Goal: Task Accomplishment & Management: Manage account settings

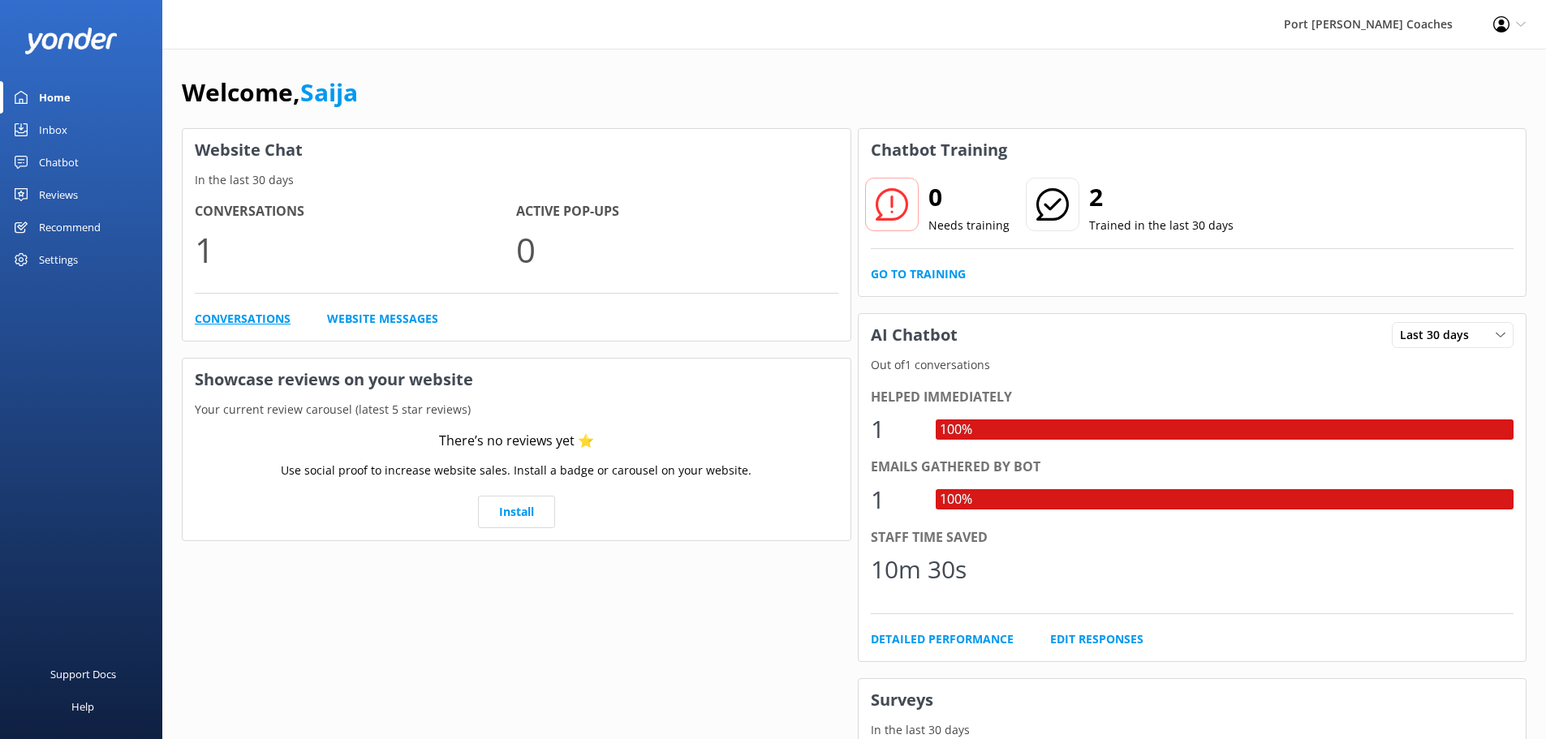
click at [241, 317] on link "Conversations" at bounding box center [243, 319] width 96 height 18
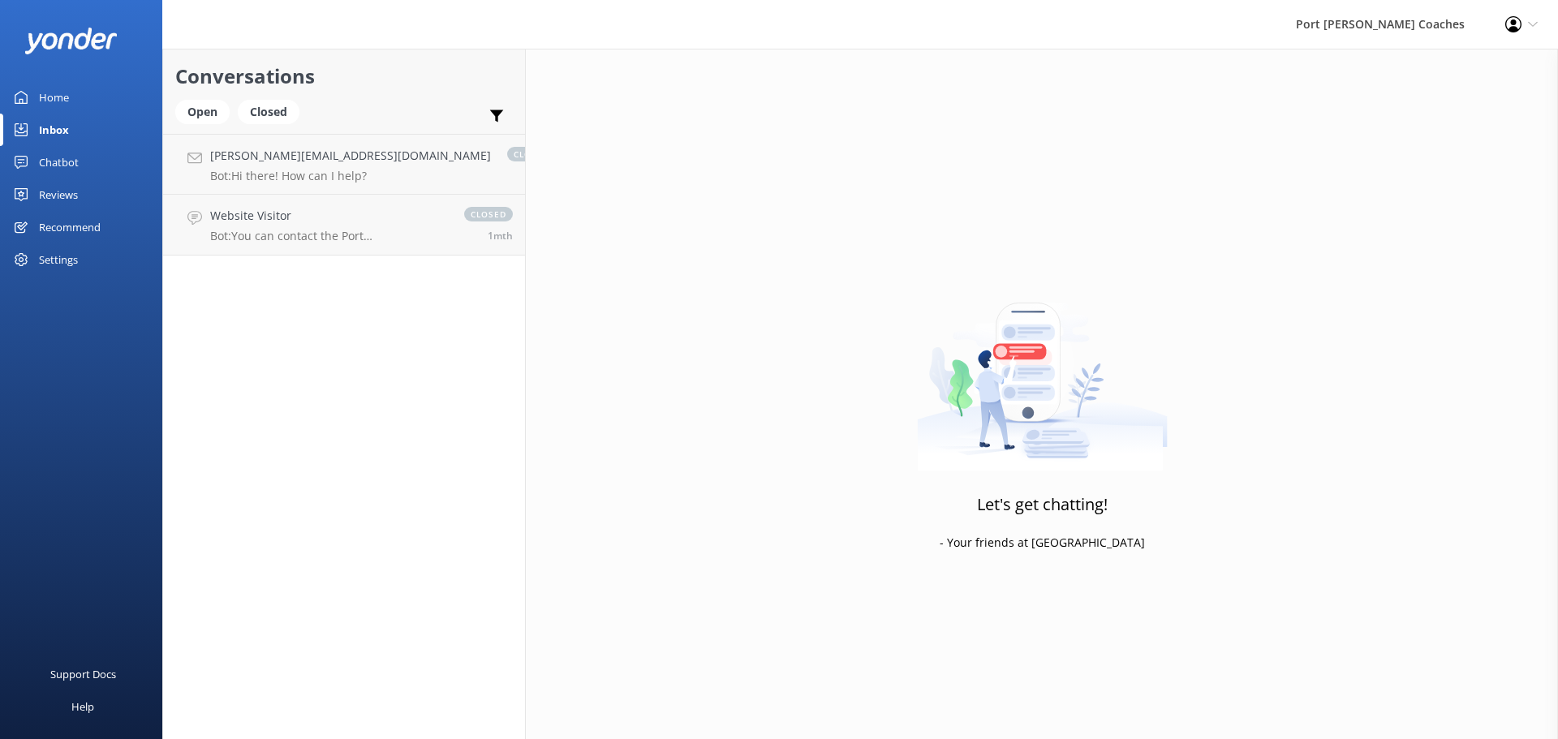
click at [51, 93] on div "Home" at bounding box center [54, 97] width 30 height 32
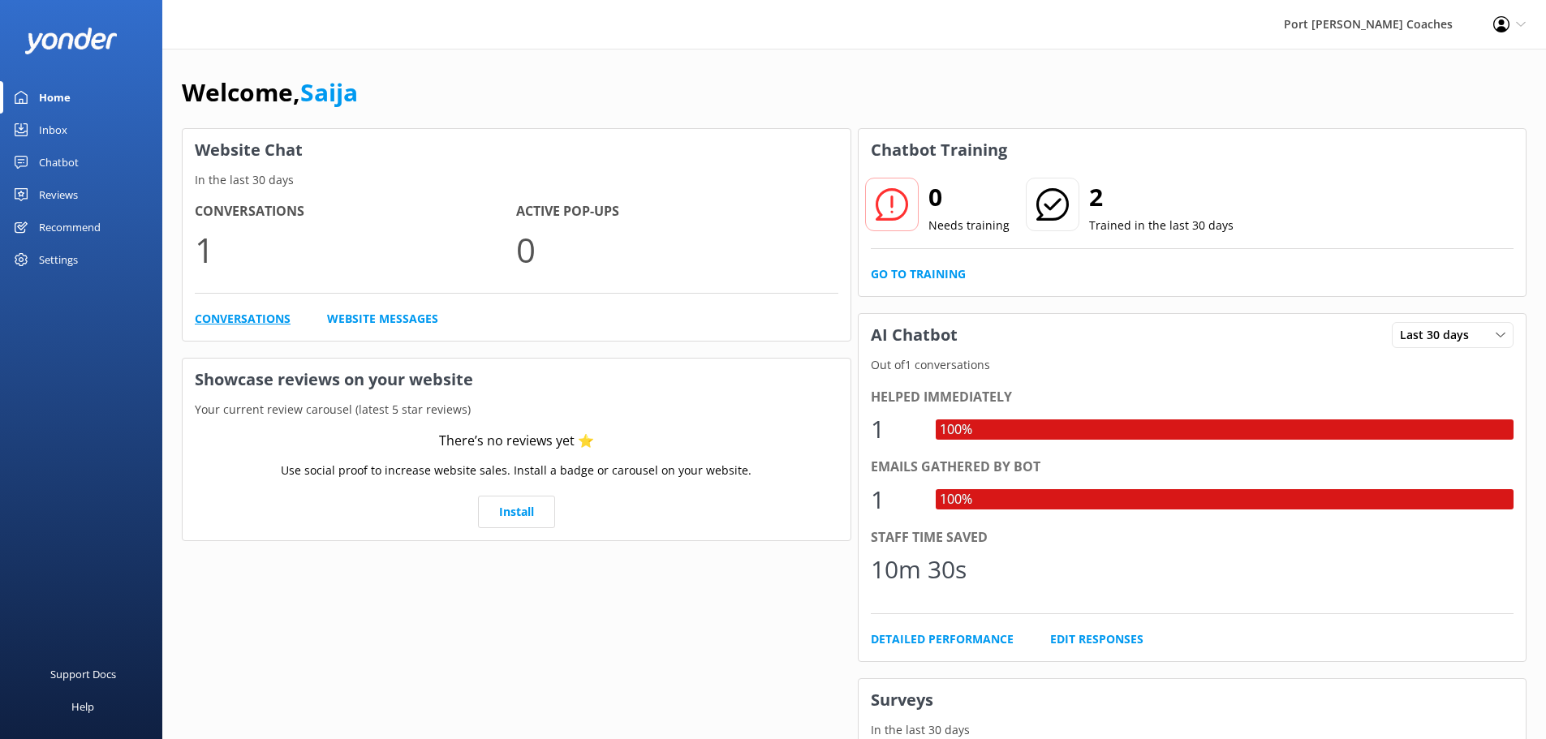
click at [226, 323] on link "Conversations" at bounding box center [243, 319] width 96 height 18
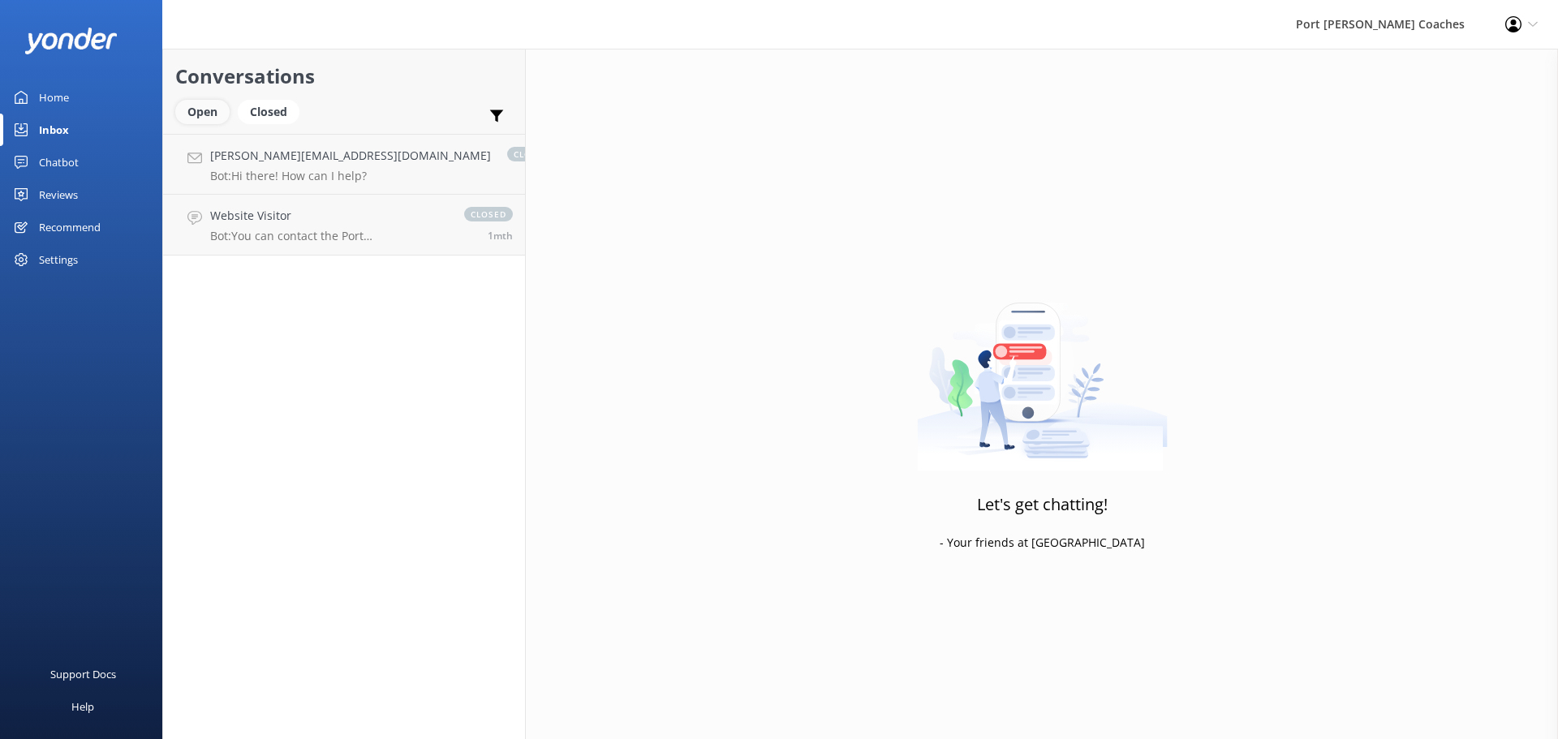
click at [209, 118] on div "Open" at bounding box center [202, 112] width 54 height 24
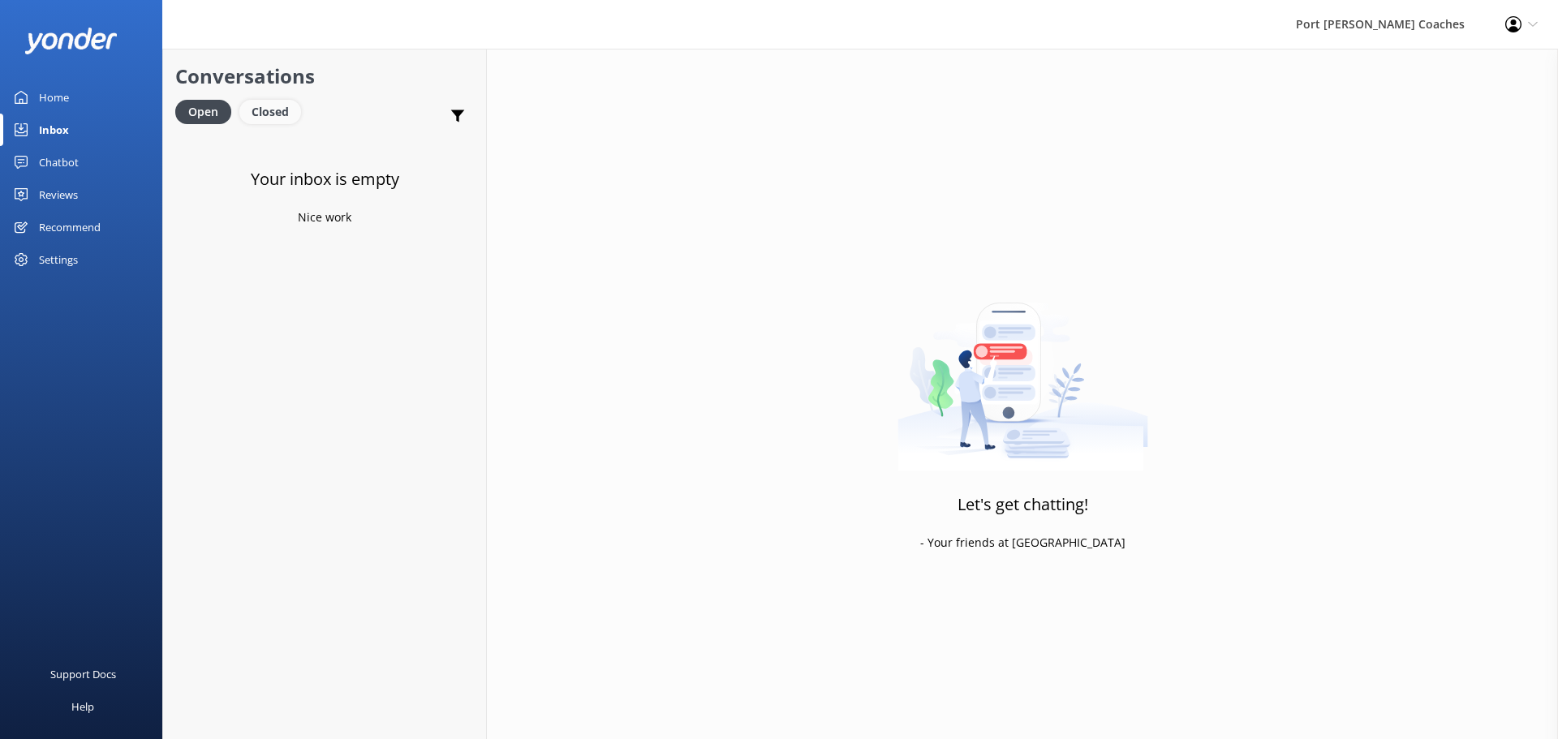
click at [283, 118] on div "Closed" at bounding box center [270, 112] width 62 height 24
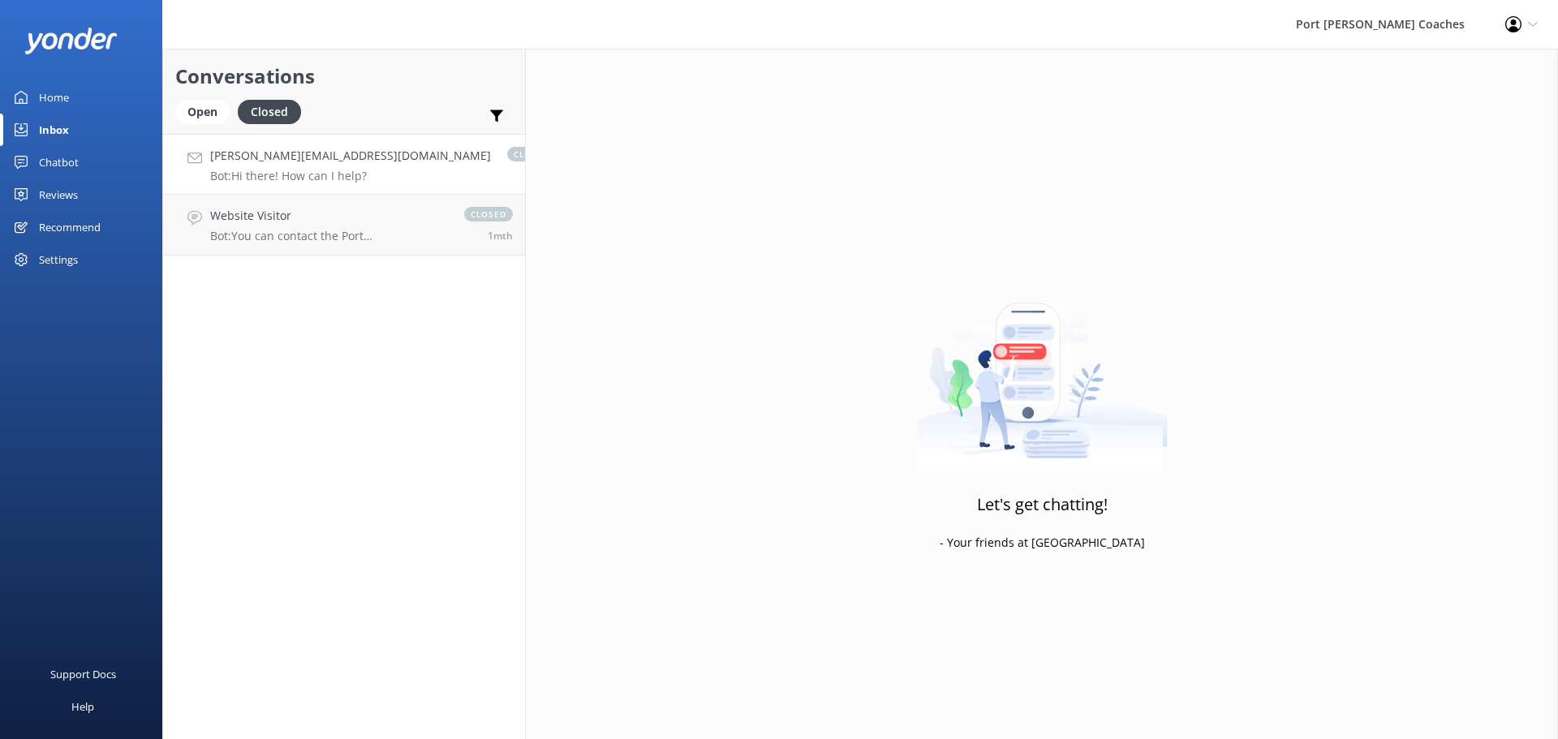
click at [325, 154] on h4 "[PERSON_NAME][EMAIL_ADDRESS][DOMAIN_NAME]" at bounding box center [350, 156] width 281 height 18
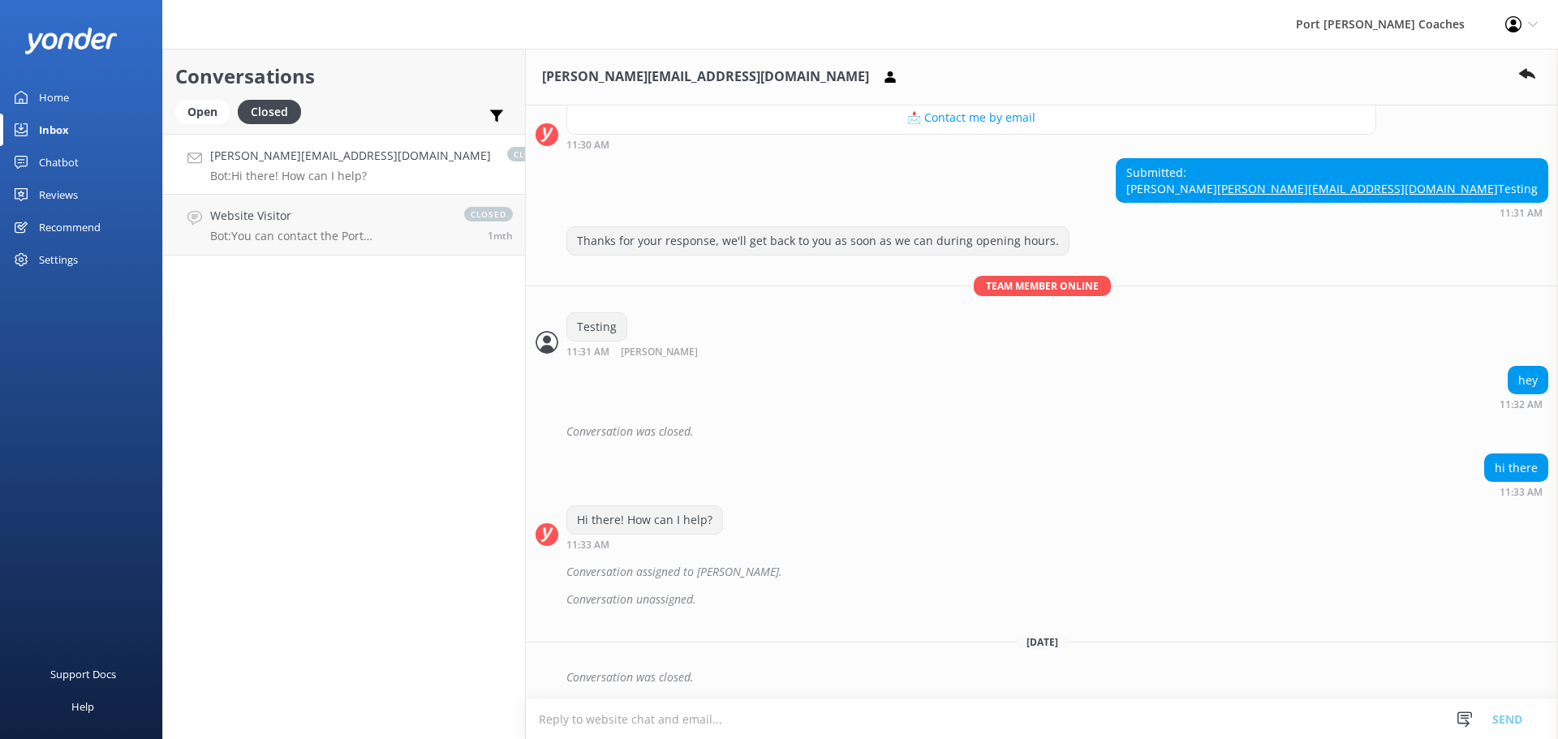
scroll to position [1489, 0]
click at [1529, 69] on icon at bounding box center [1527, 75] width 16 height 16
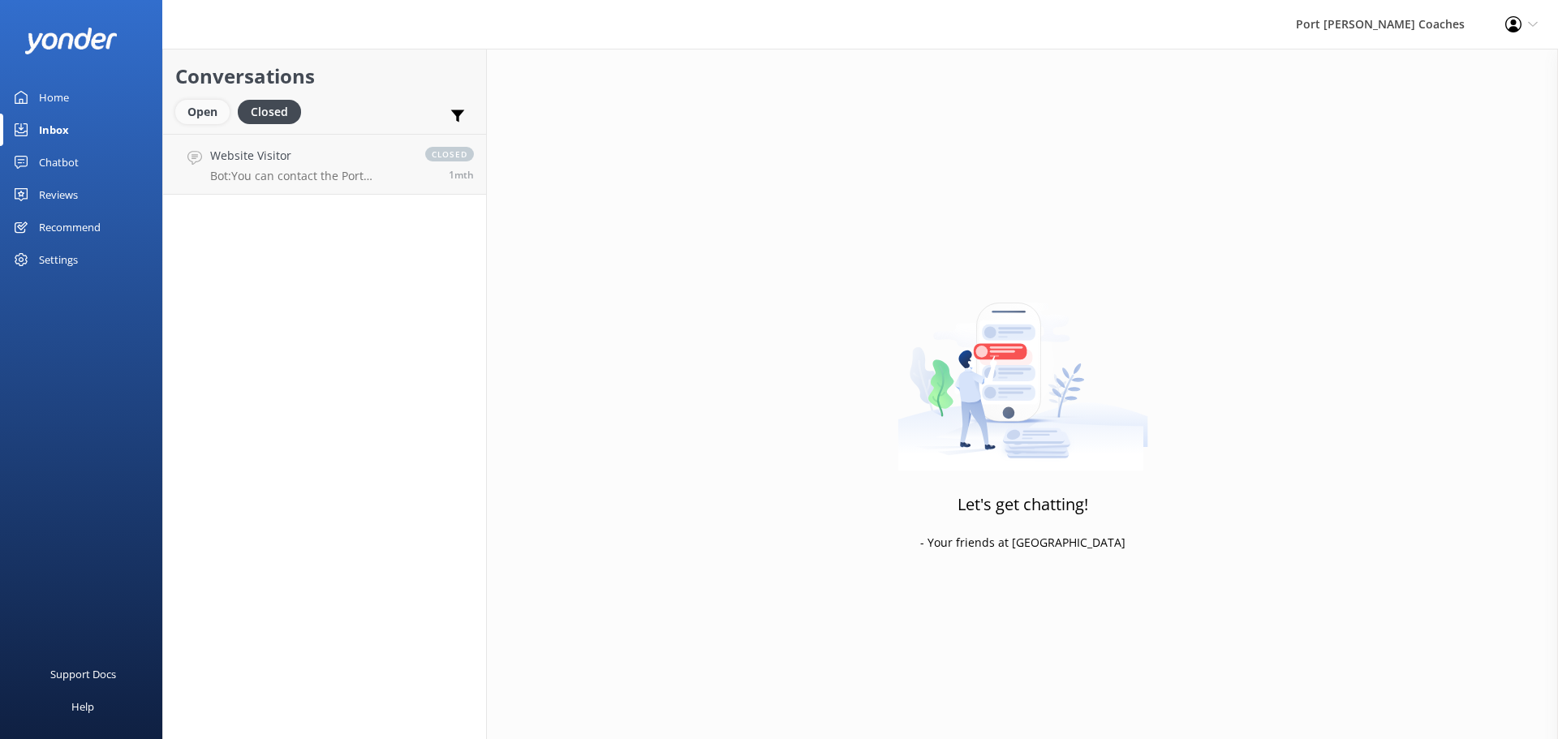
click at [211, 118] on div "Open" at bounding box center [202, 112] width 54 height 24
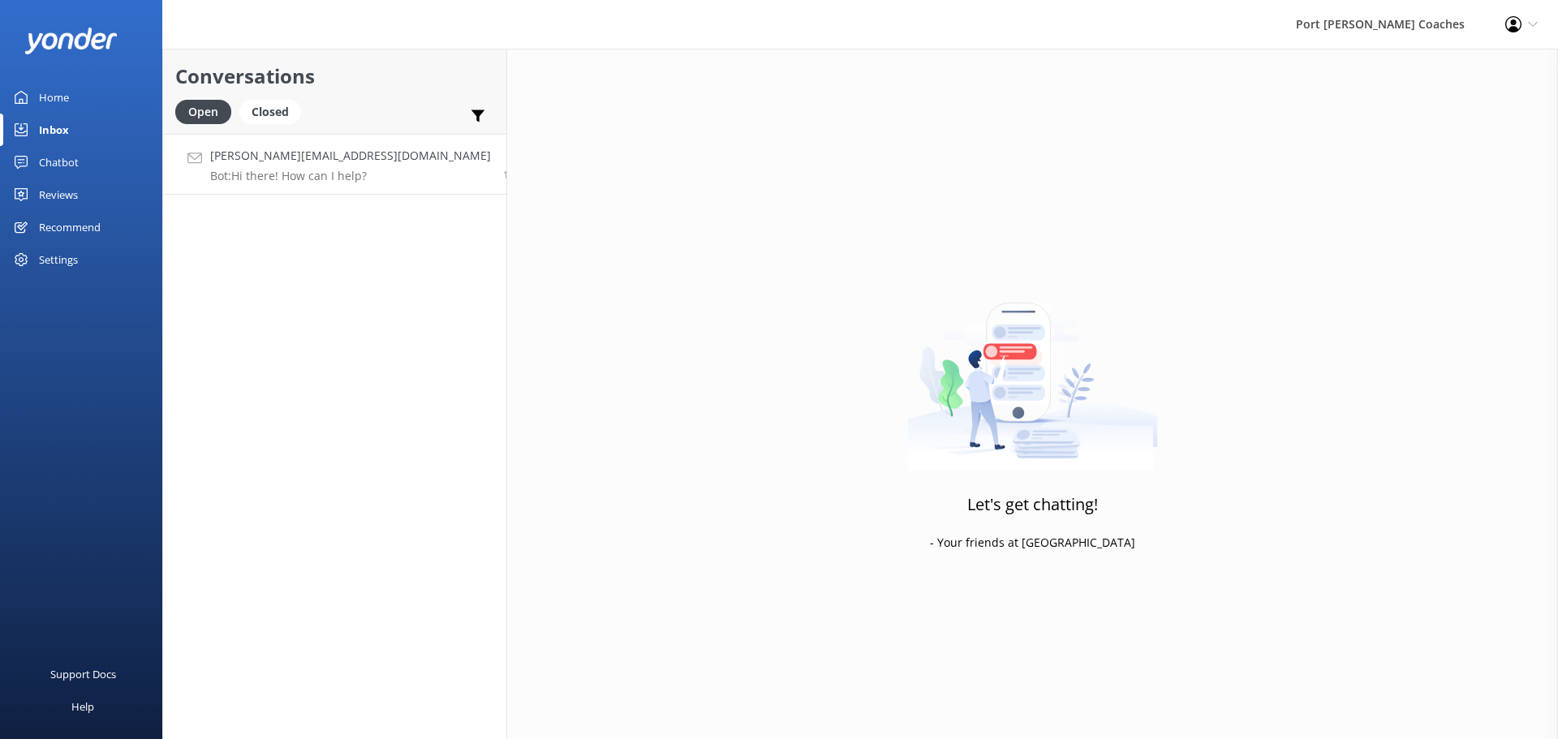
click at [286, 165] on h4 "[PERSON_NAME][EMAIL_ADDRESS][DOMAIN_NAME]" at bounding box center [350, 156] width 281 height 18
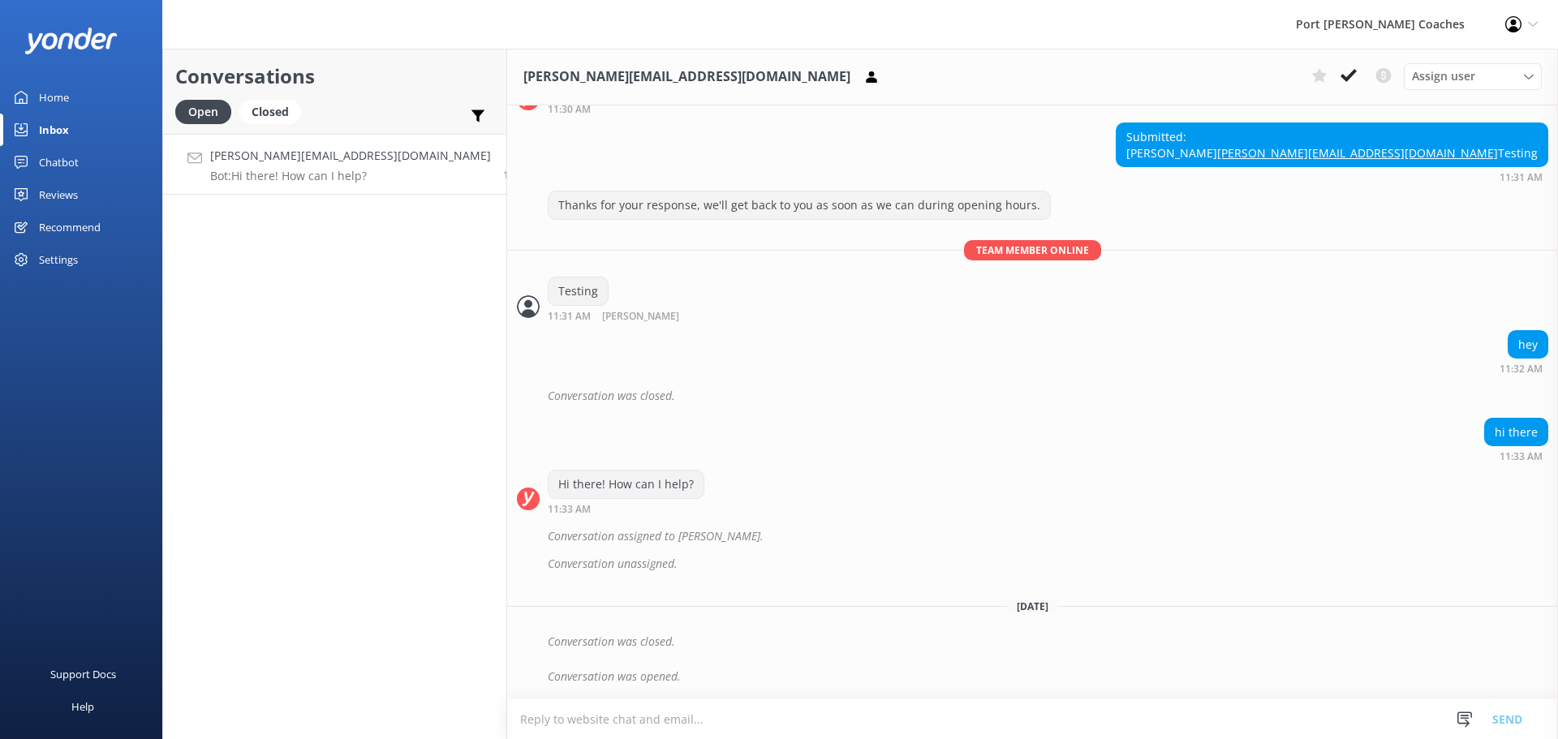
scroll to position [1524, 0]
click at [610, 727] on textarea at bounding box center [1032, 719] width 1051 height 40
click at [1347, 74] on icon at bounding box center [1348, 75] width 16 height 16
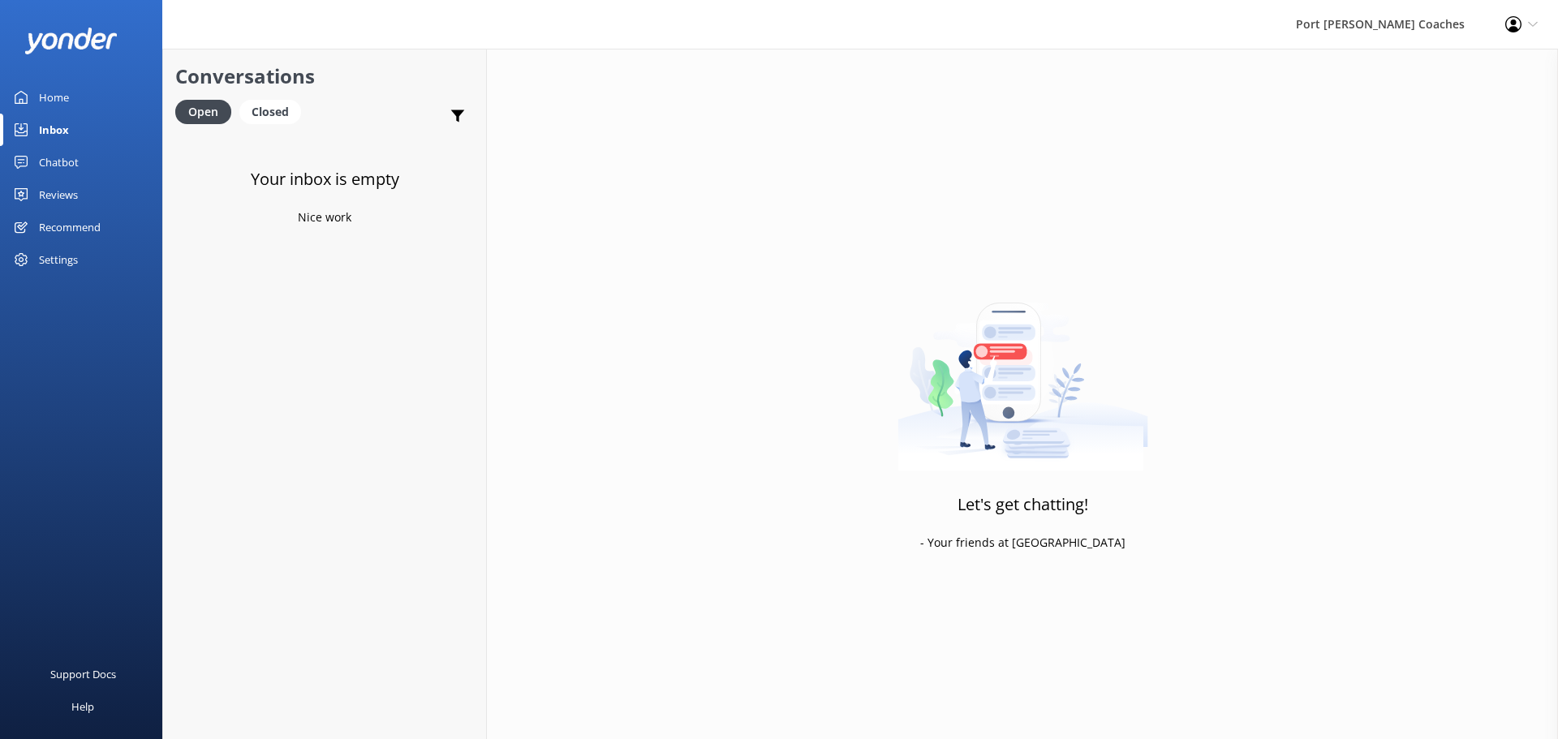
click at [50, 97] on div "Home" at bounding box center [54, 97] width 30 height 32
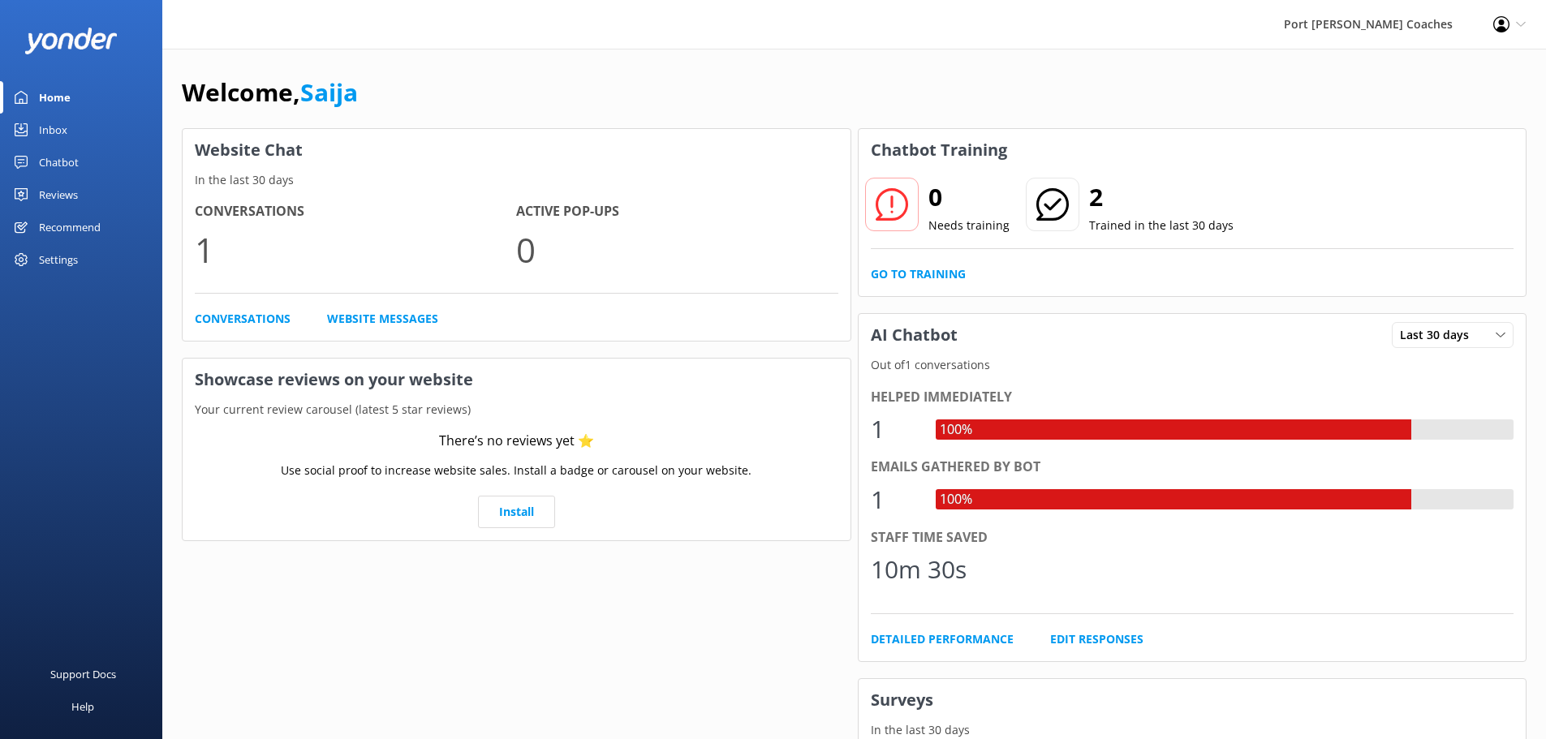
click at [49, 118] on div "Inbox" at bounding box center [53, 130] width 28 height 32
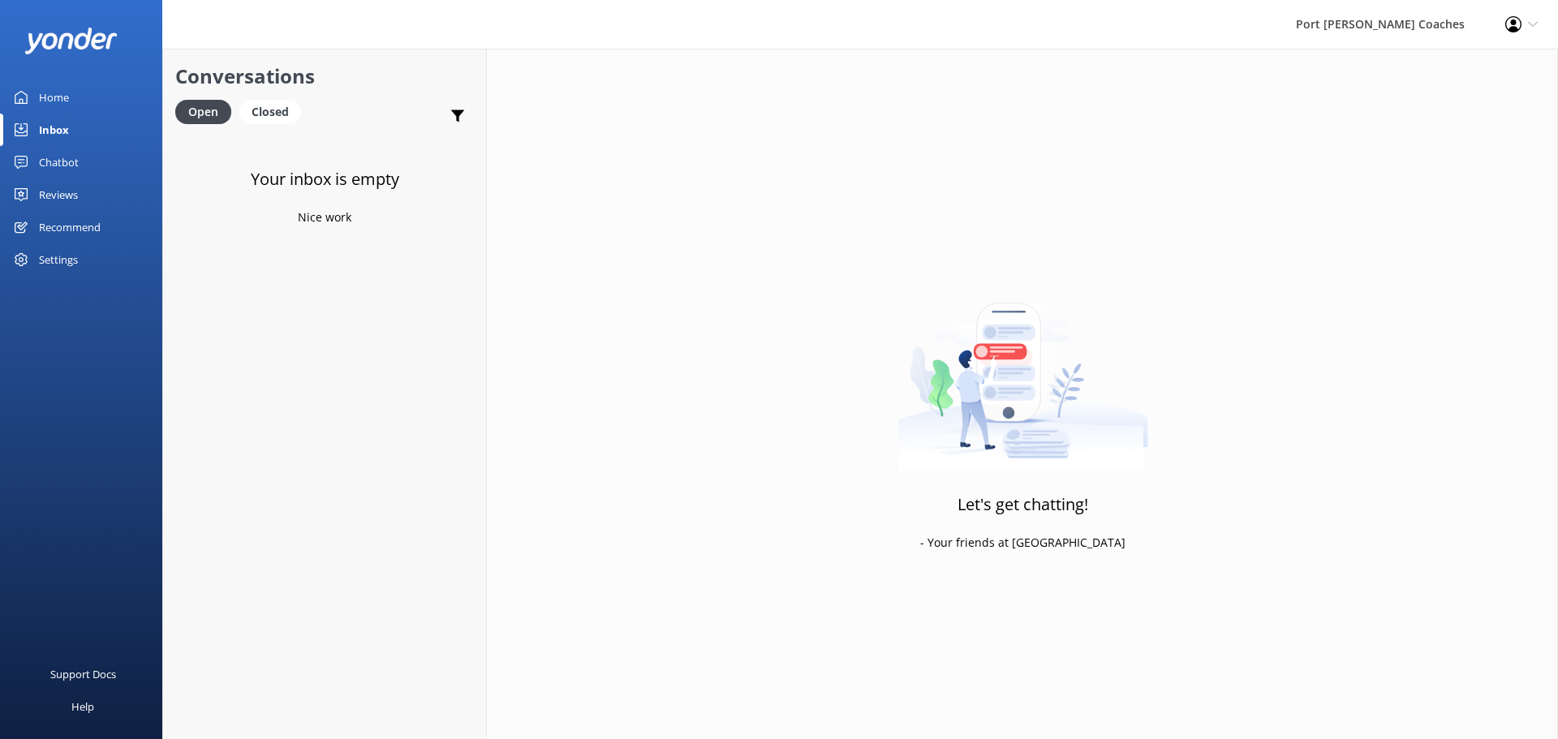
click at [58, 161] on div "Chatbot" at bounding box center [59, 162] width 40 height 32
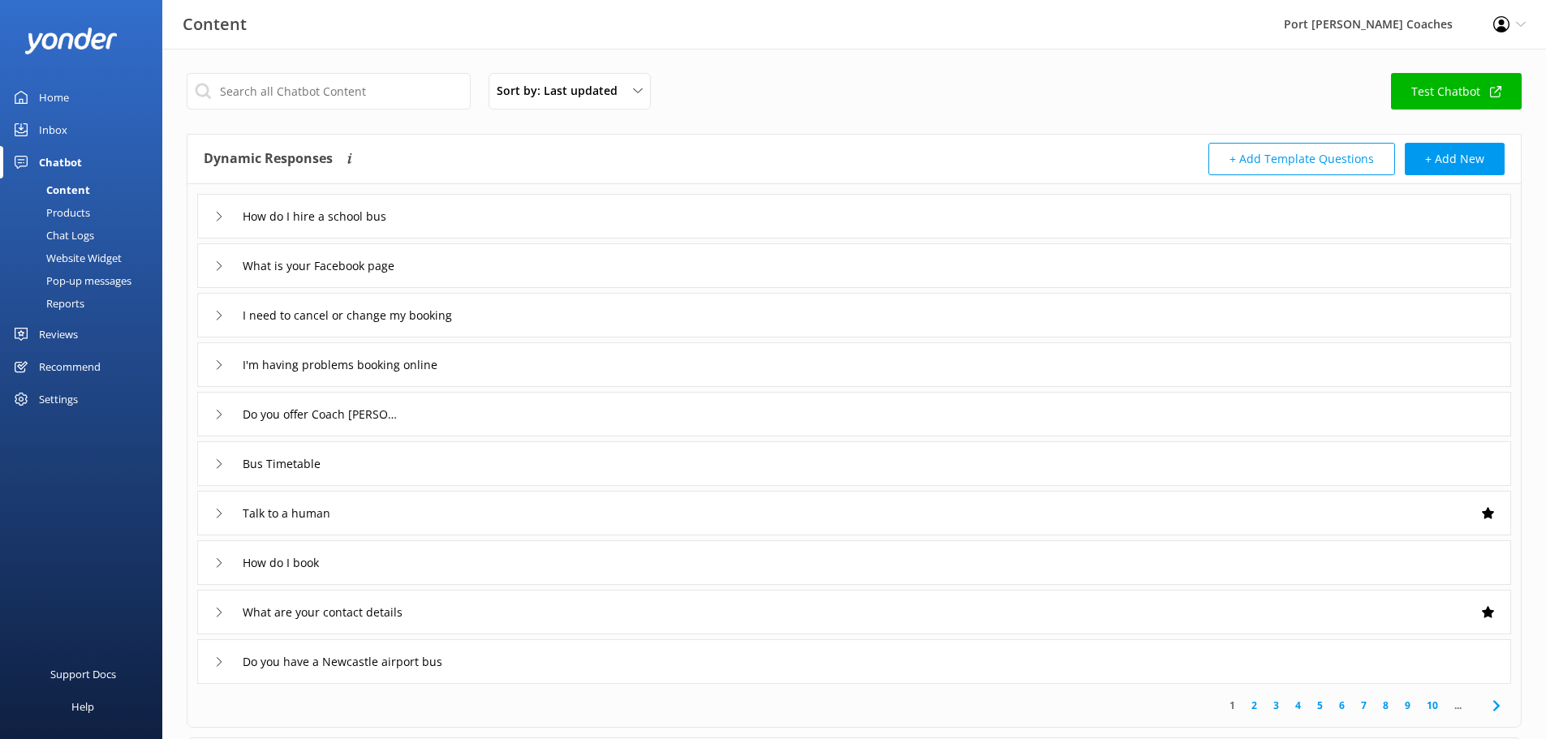
click at [92, 256] on div "Website Widget" at bounding box center [66, 258] width 112 height 23
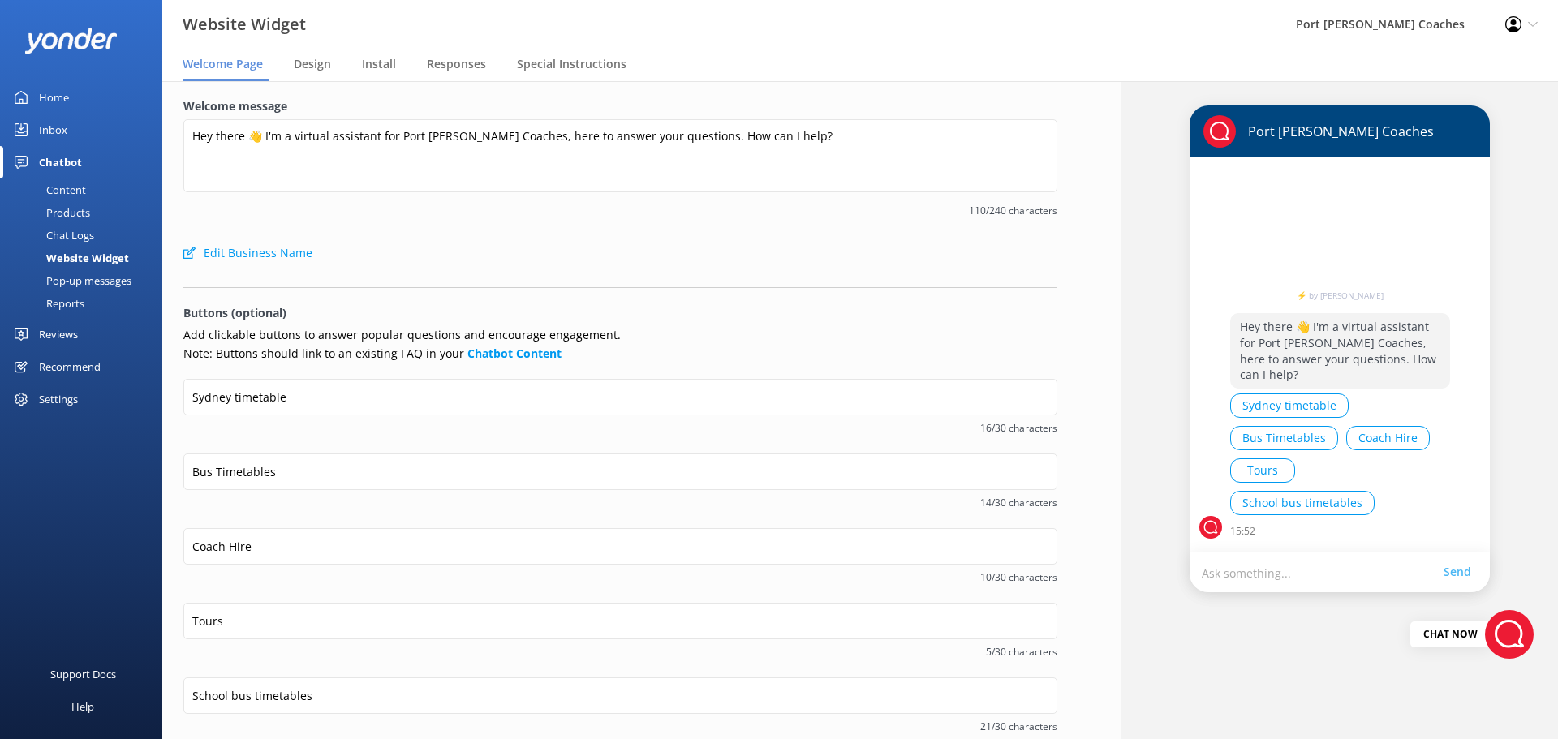
click at [59, 238] on div "Chat Logs" at bounding box center [52, 235] width 84 height 23
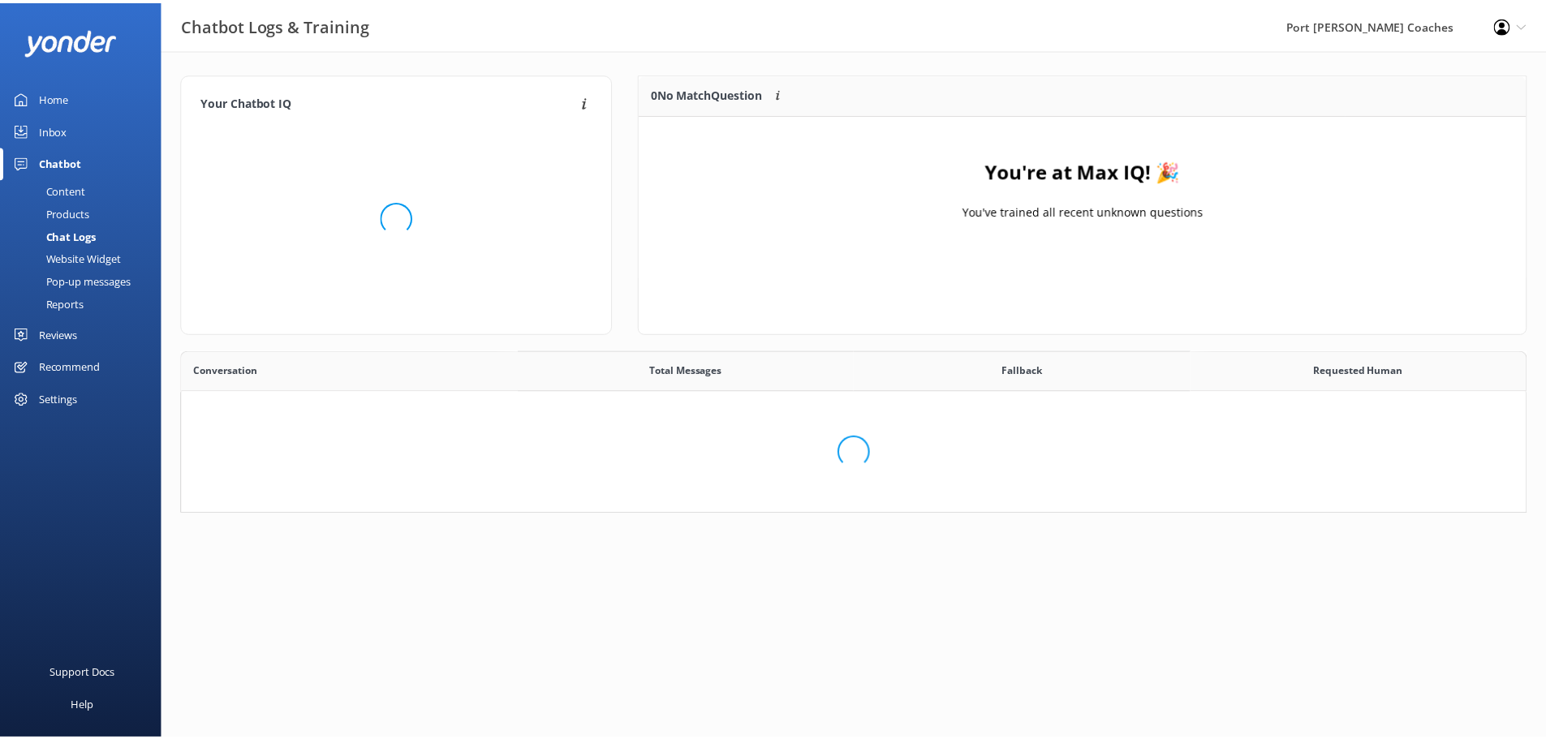
scroll to position [135, 1344]
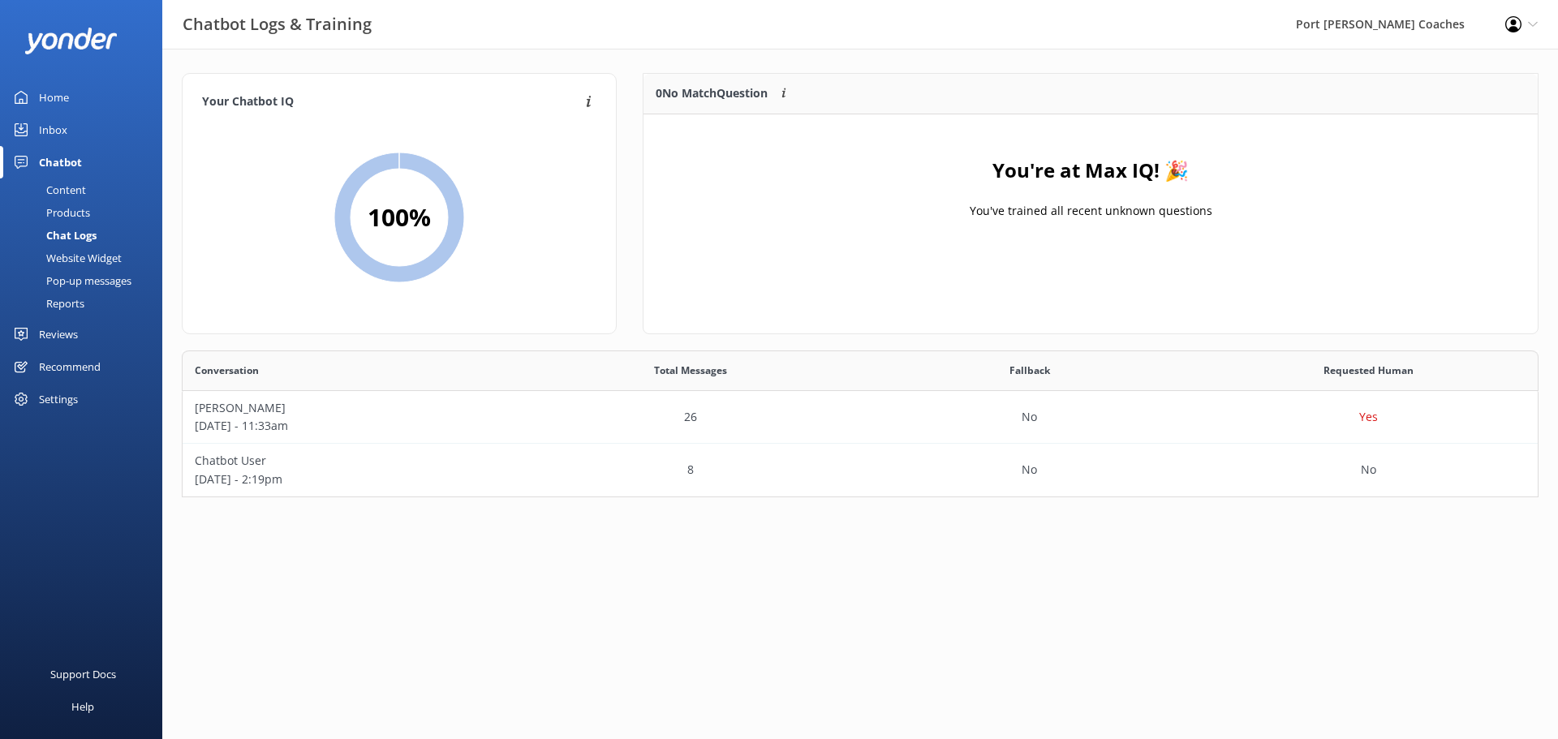
click at [70, 178] on div "Content" at bounding box center [48, 189] width 76 height 23
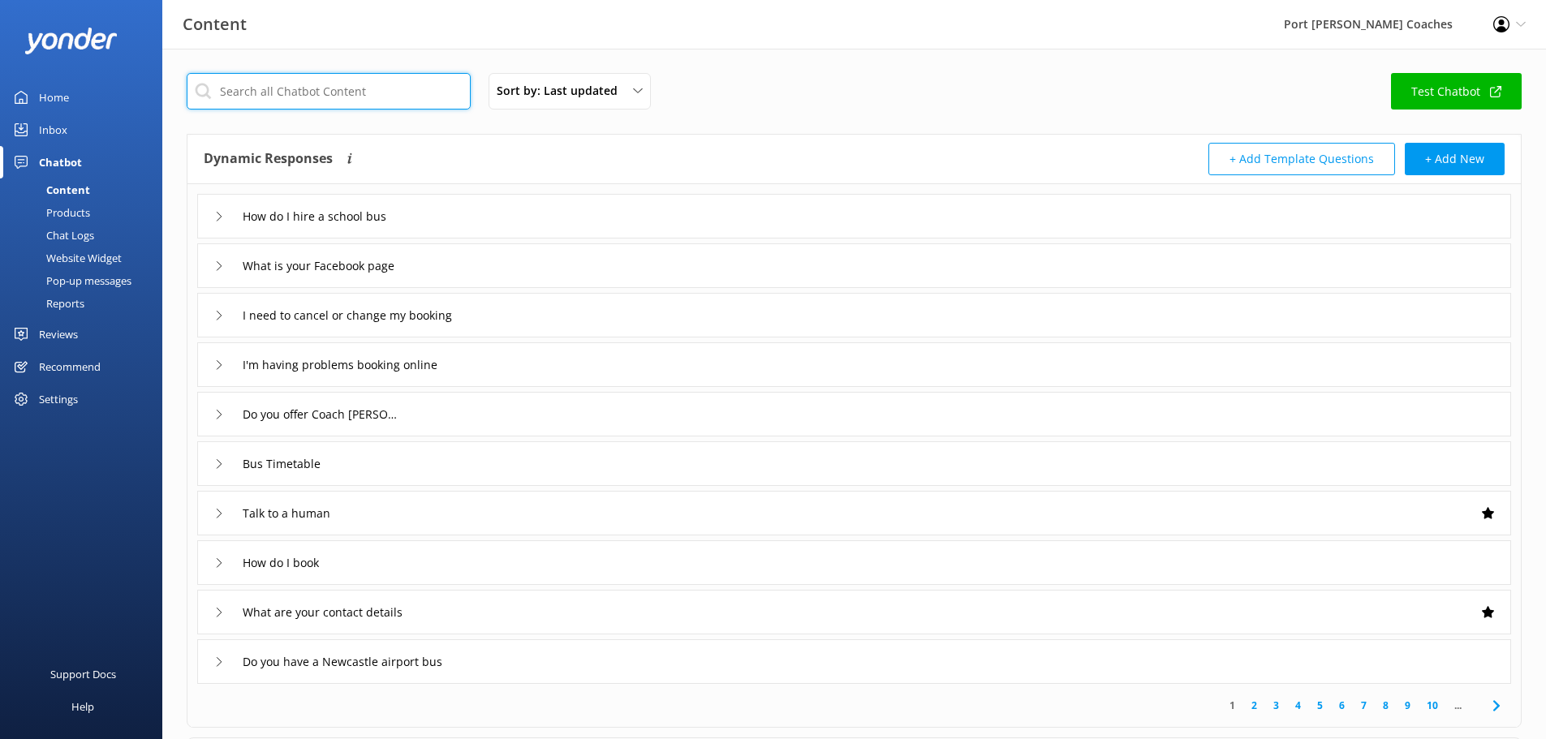
click at [306, 92] on input "text" at bounding box center [329, 91] width 284 height 37
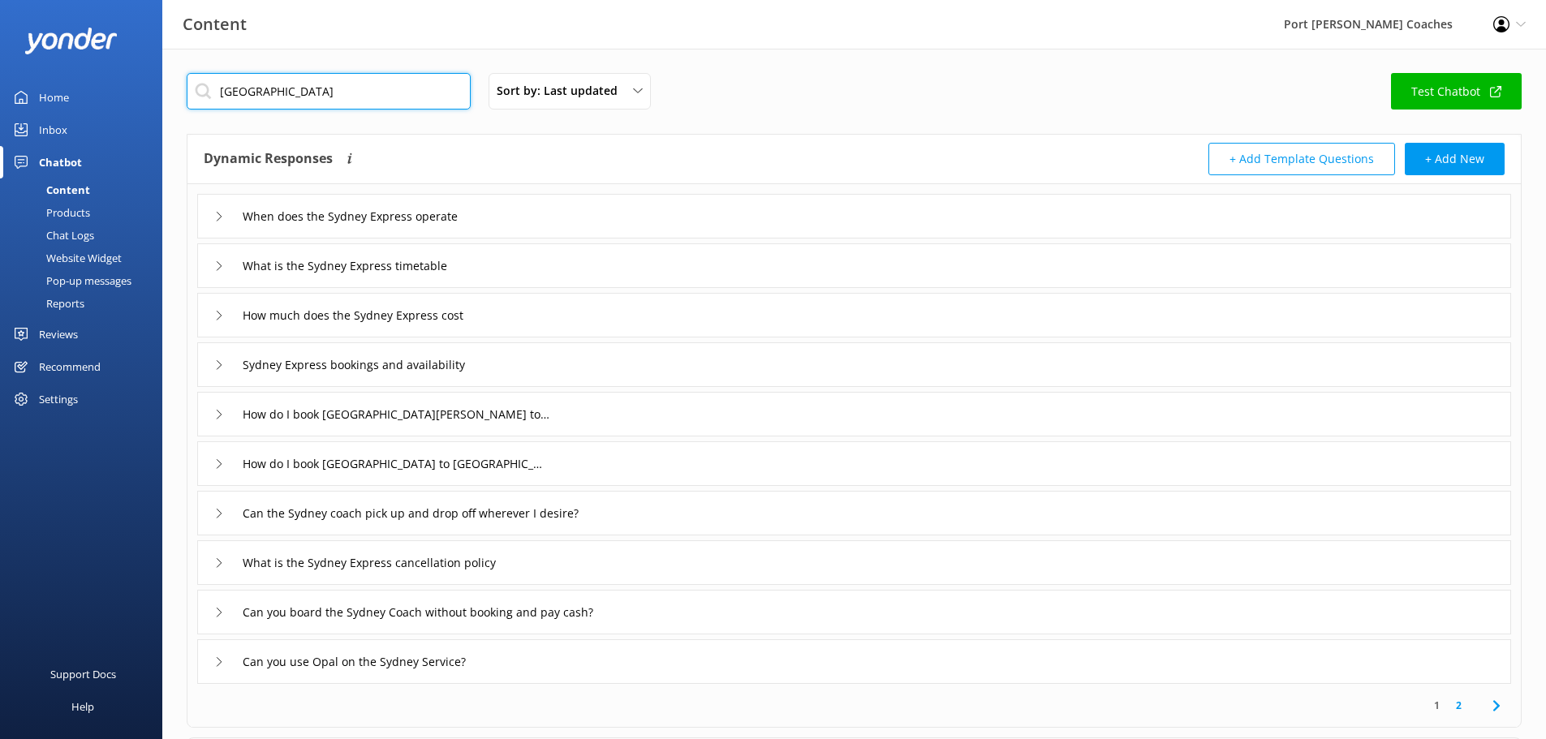
type input "[GEOGRAPHIC_DATA]"
click at [219, 311] on icon at bounding box center [219, 316] width 10 height 10
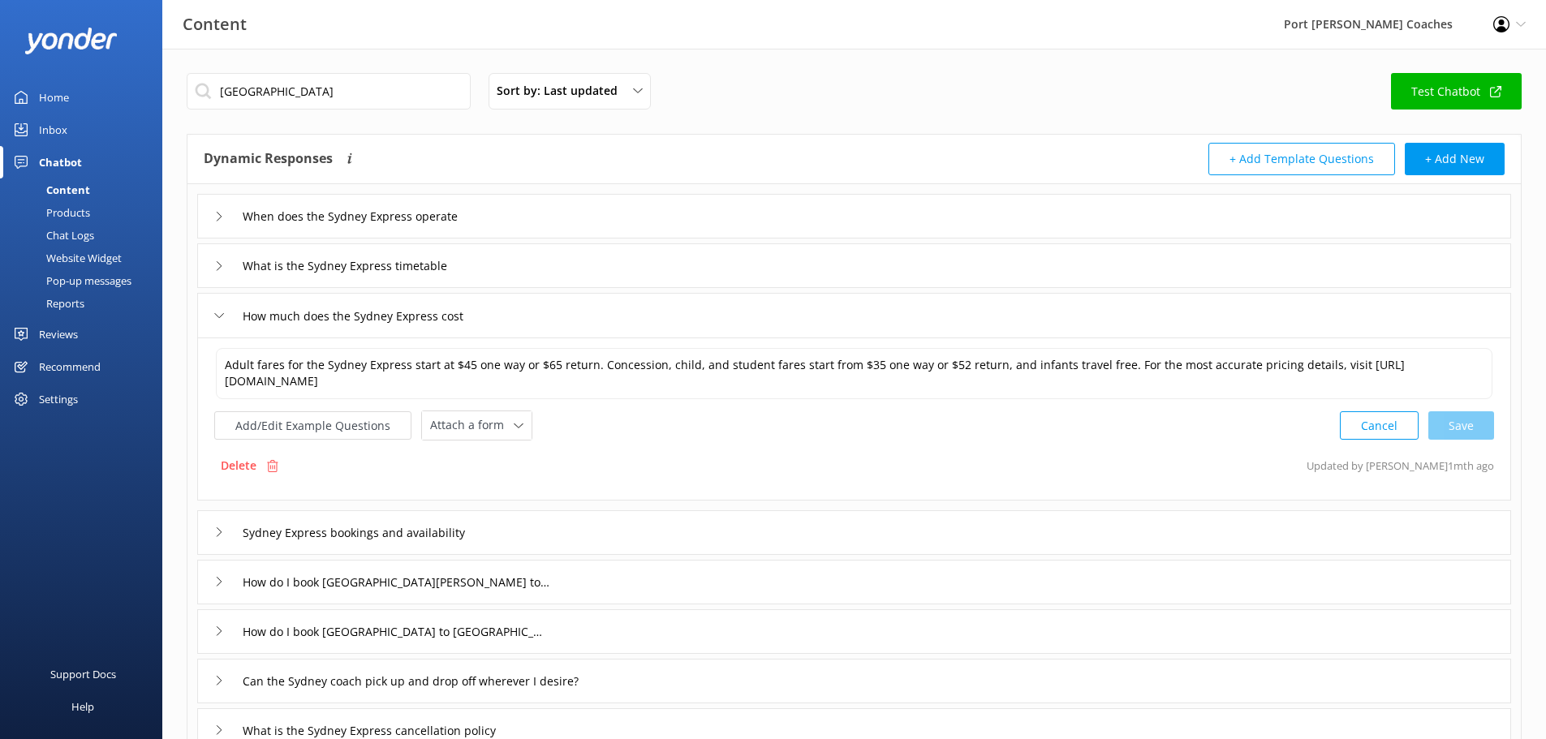
click at [224, 269] on div "What is the Sydney Express timetable" at bounding box center [340, 265] width 253 height 27
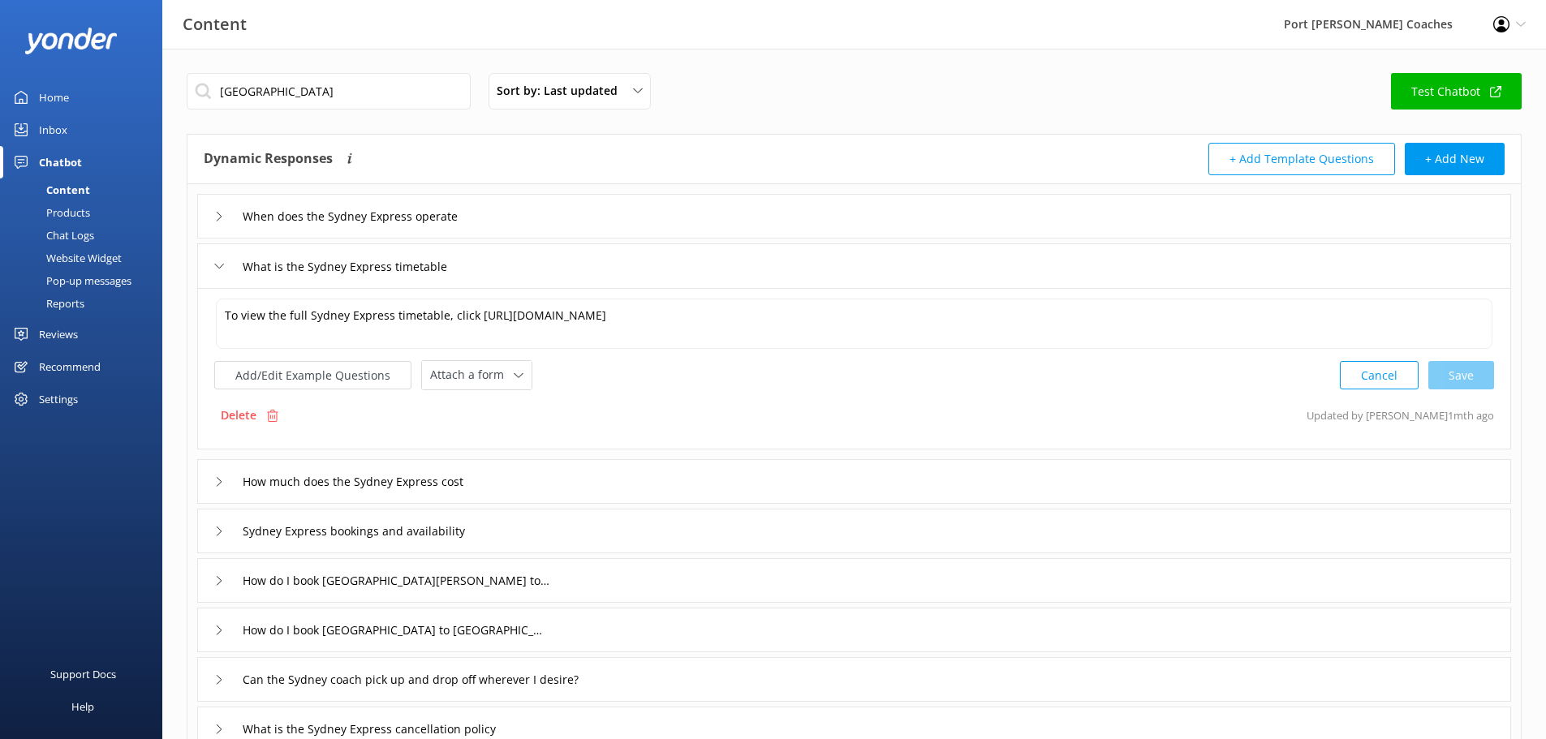
click at [224, 263] on div "What is the Sydney Express timetable" at bounding box center [340, 266] width 253 height 27
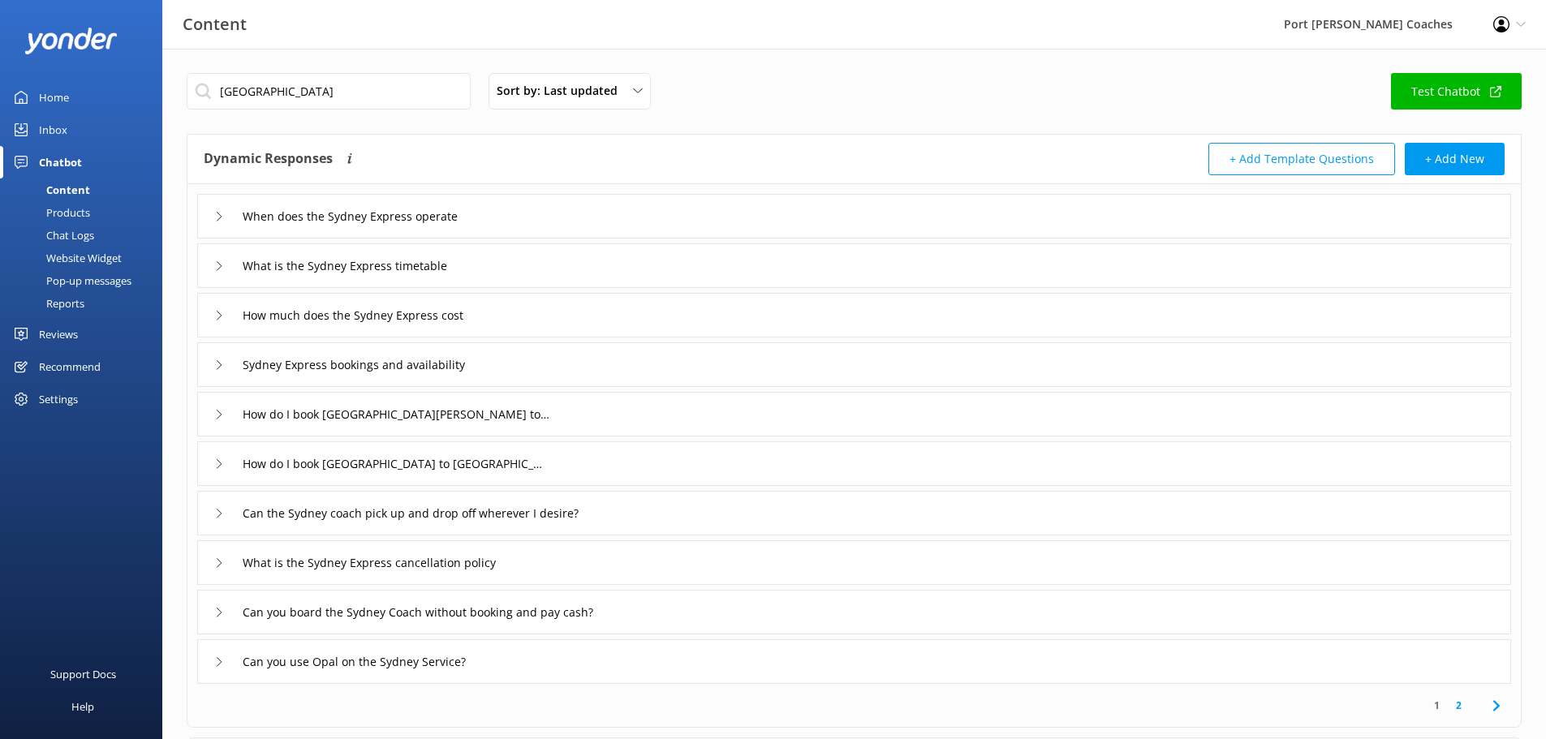
click at [216, 210] on div "When does the Sydney Express operate" at bounding box center [340, 216] width 253 height 27
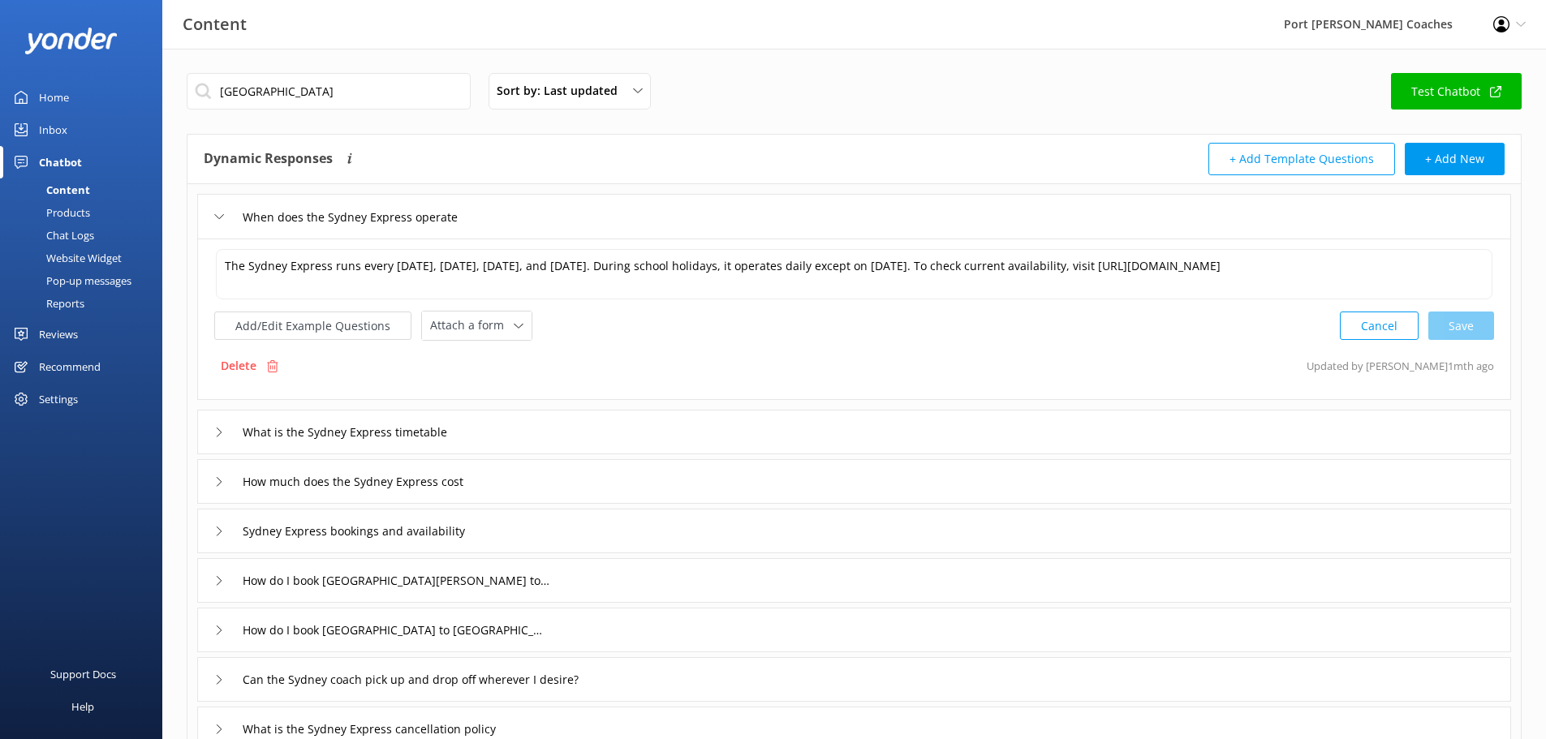
click at [216, 210] on div "When does the Sydney Express operate" at bounding box center [340, 217] width 253 height 27
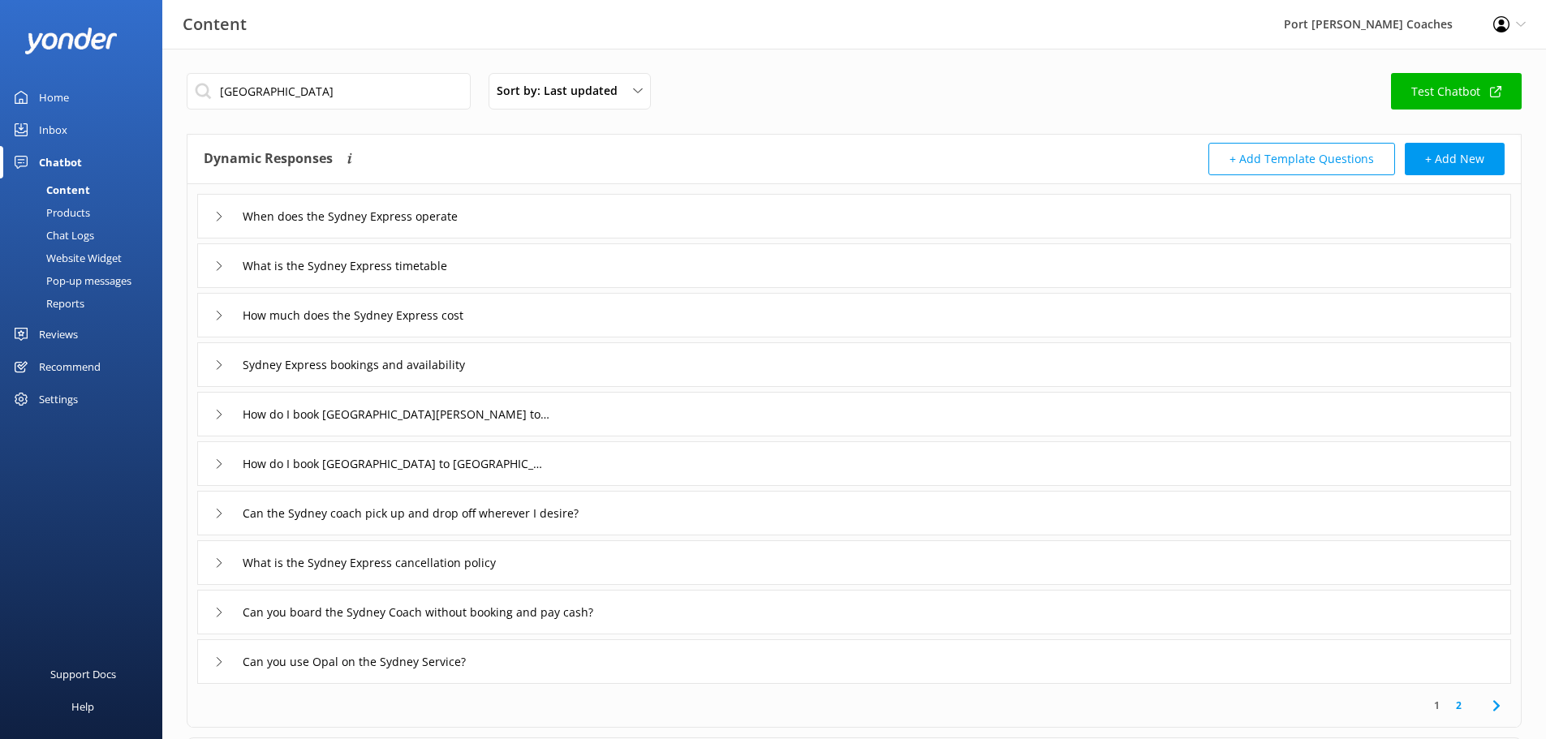
scroll to position [158, 0]
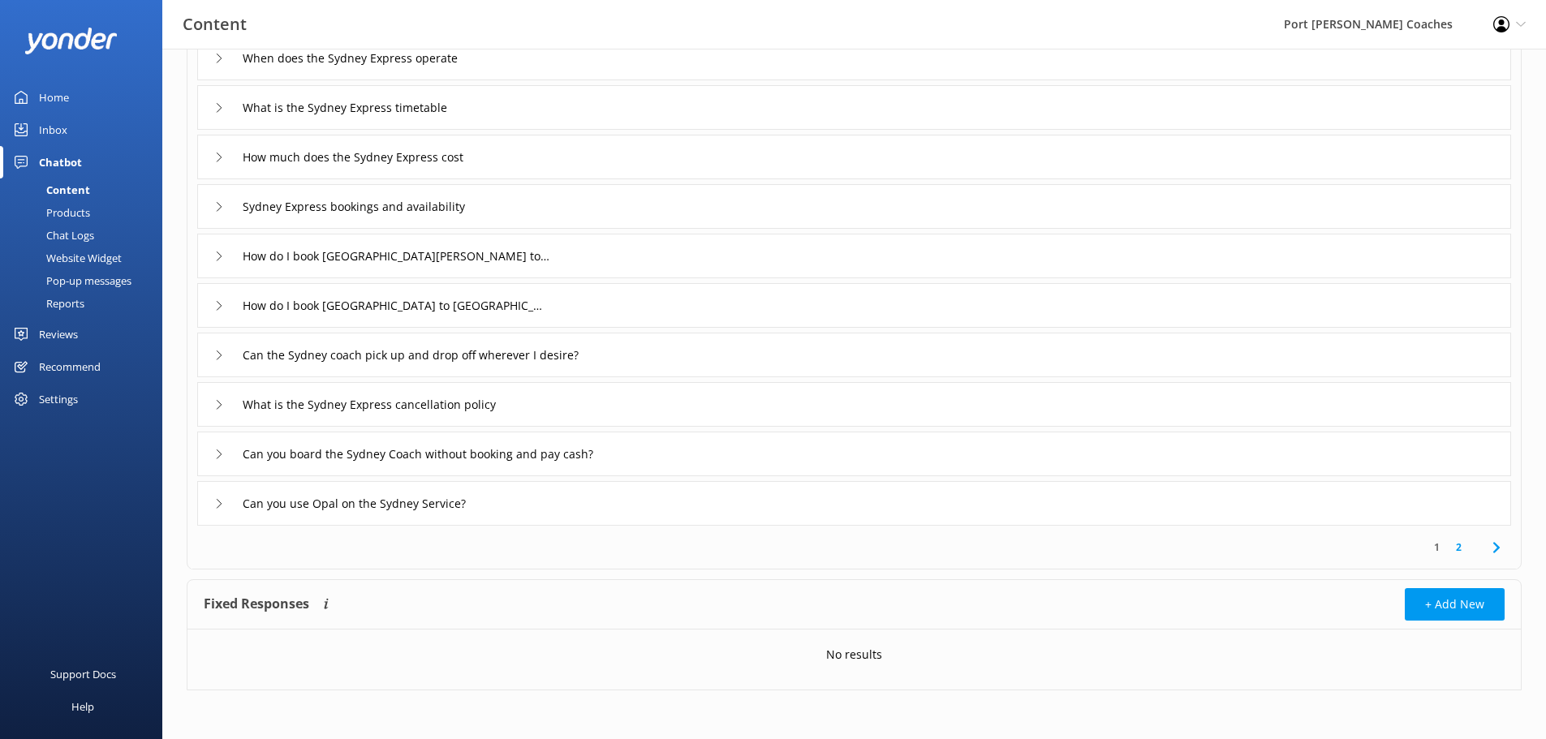
click at [1436, 551] on link "1" at bounding box center [1436, 547] width 22 height 15
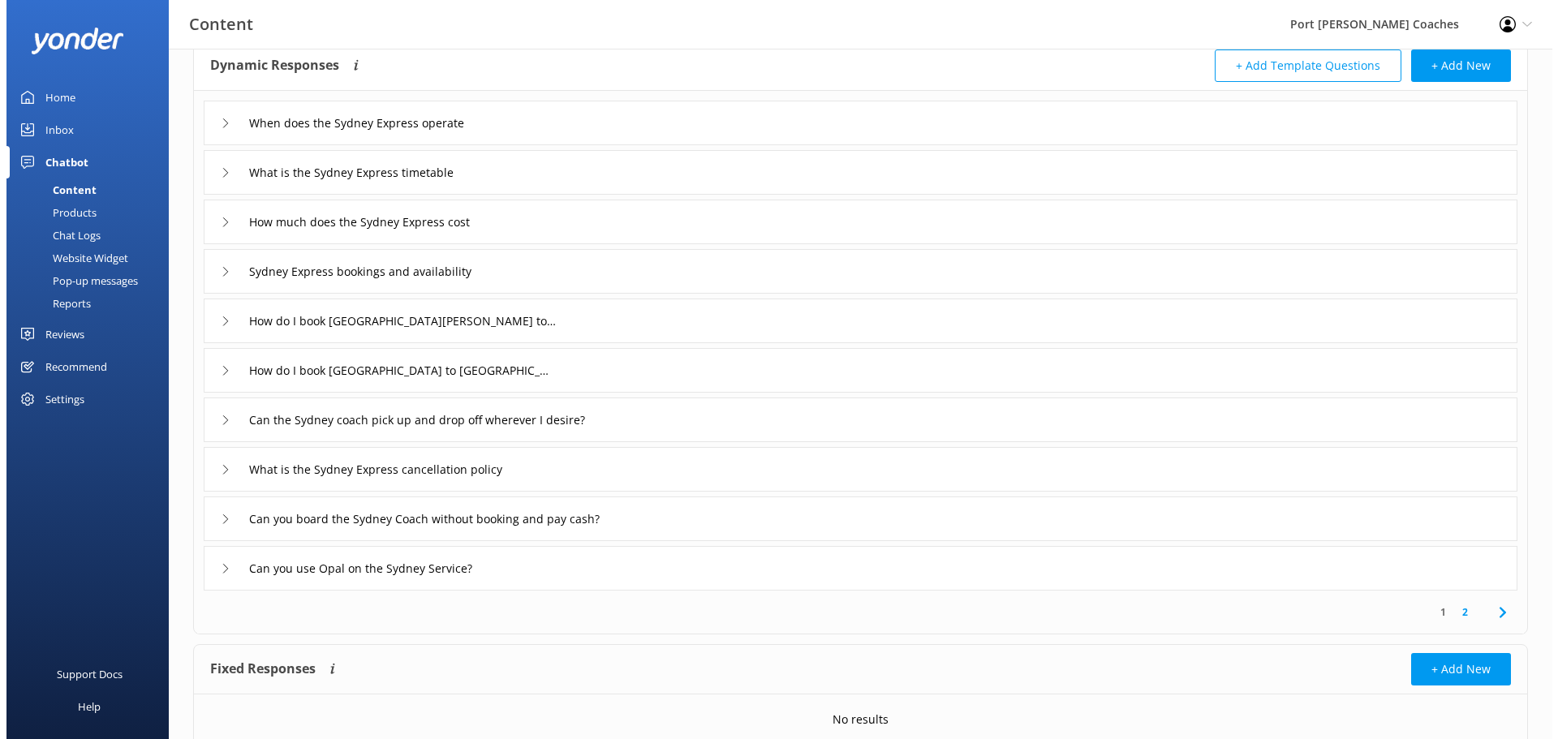
scroll to position [0, 0]
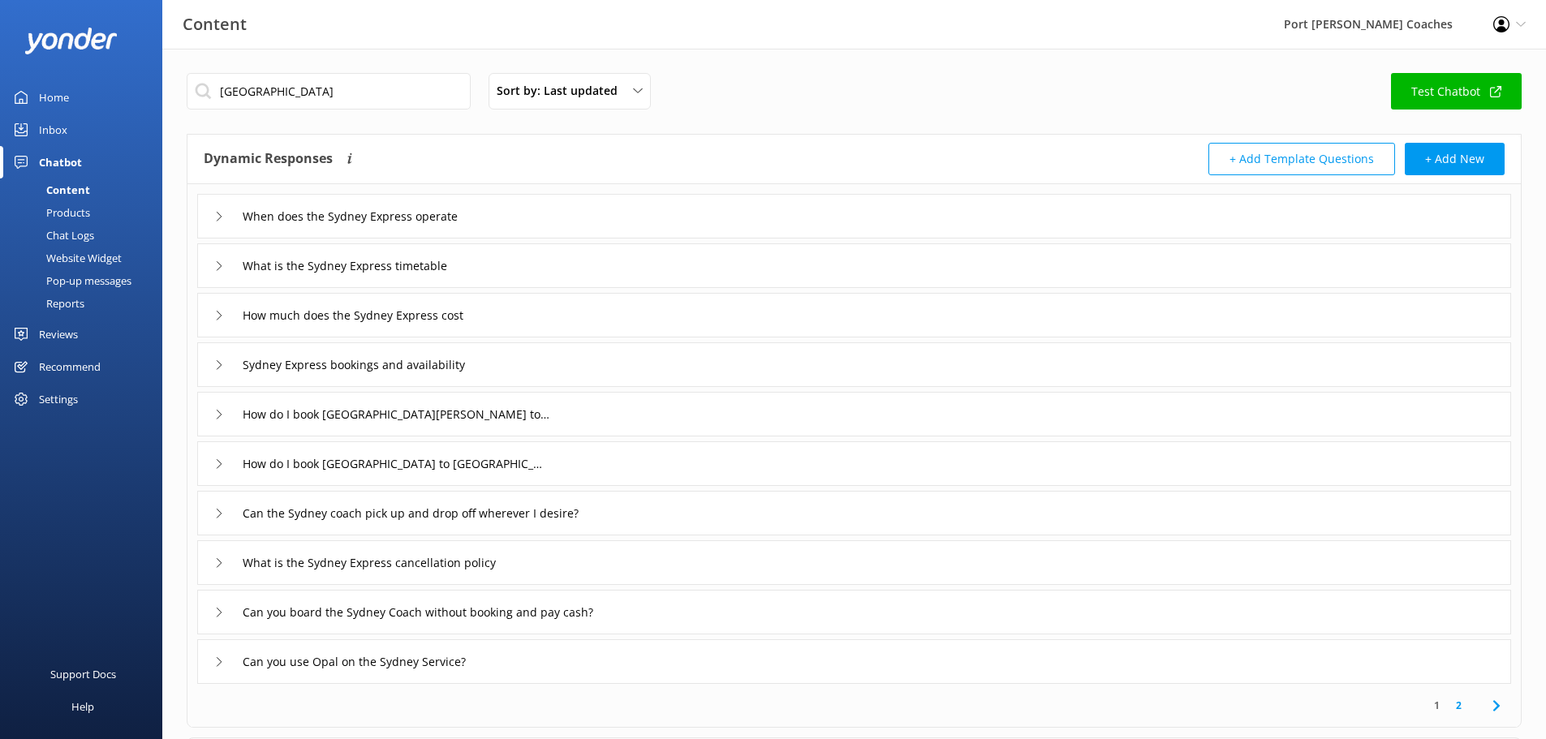
click at [108, 276] on div "Pop-up messages" at bounding box center [71, 280] width 122 height 23
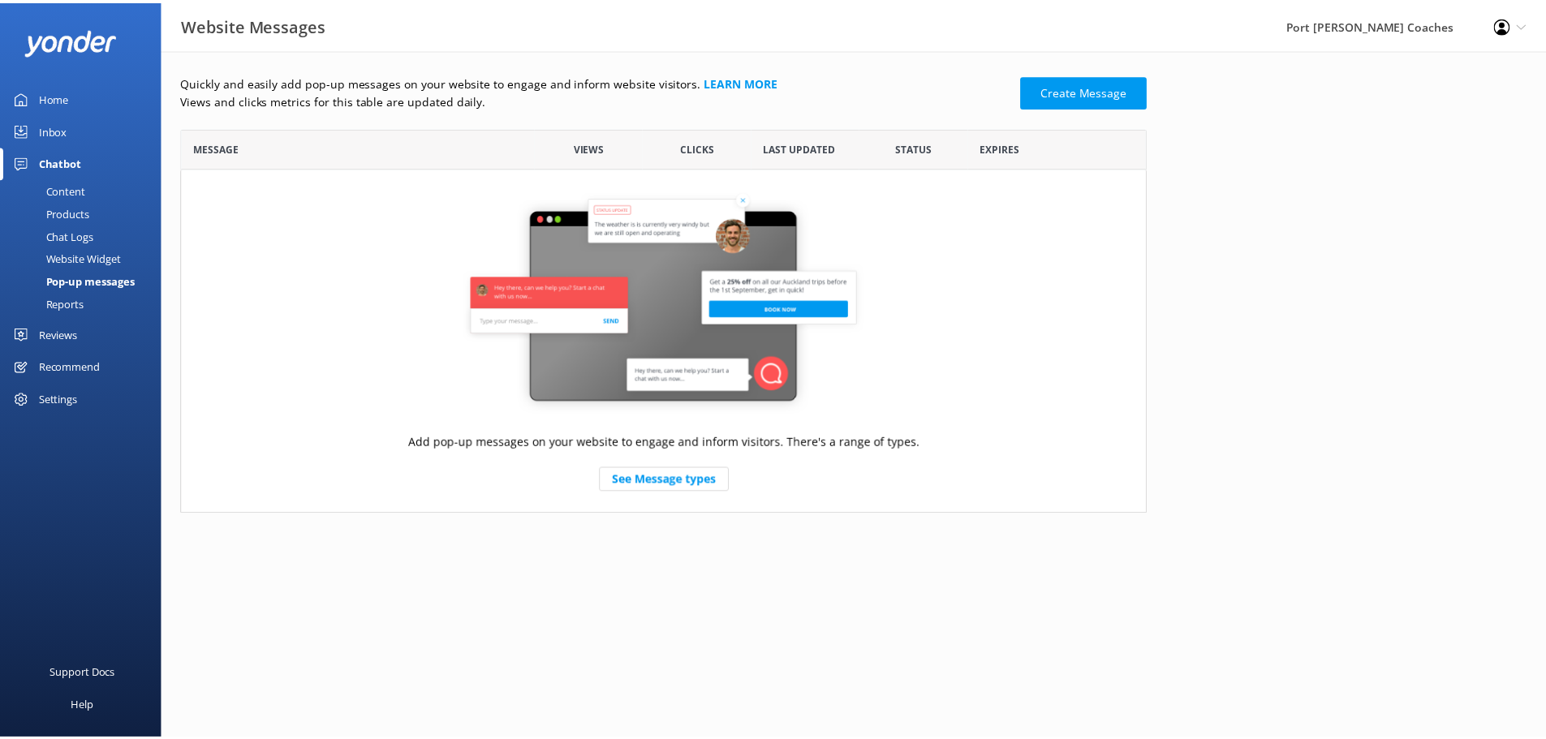
scroll to position [374, 961]
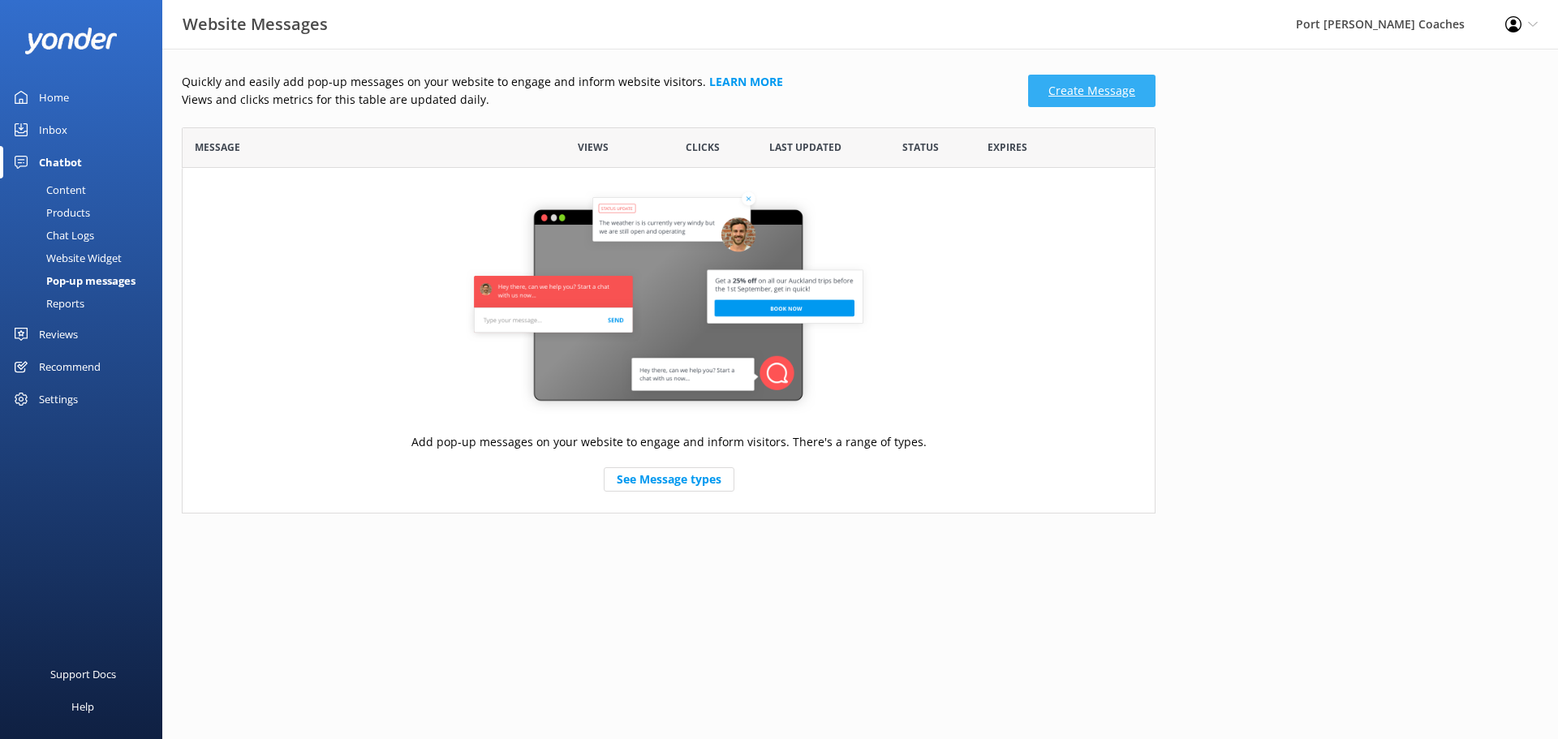
click at [1090, 84] on link "Create Message" at bounding box center [1091, 91] width 127 height 32
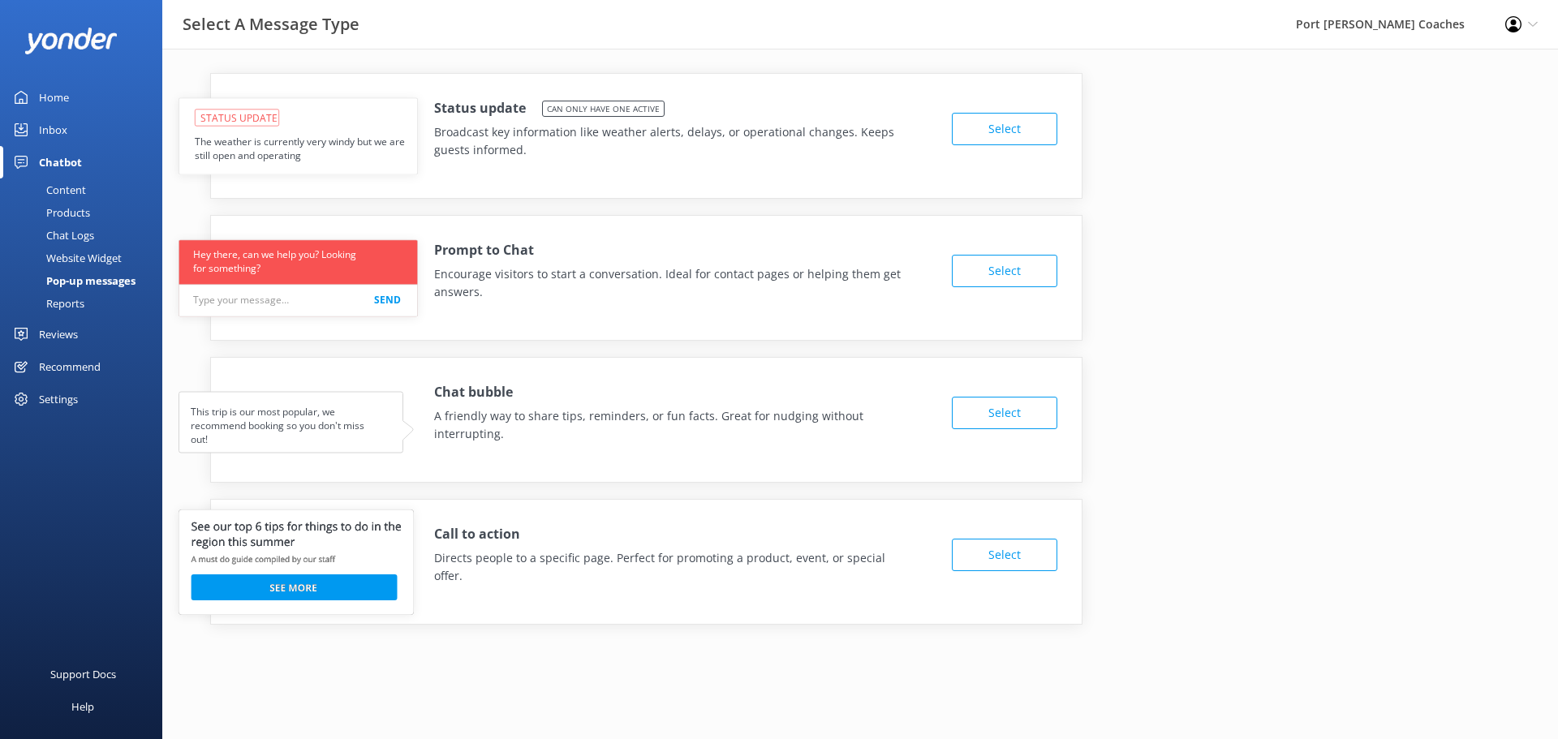
click at [981, 553] on button "Select" at bounding box center [1004, 555] width 105 height 32
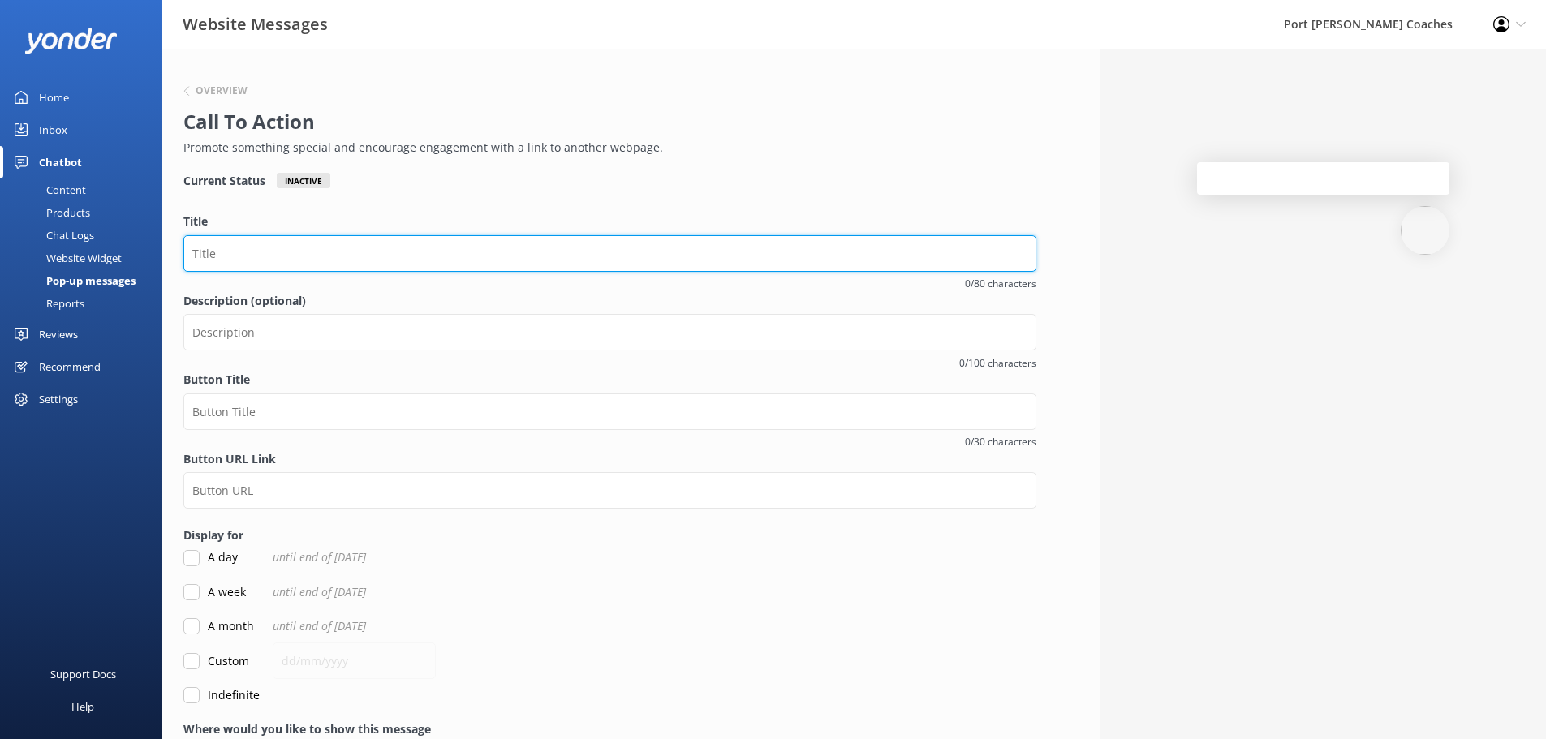
click at [289, 265] on input "Title" at bounding box center [609, 253] width 853 height 37
click at [247, 247] on input "Title" at bounding box center [609, 253] width 853 height 37
type input "E"
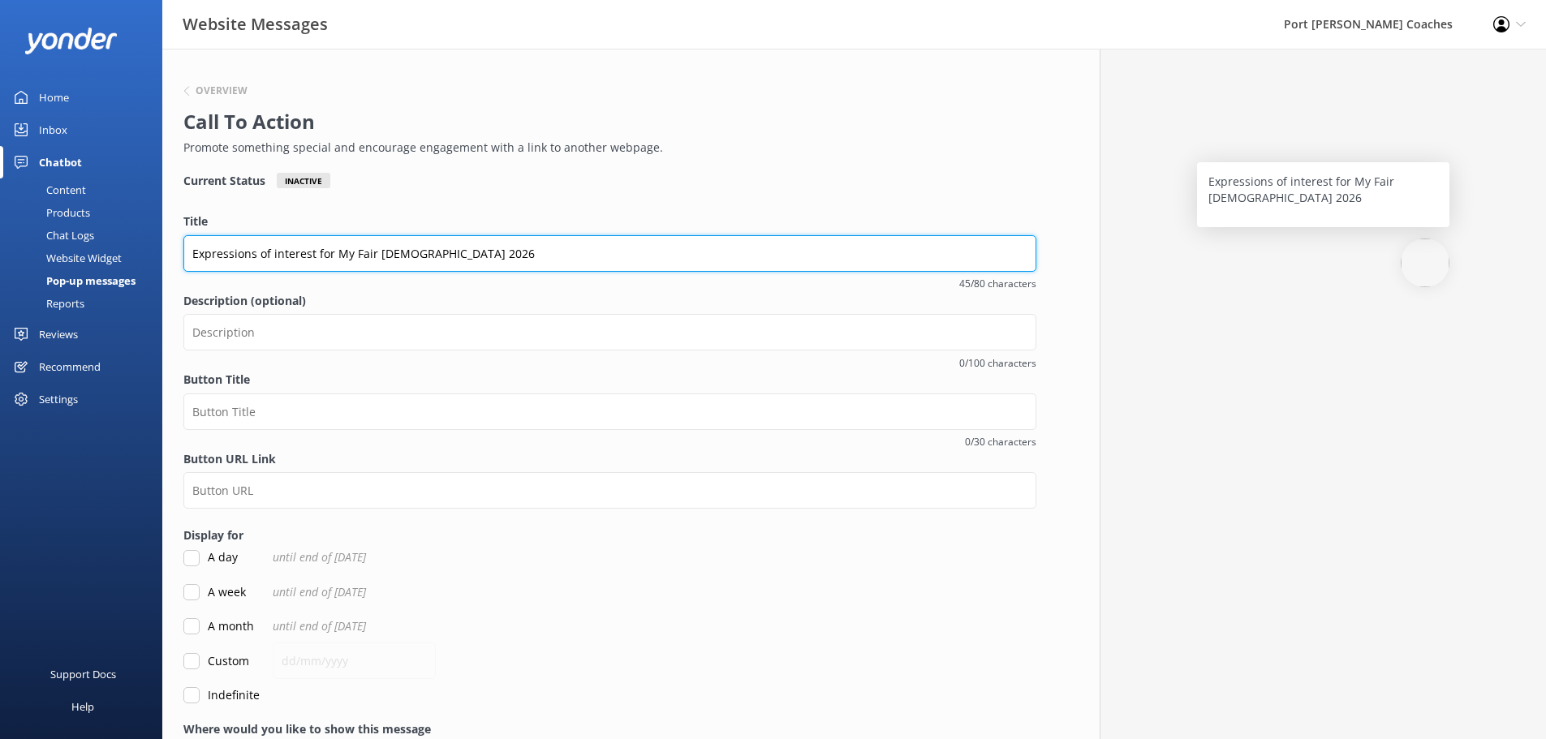
type input "Expressions of interest for My Fair [DEMOGRAPHIC_DATA] 2026"
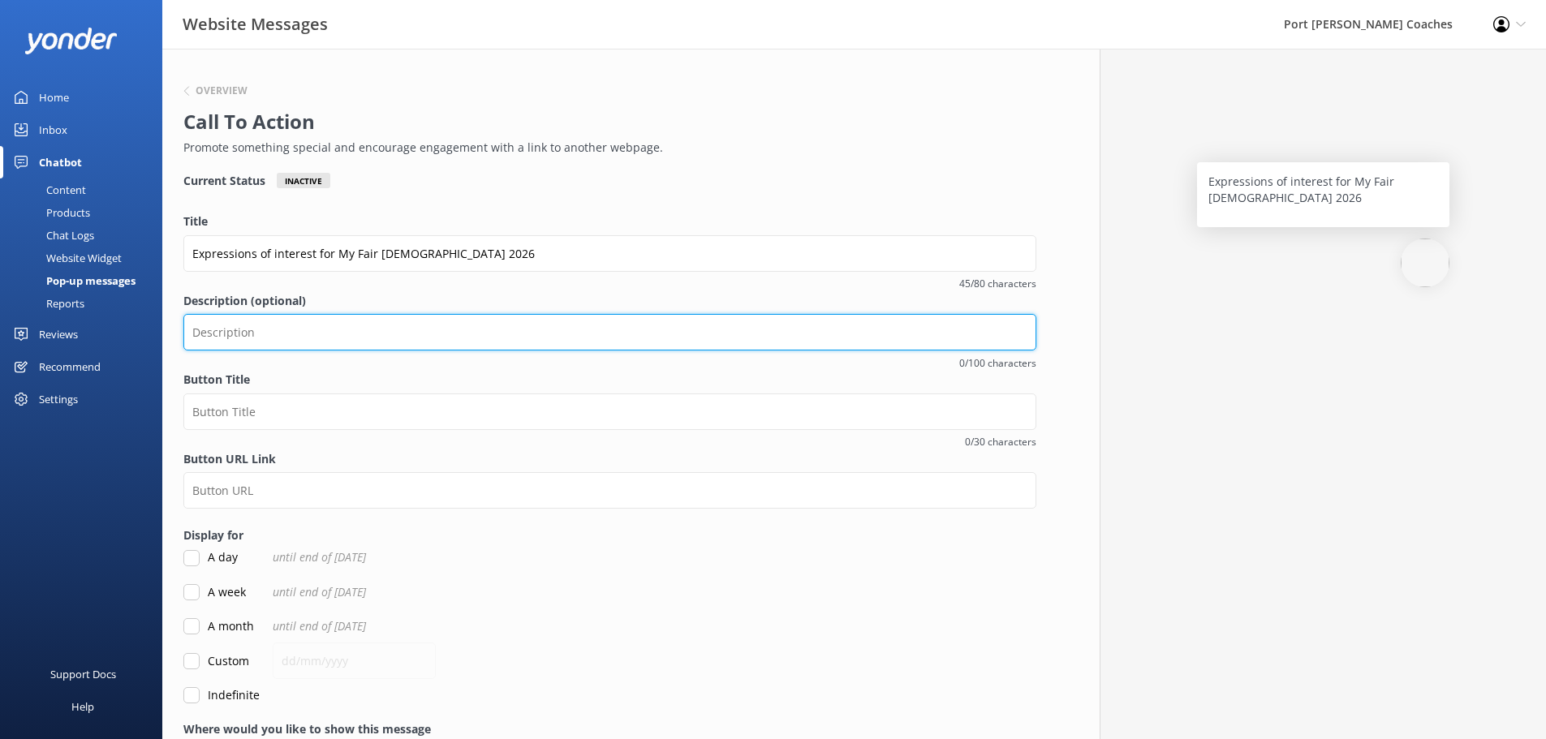
click at [286, 320] on input "Description (optional)" at bounding box center [609, 332] width 853 height 37
type input "D"
type input "Sign up to receive an email as soon as this timeless classic is available to bo…"
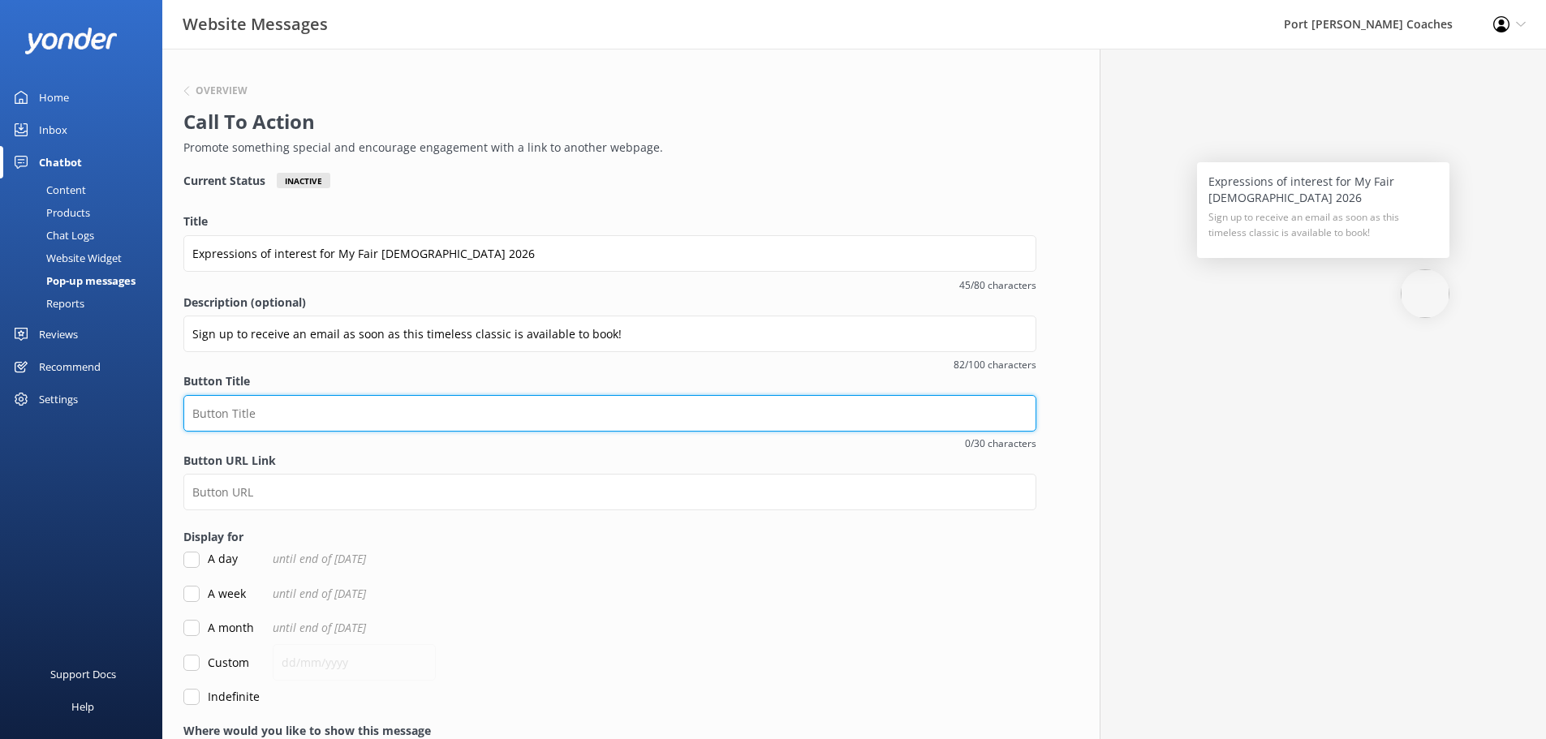
click at [241, 420] on input "Button Title" at bounding box center [609, 413] width 853 height 37
type input "C"
type input "Sign up"
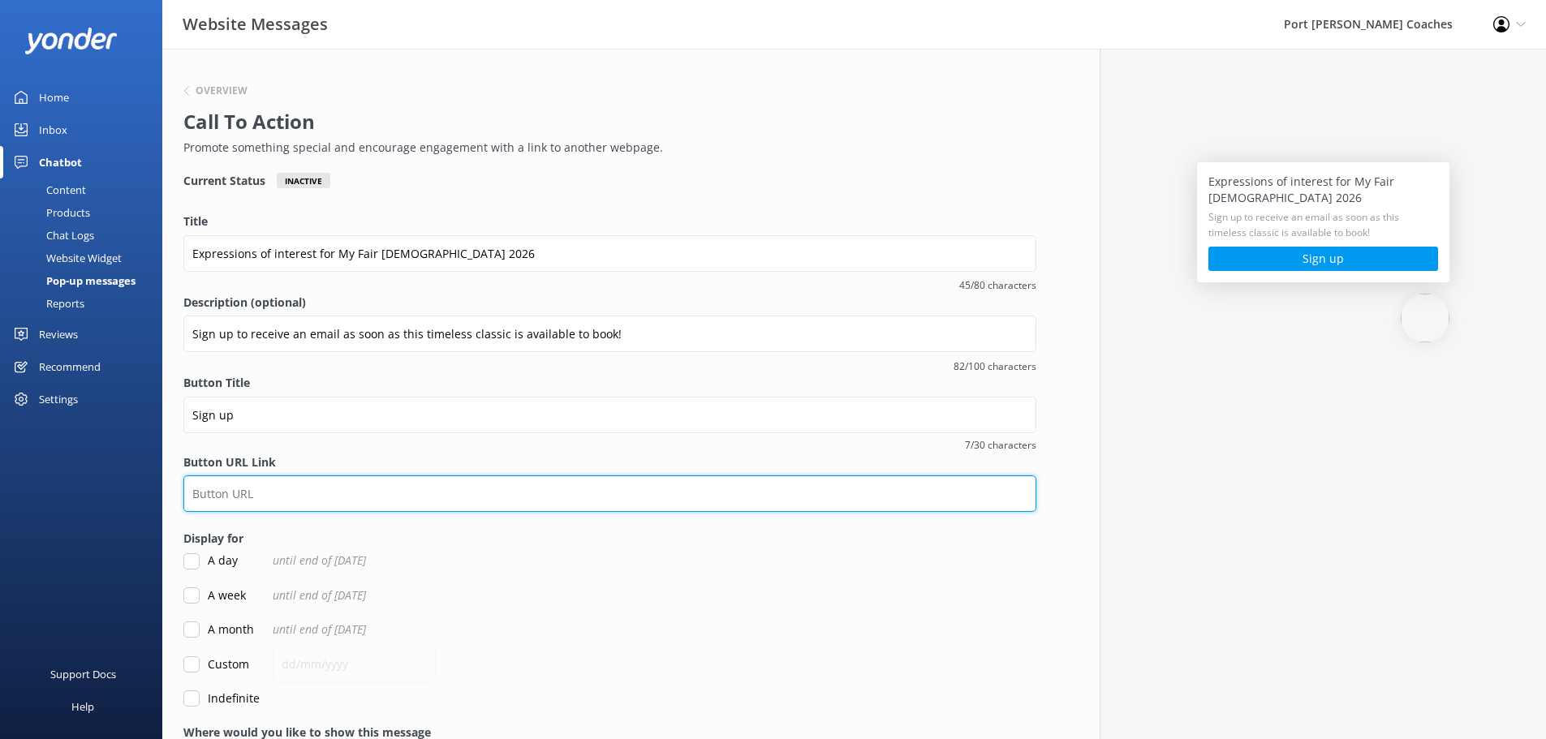
click at [234, 486] on input "Button URL Link" at bounding box center [609, 493] width 853 height 37
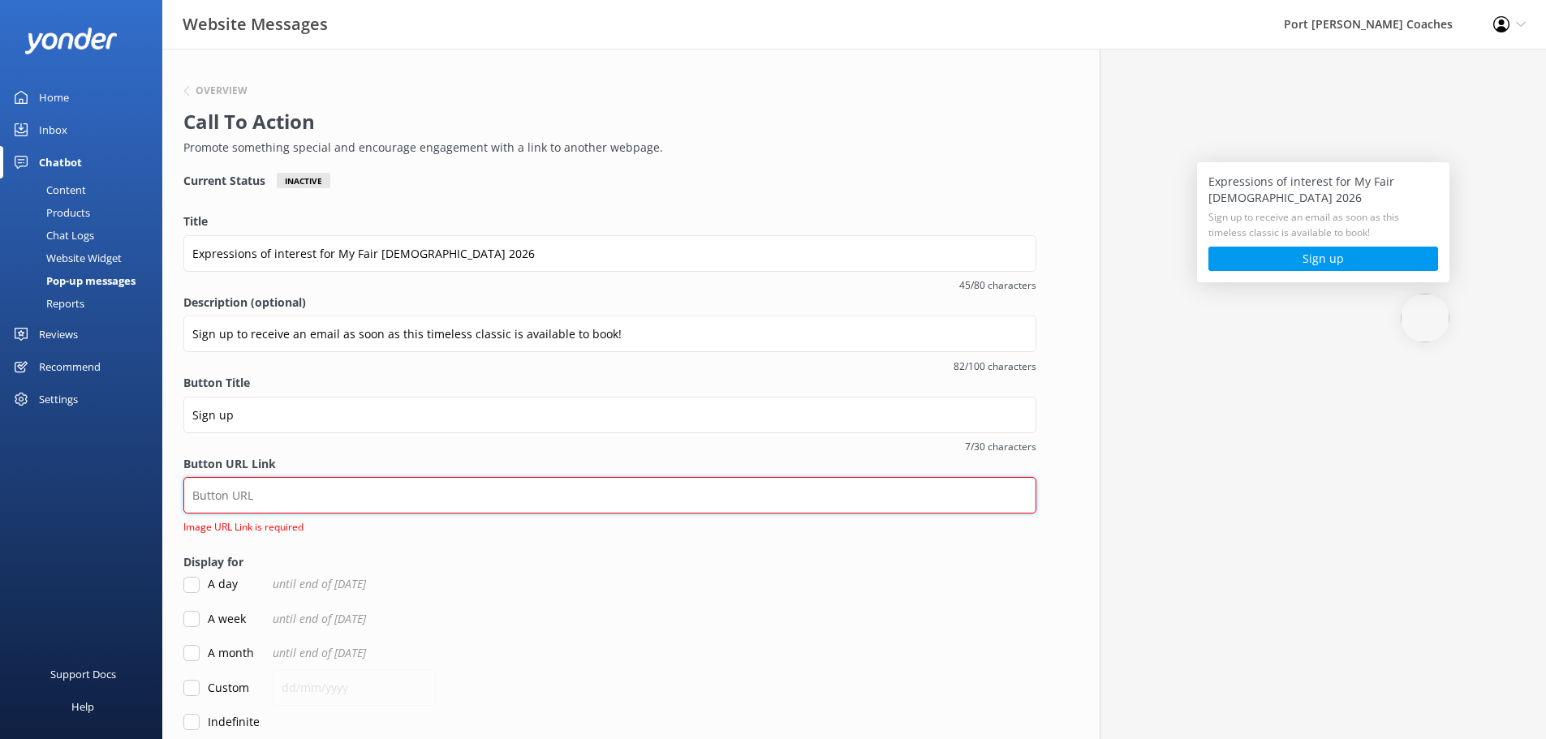
paste input "[URL][DOMAIN_NAME]"
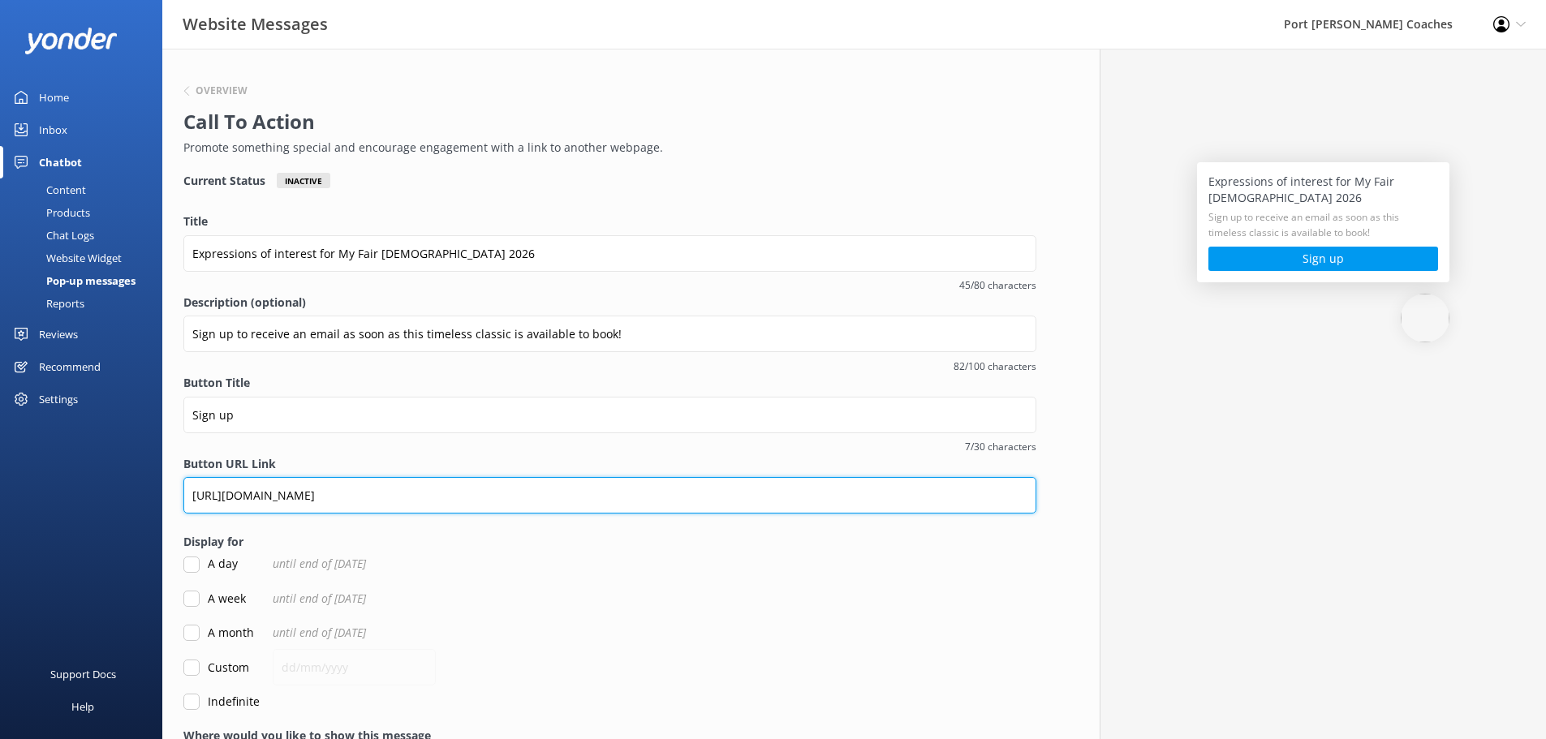
type input "[URL][DOMAIN_NAME]"
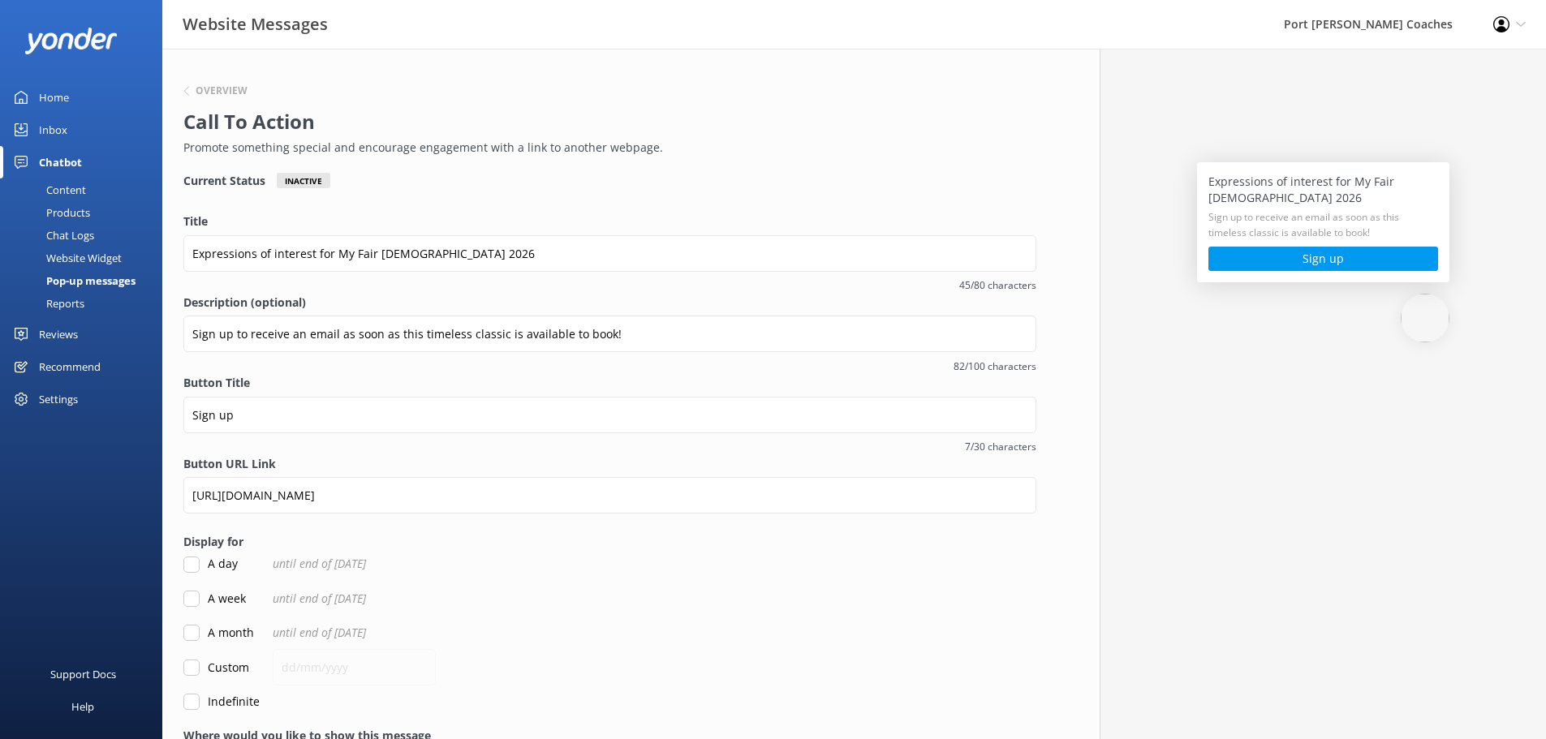
click at [411, 455] on label "Button URL Link" at bounding box center [609, 464] width 853 height 18
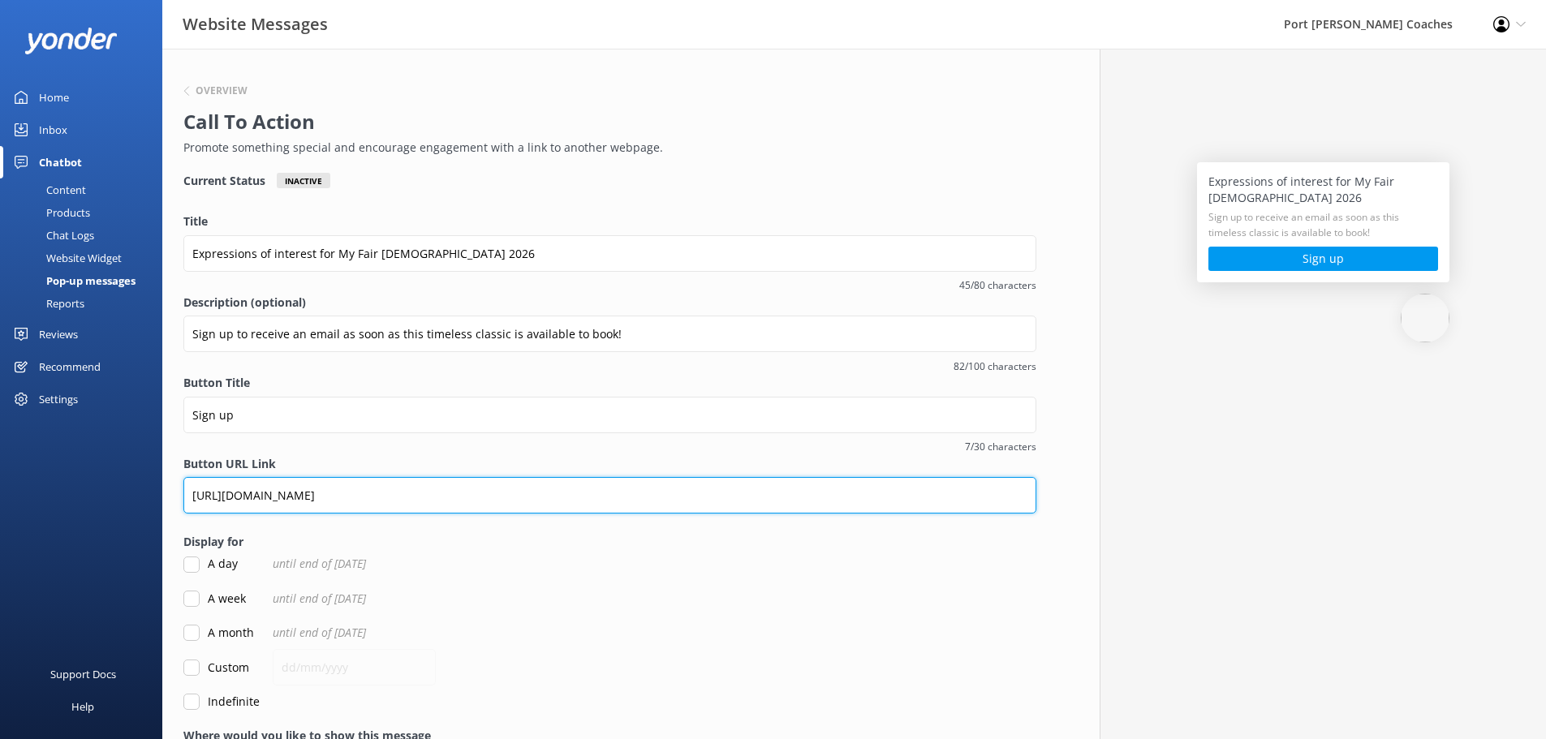
click at [411, 477] on input "[URL][DOMAIN_NAME]" at bounding box center [609, 495] width 853 height 37
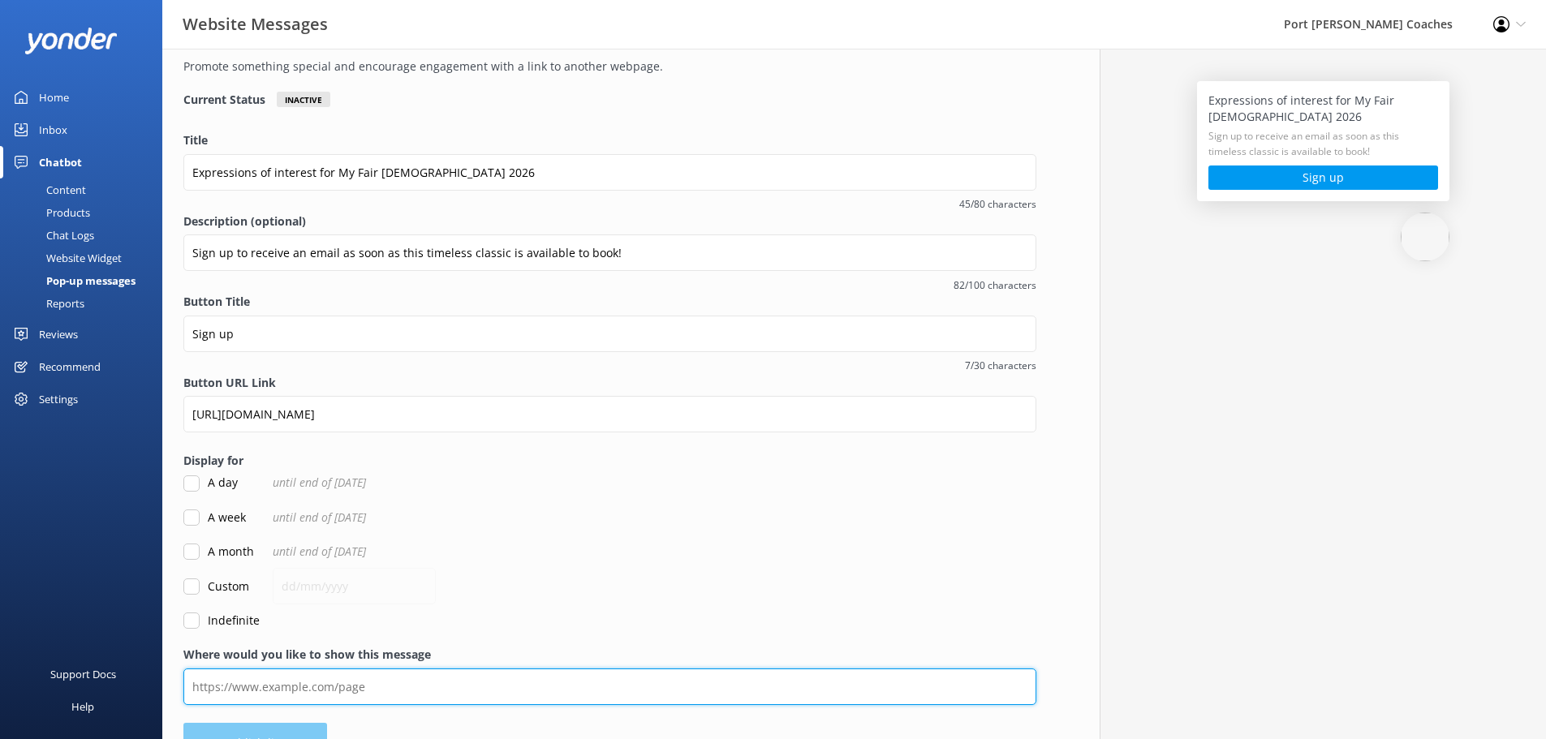
click at [351, 681] on input "Where would you like to show this message" at bounding box center [609, 687] width 853 height 37
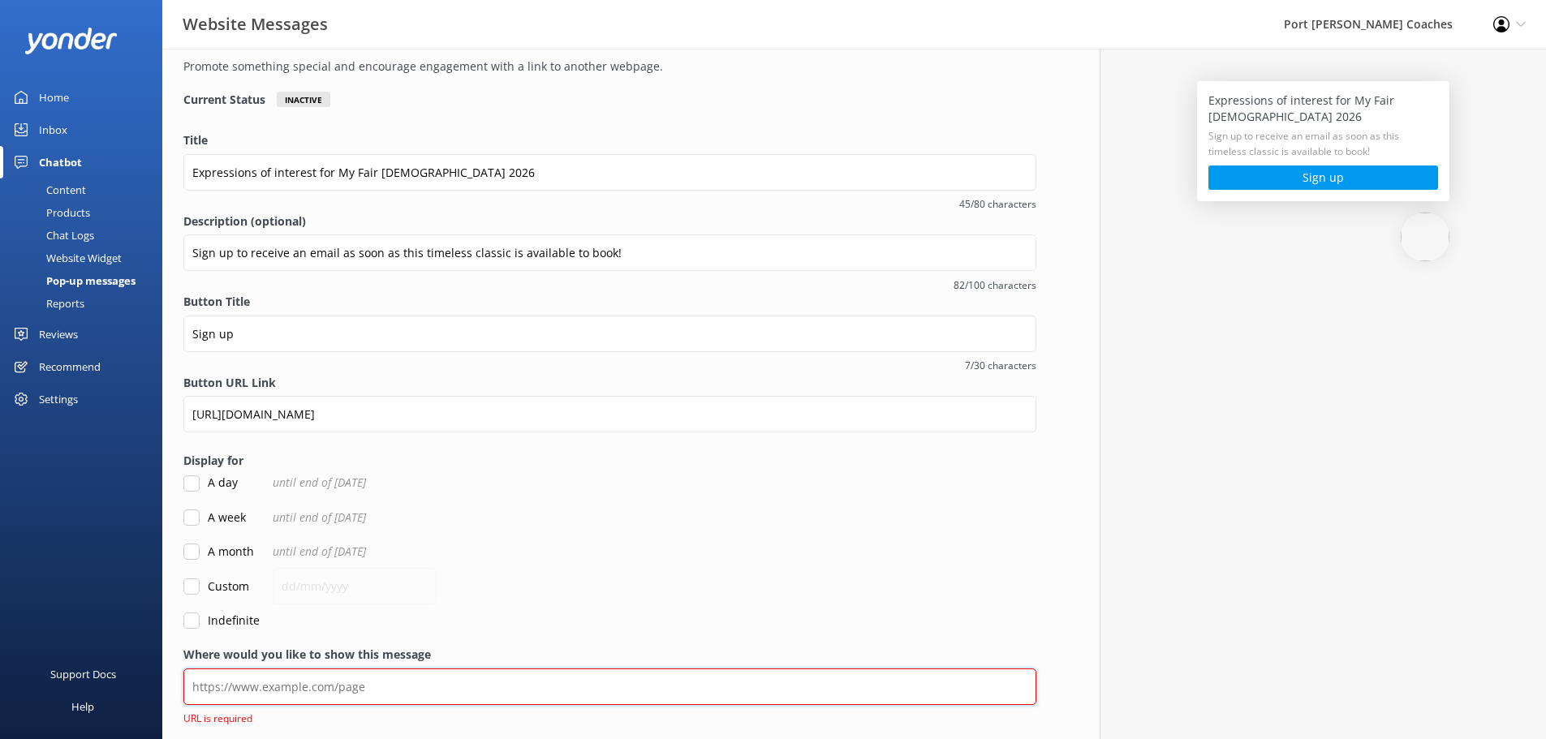
paste input "[URL][DOMAIN_NAME]"
type input "[URL][DOMAIN_NAME]"
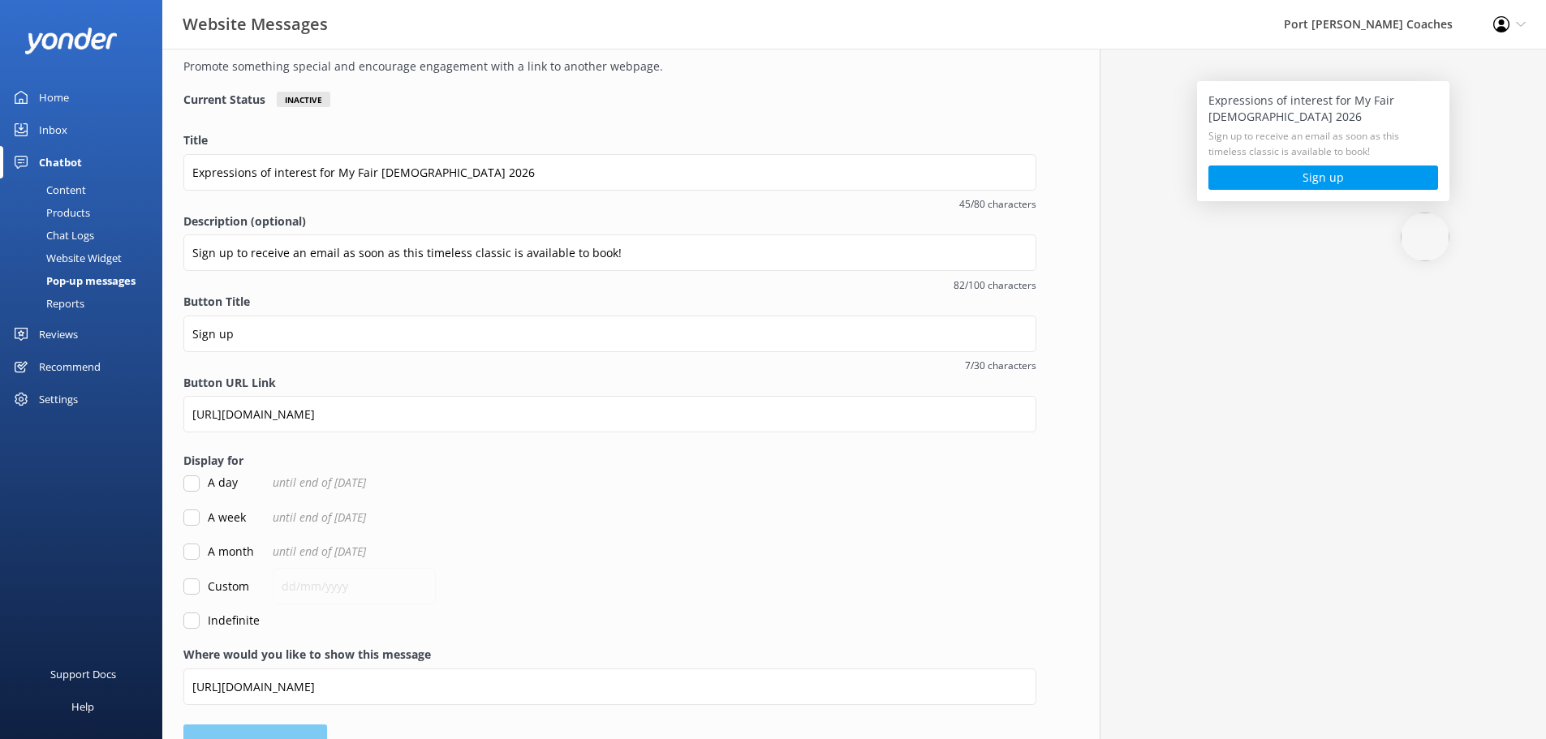
click at [189, 622] on input "Indefinite" at bounding box center [191, 621] width 16 height 16
checkbox input "true"
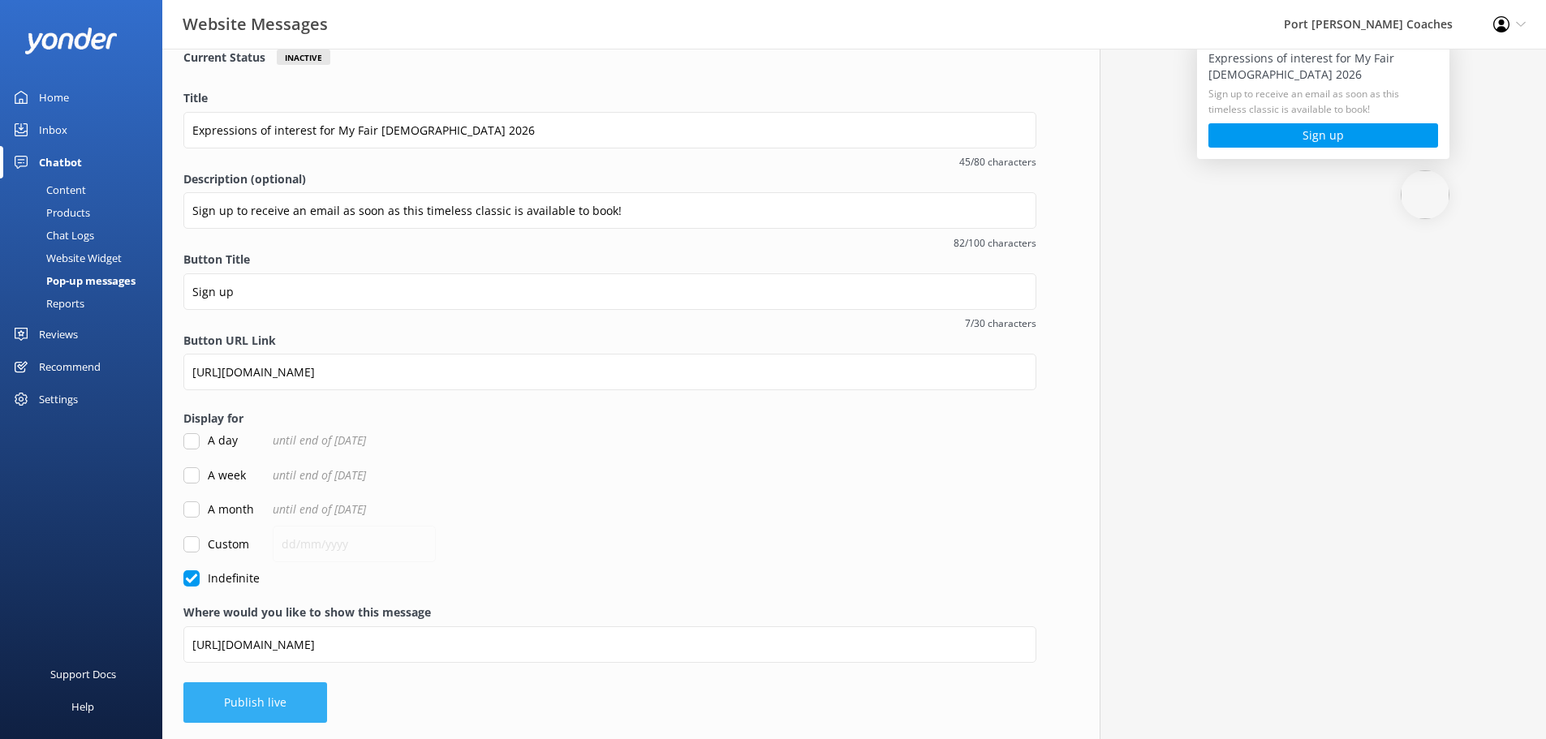
click at [304, 703] on button "Publish live" at bounding box center [255, 702] width 144 height 41
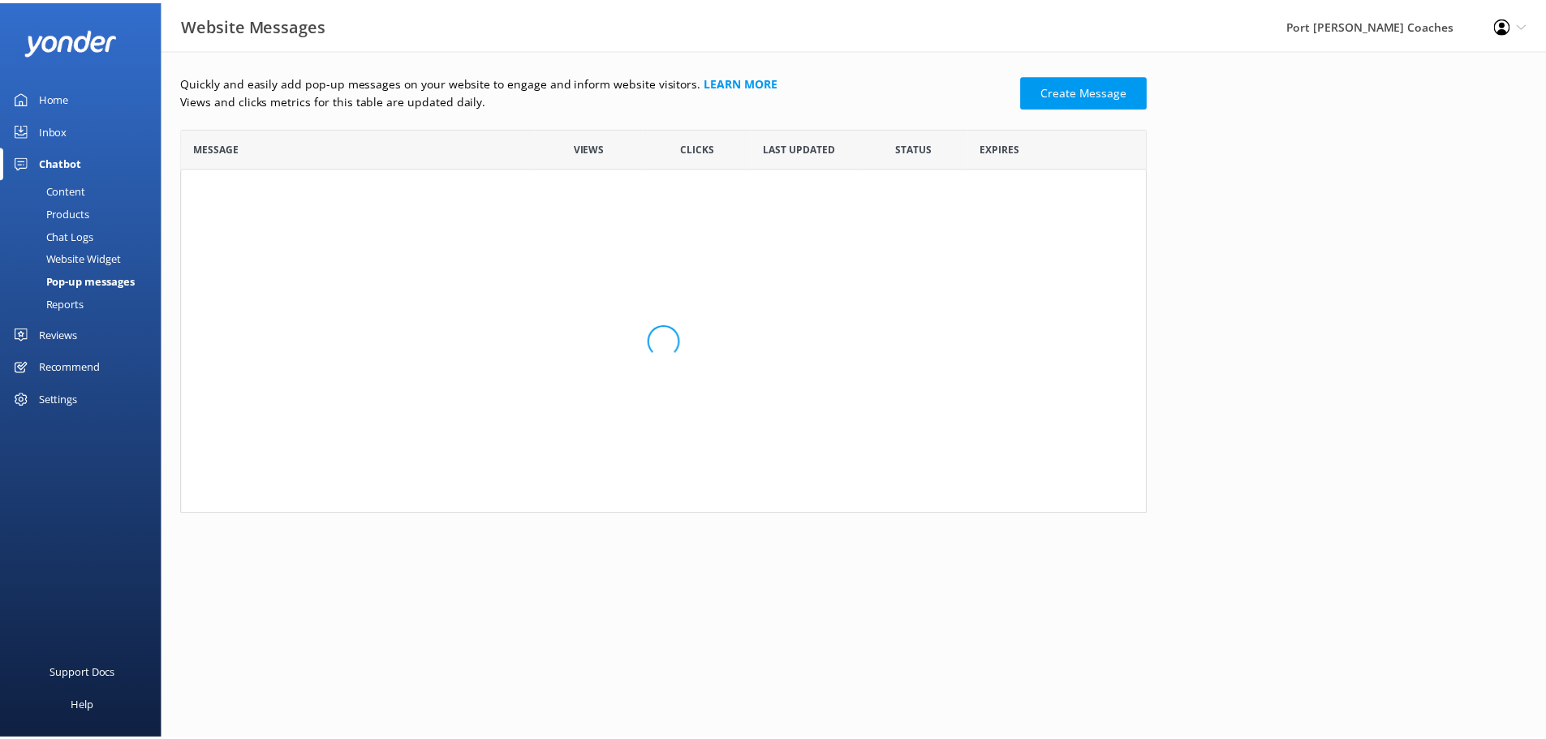
scroll to position [98, 961]
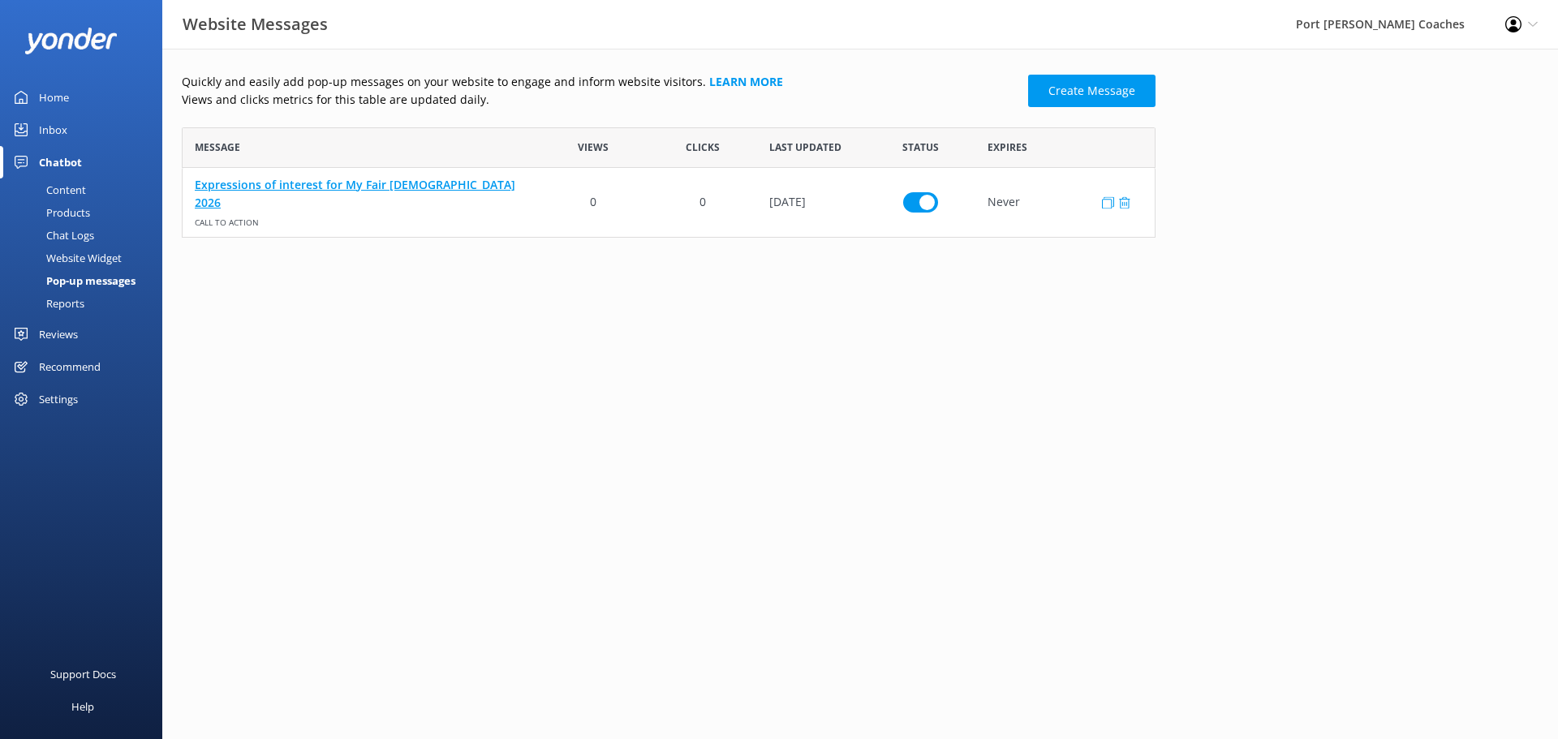
click at [254, 190] on link "Expressions of interest for My Fair [DEMOGRAPHIC_DATA] 2026" at bounding box center [361, 193] width 332 height 37
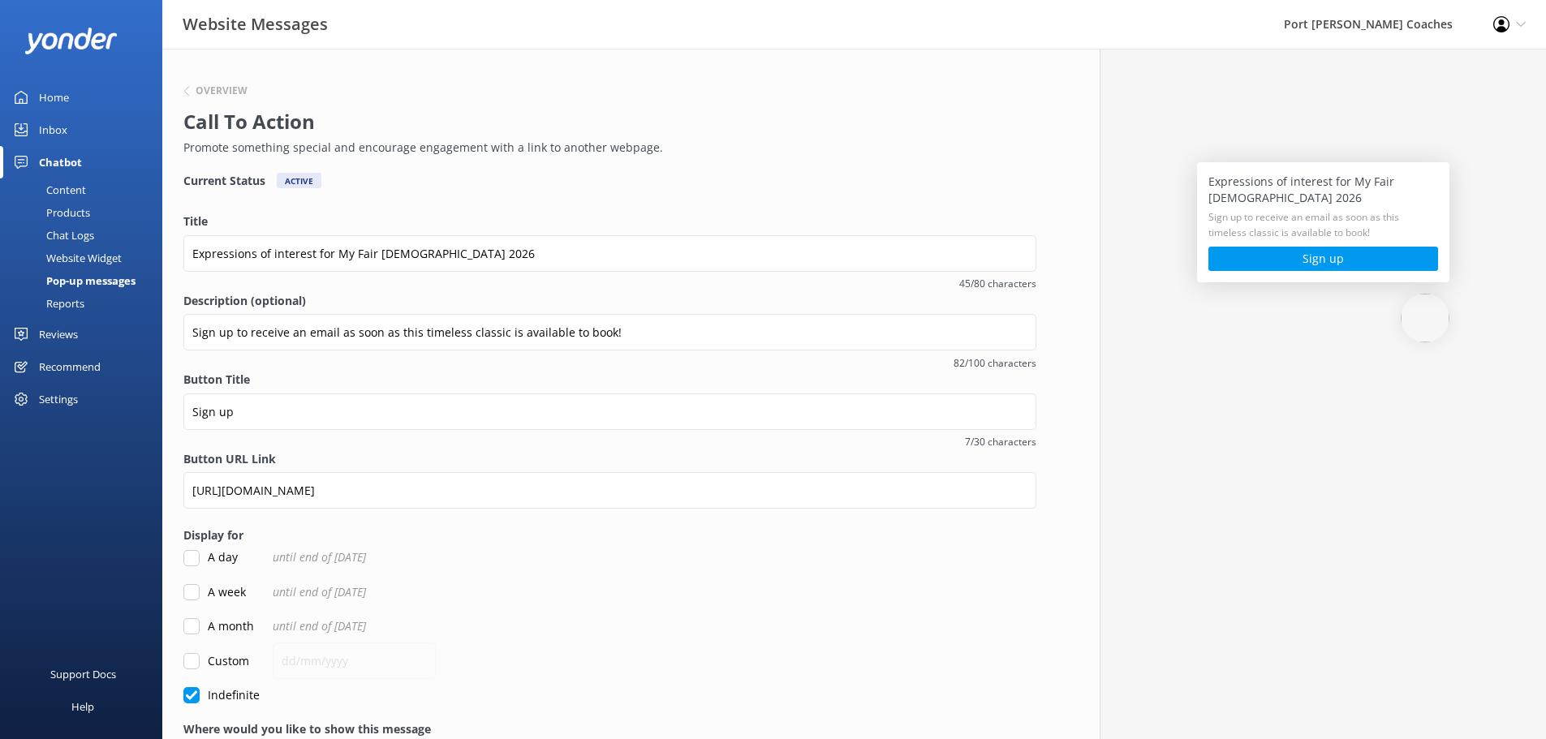
click at [688, 124] on h2 "Call To Action" at bounding box center [605, 121] width 845 height 31
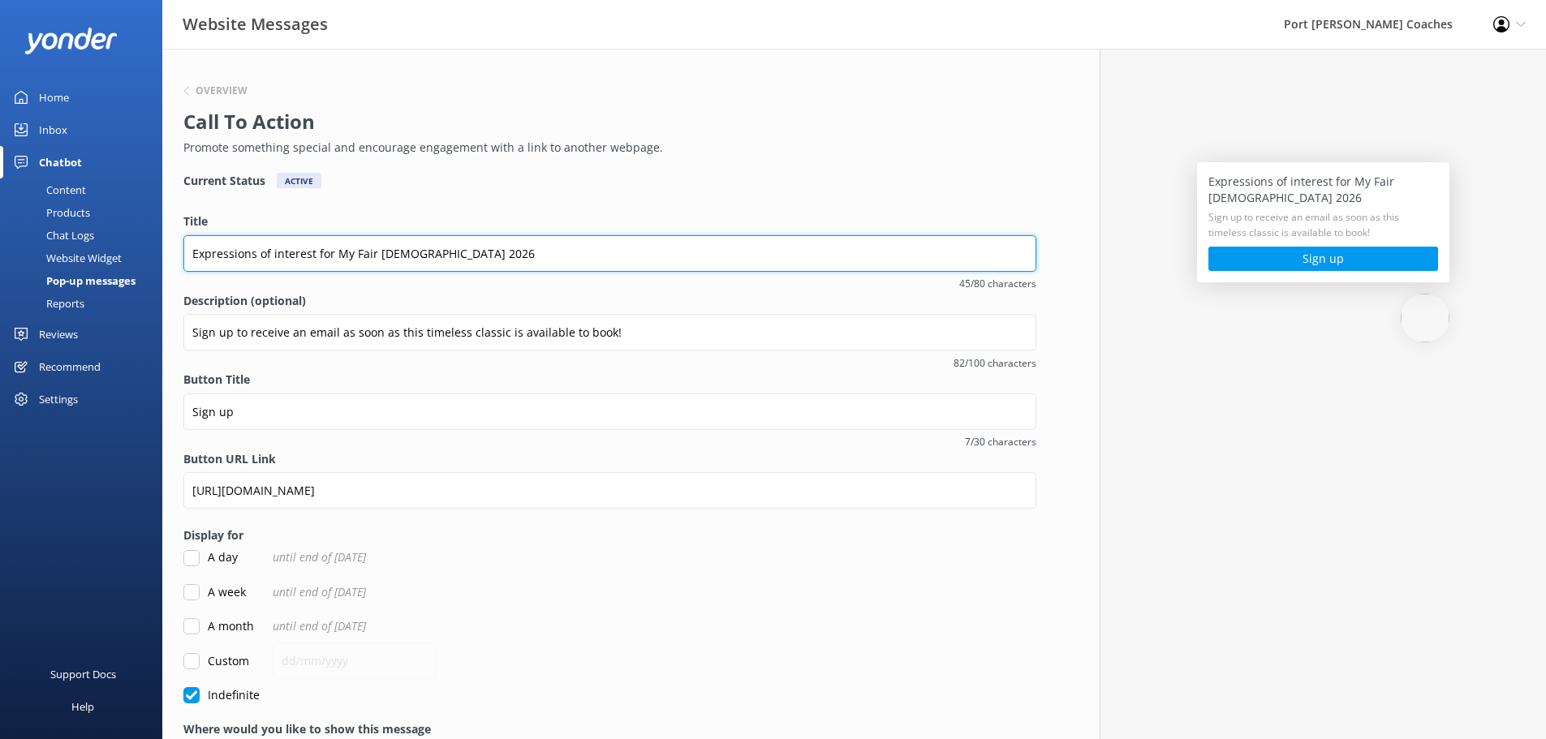
click at [398, 249] on input "Expressions of interest for My Fair [DEMOGRAPHIC_DATA] 2026" at bounding box center [609, 253] width 853 height 37
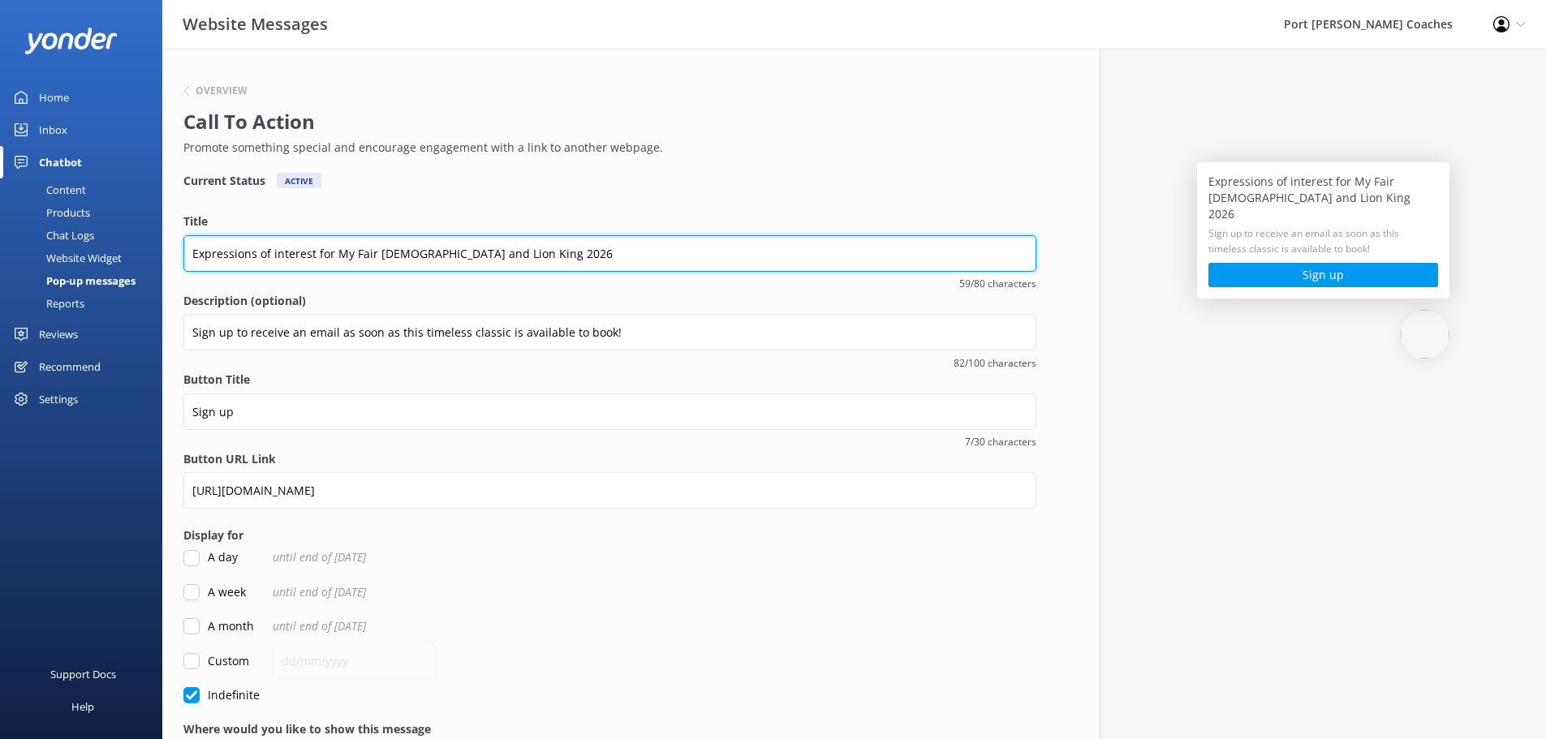
type input "Expressions of interest for My Fair [DEMOGRAPHIC_DATA] and Lion King 2026"
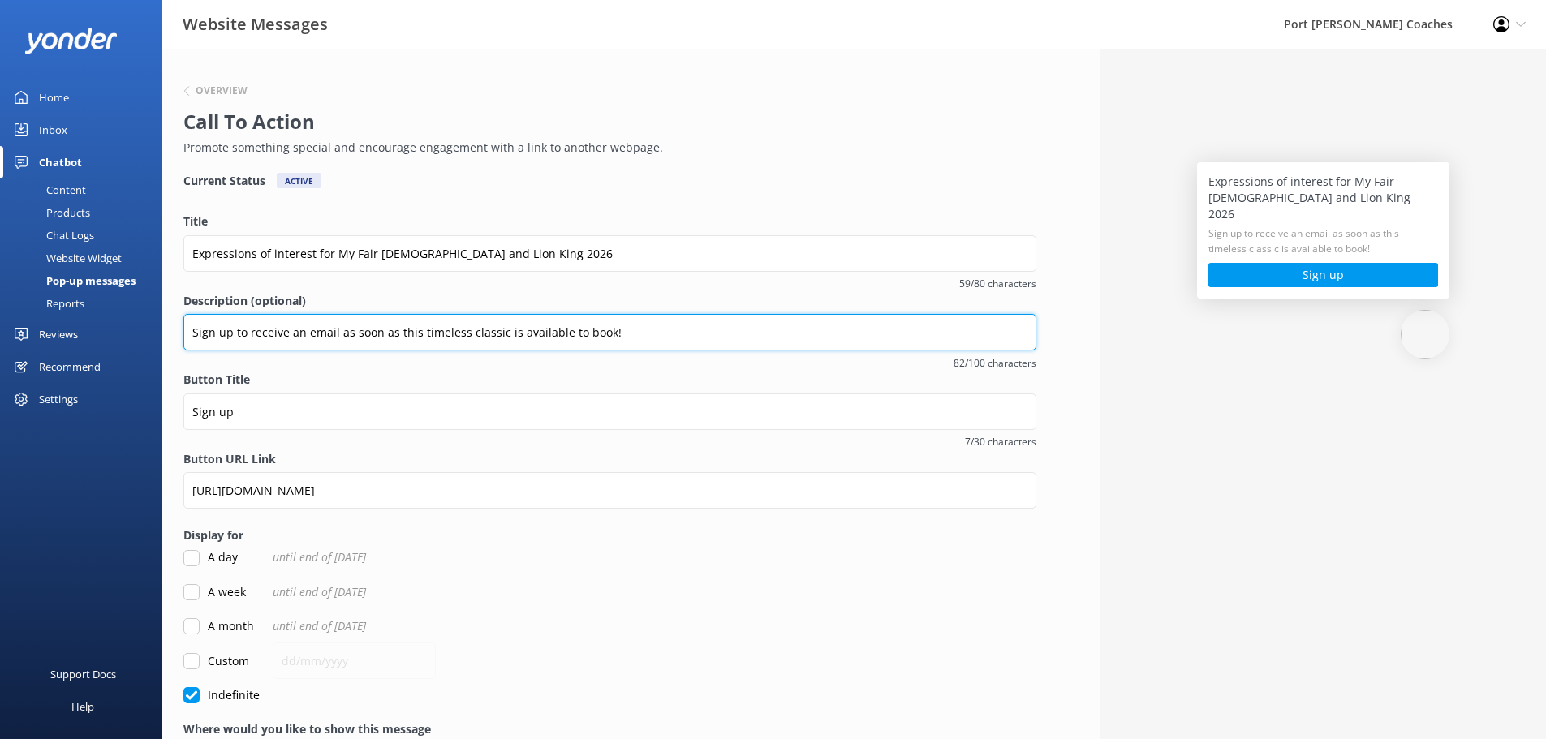
click at [408, 327] on input "Sign up to receive an email as soon as this timeless classic is available to bo…" at bounding box center [609, 332] width 853 height 37
click at [510, 336] on input "Sign up to receive an email as soon as these timeless classic is available to b…" at bounding box center [609, 334] width 853 height 37
type input "Sign up to receive an email as soon as these timeless classics are available to…"
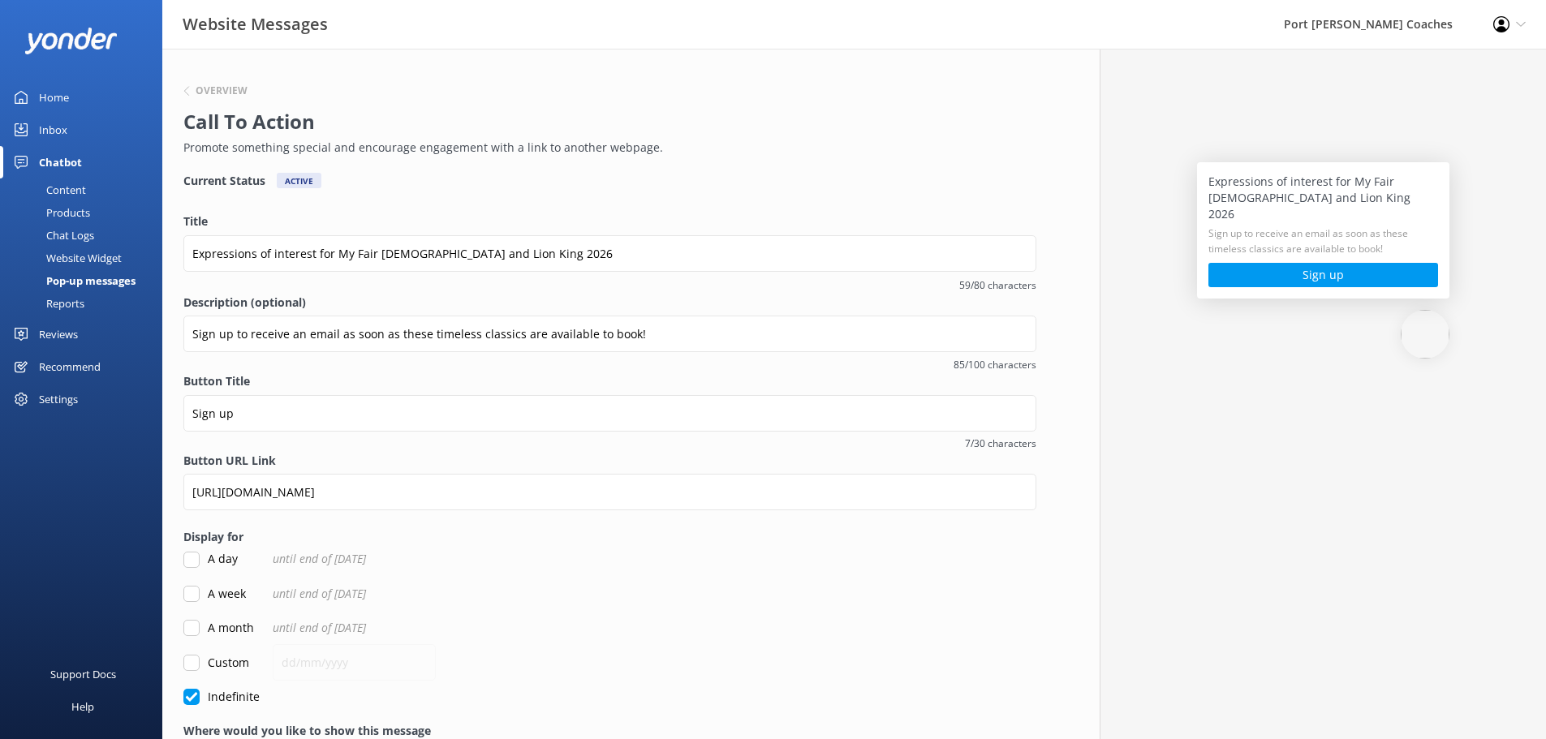
click at [541, 301] on label "Description (optional)" at bounding box center [609, 303] width 853 height 18
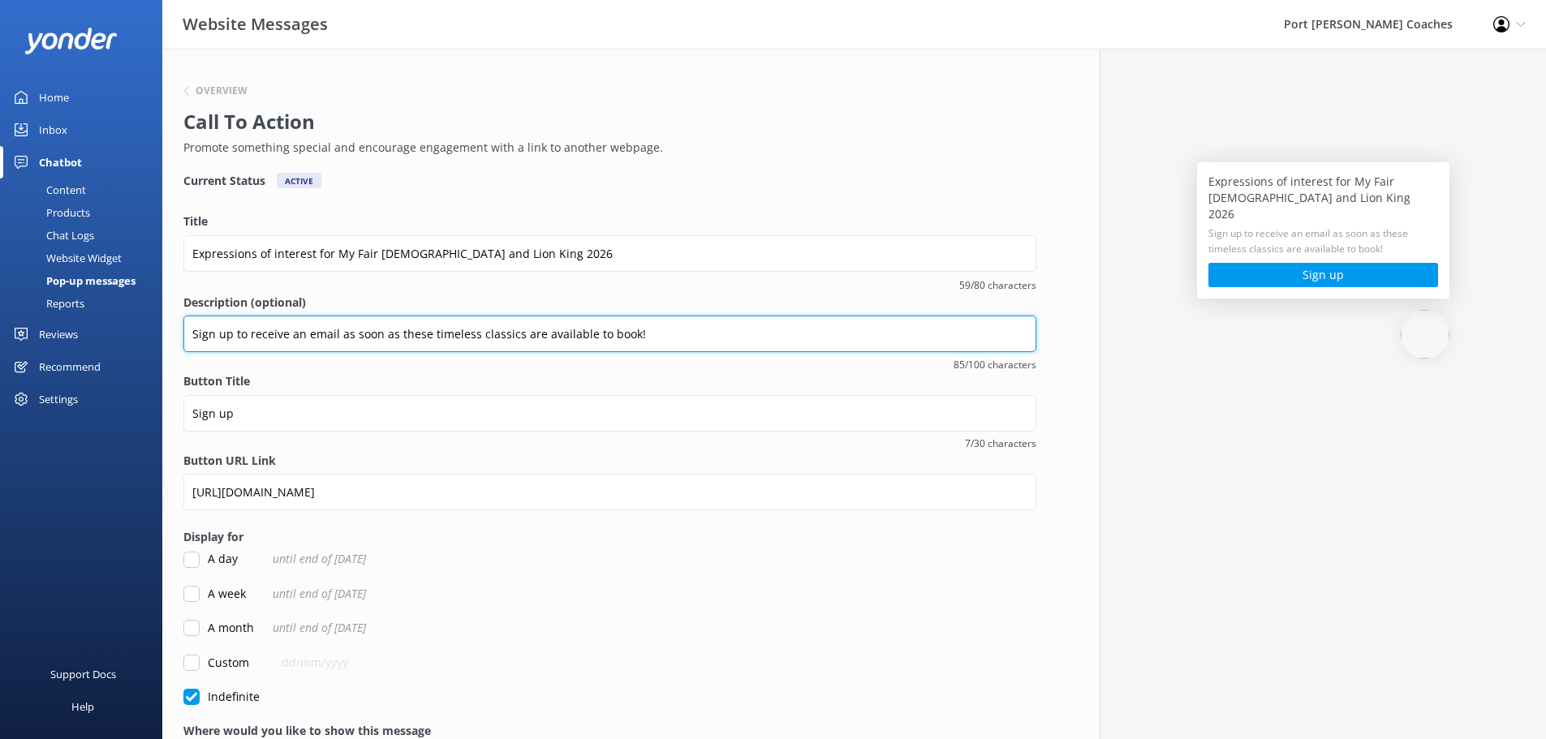
click at [541, 316] on input "Sign up to receive an email as soon as these timeless classics are available to…" at bounding box center [609, 334] width 853 height 37
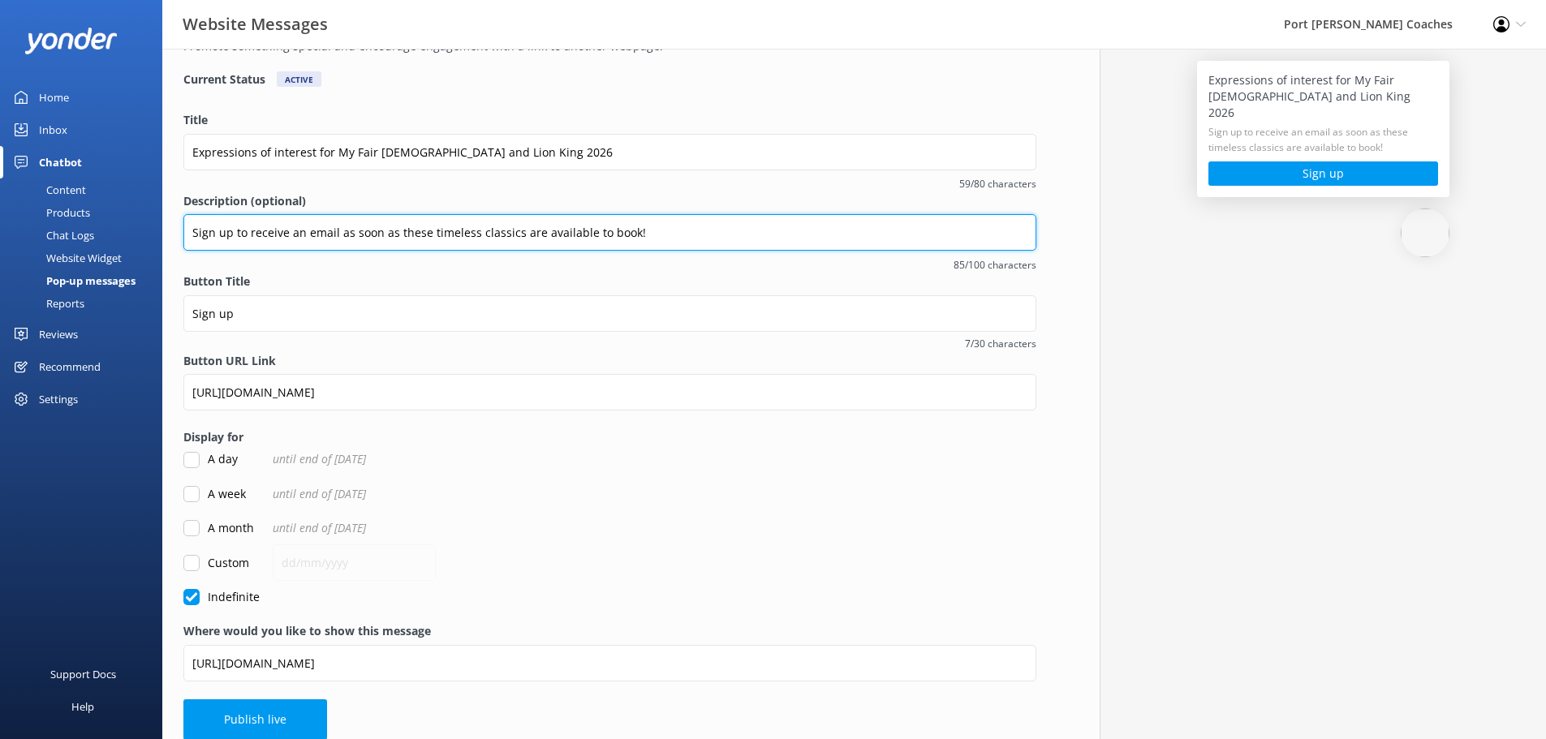
scroll to position [118, 0]
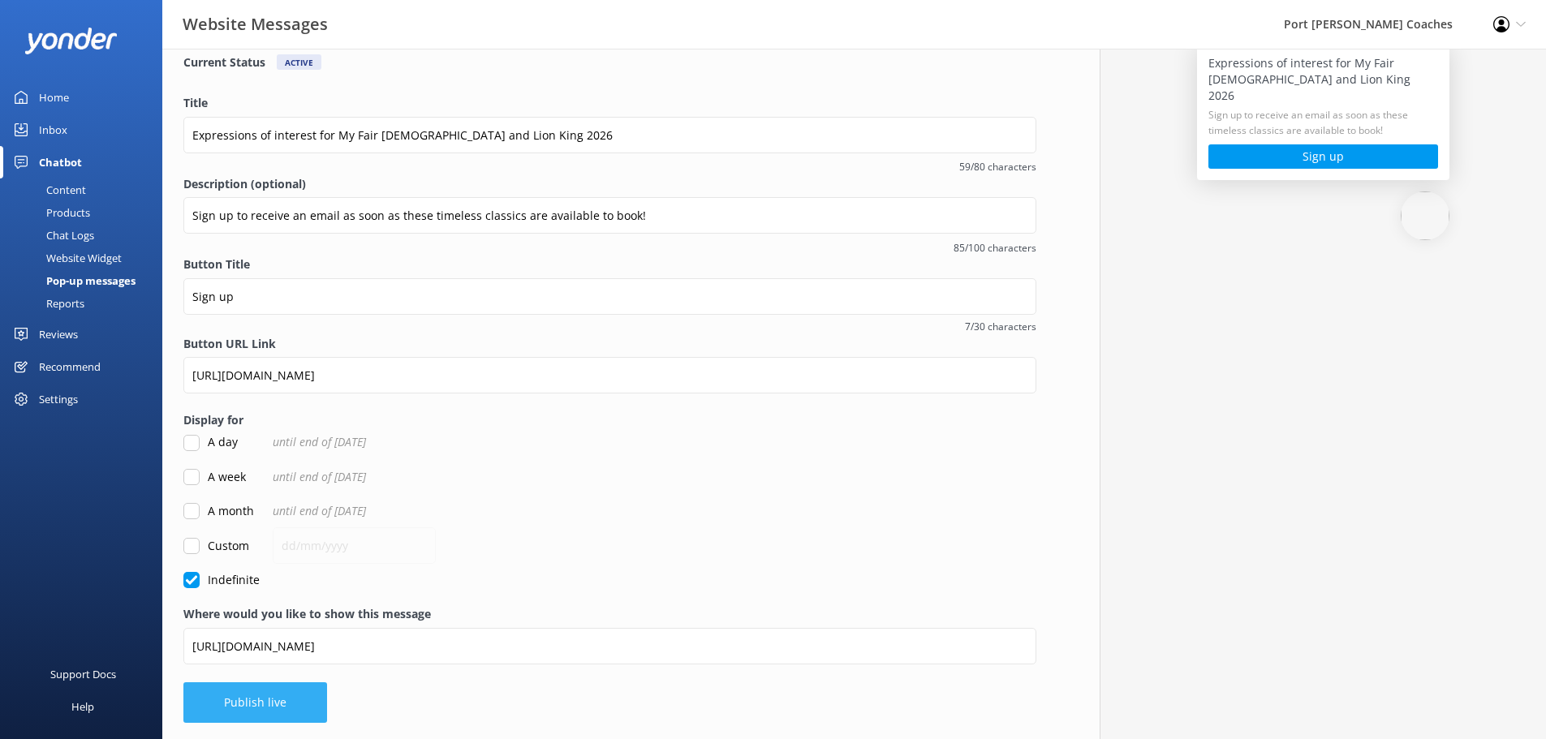
click at [280, 708] on button "Publish live" at bounding box center [255, 702] width 144 height 41
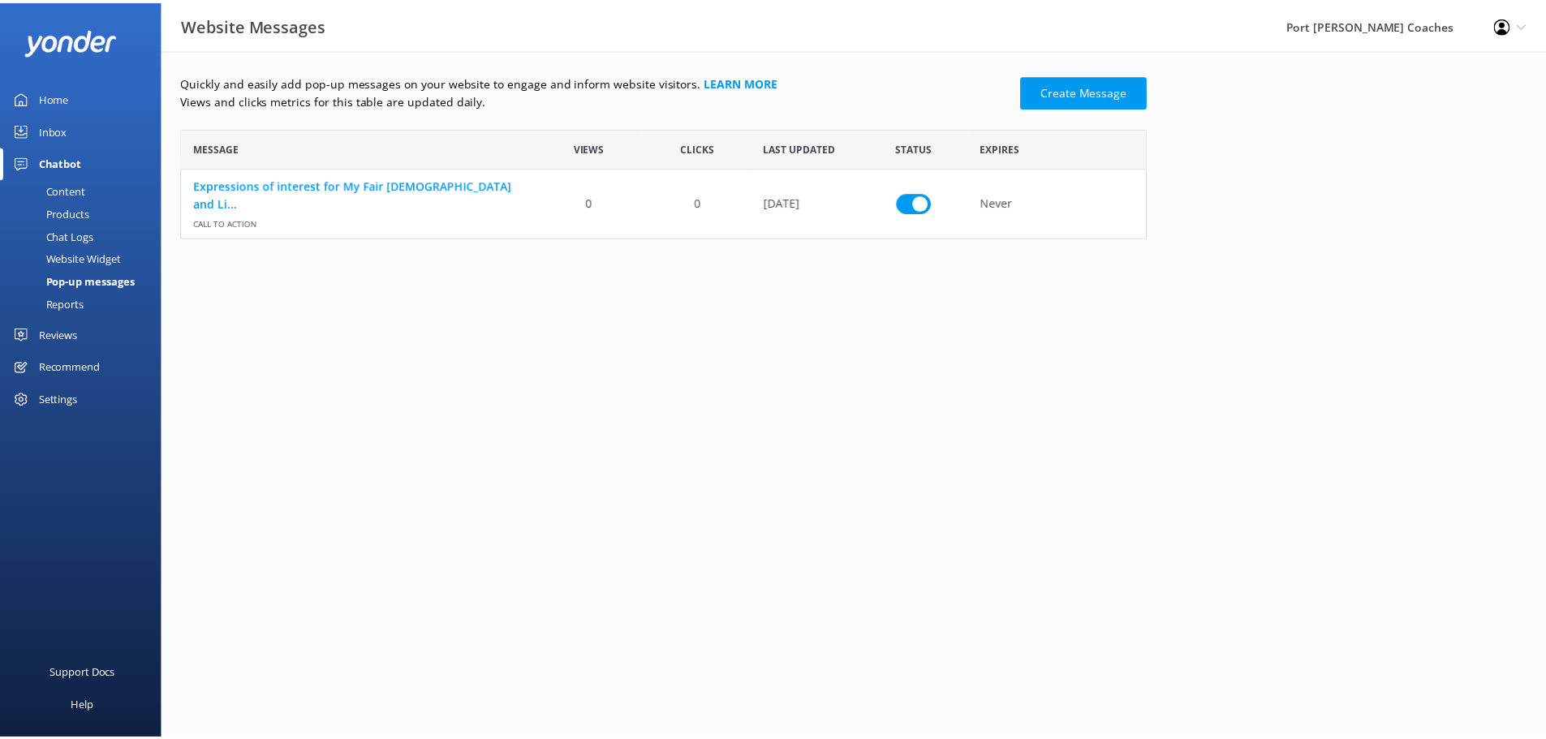
scroll to position [98, 961]
click at [1097, 97] on link "Create Message" at bounding box center [1091, 91] width 127 height 32
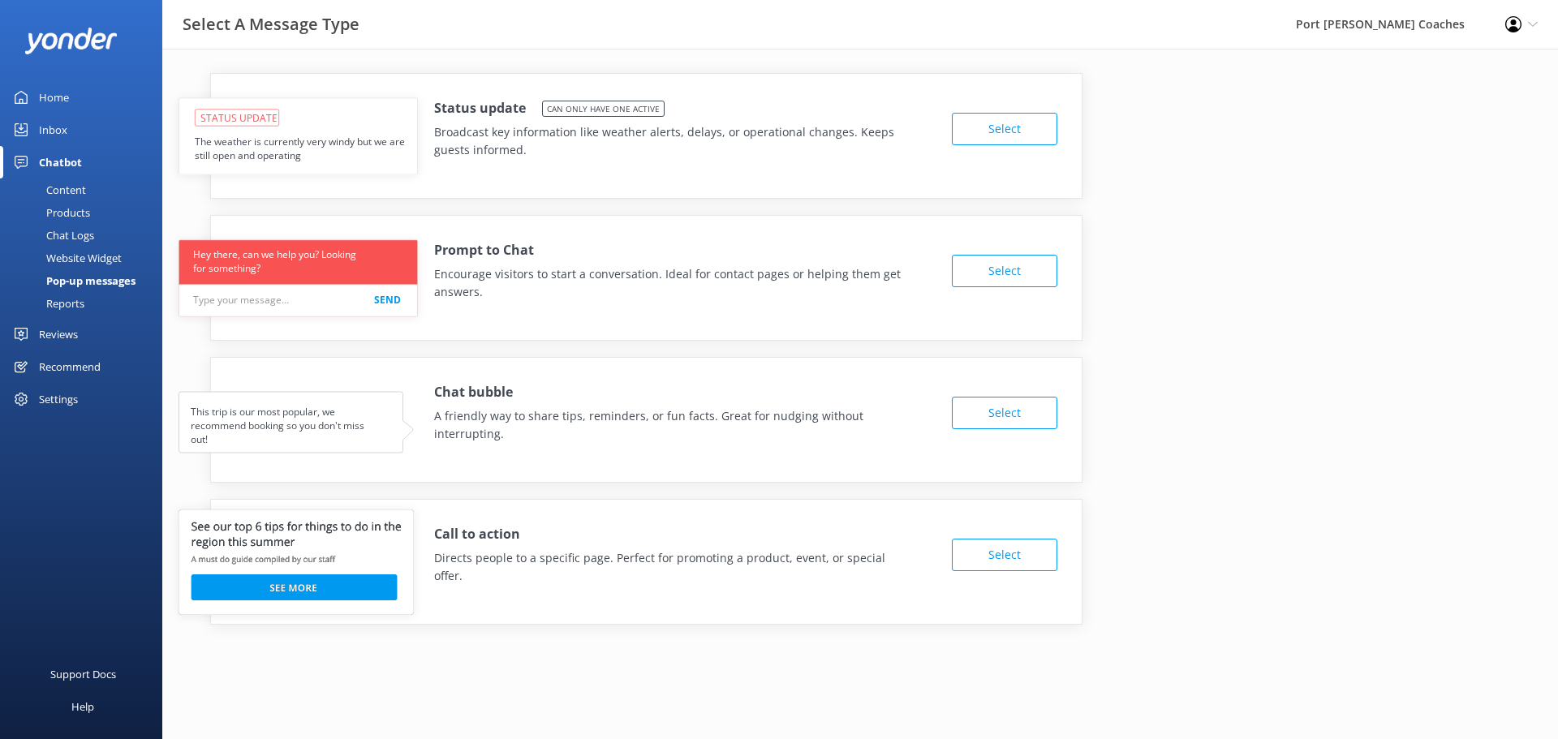
click at [1027, 549] on button "Select" at bounding box center [1004, 555] width 105 height 32
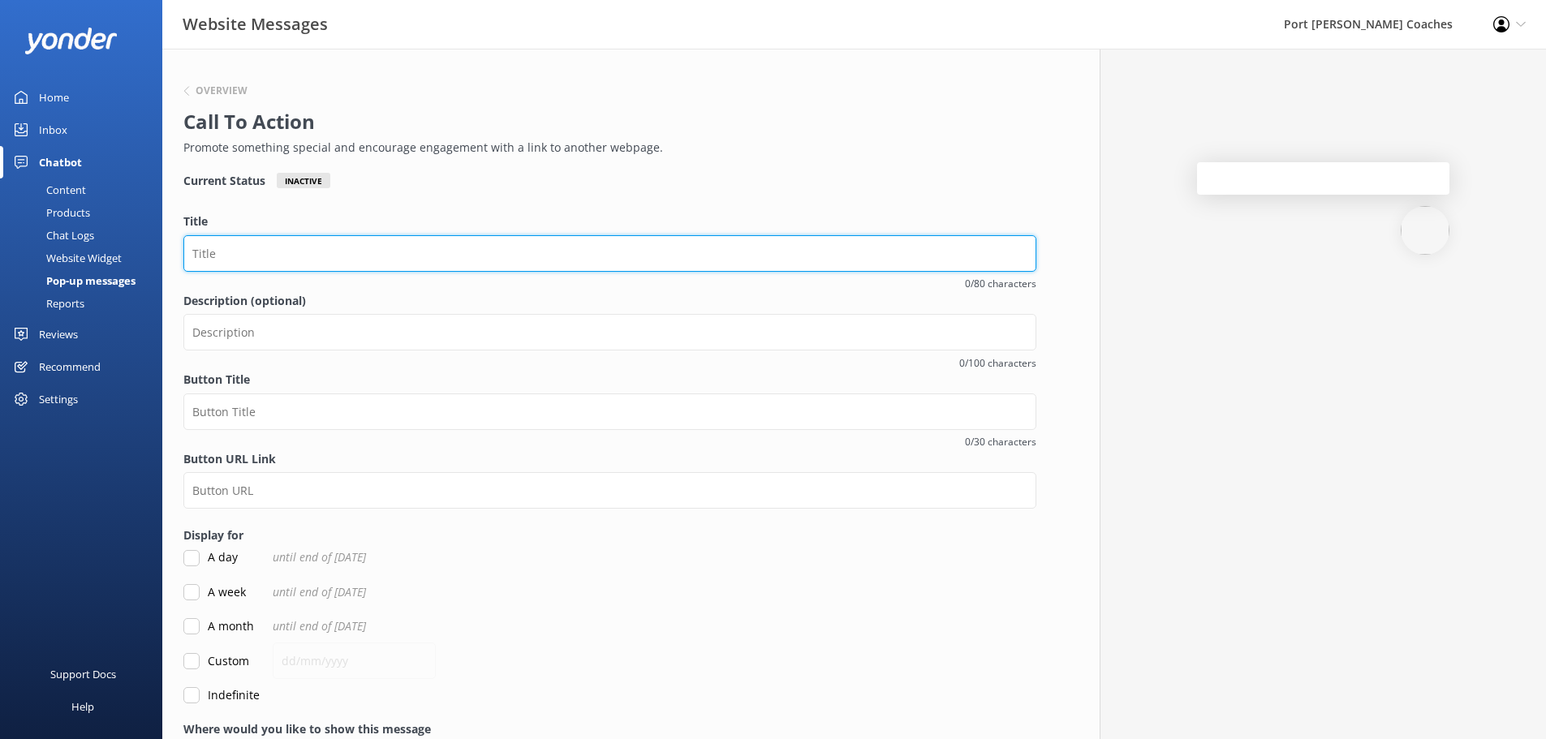
click at [350, 252] on input "Title" at bounding box center [609, 253] width 853 height 37
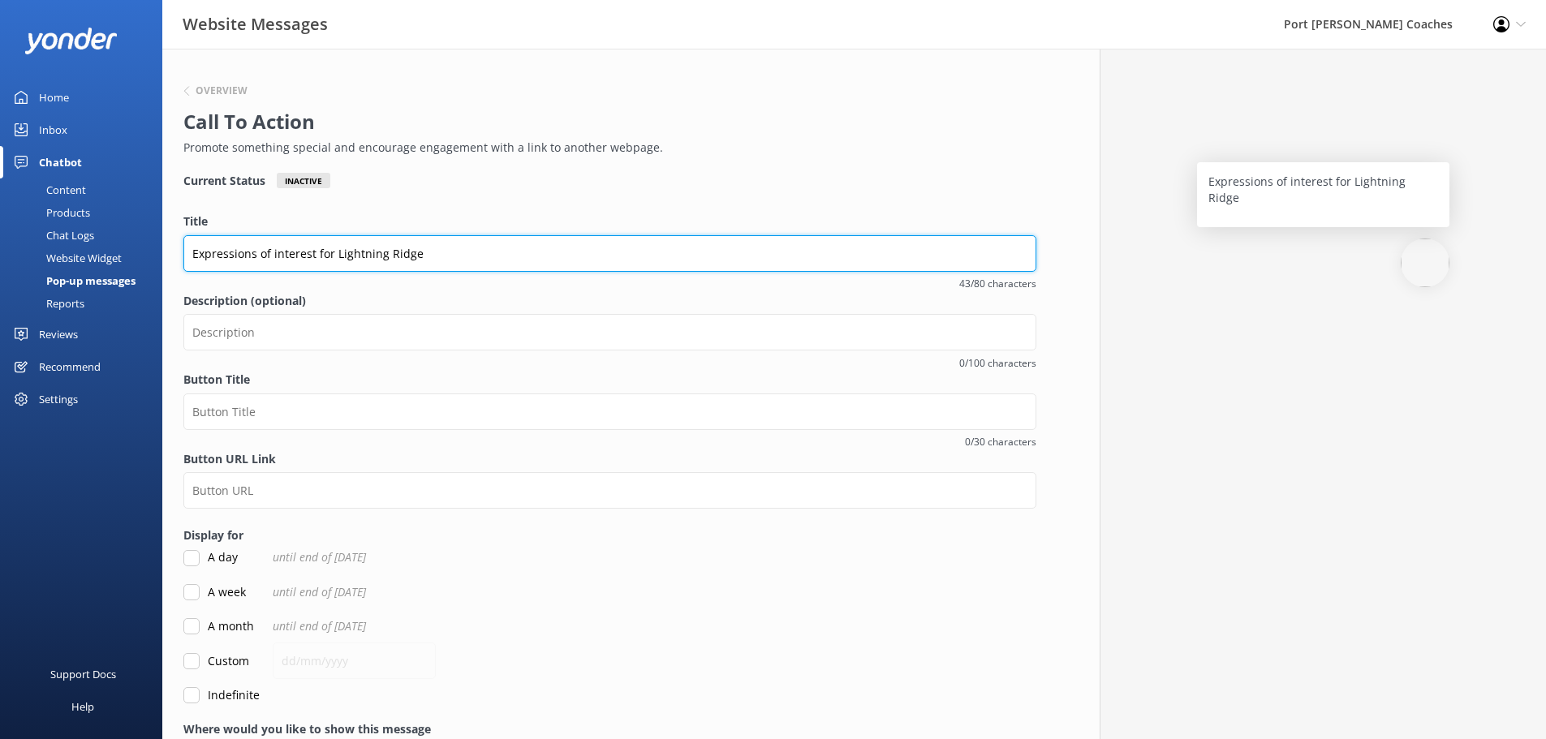
type input "Expressions of interest for Lightning Ridge"
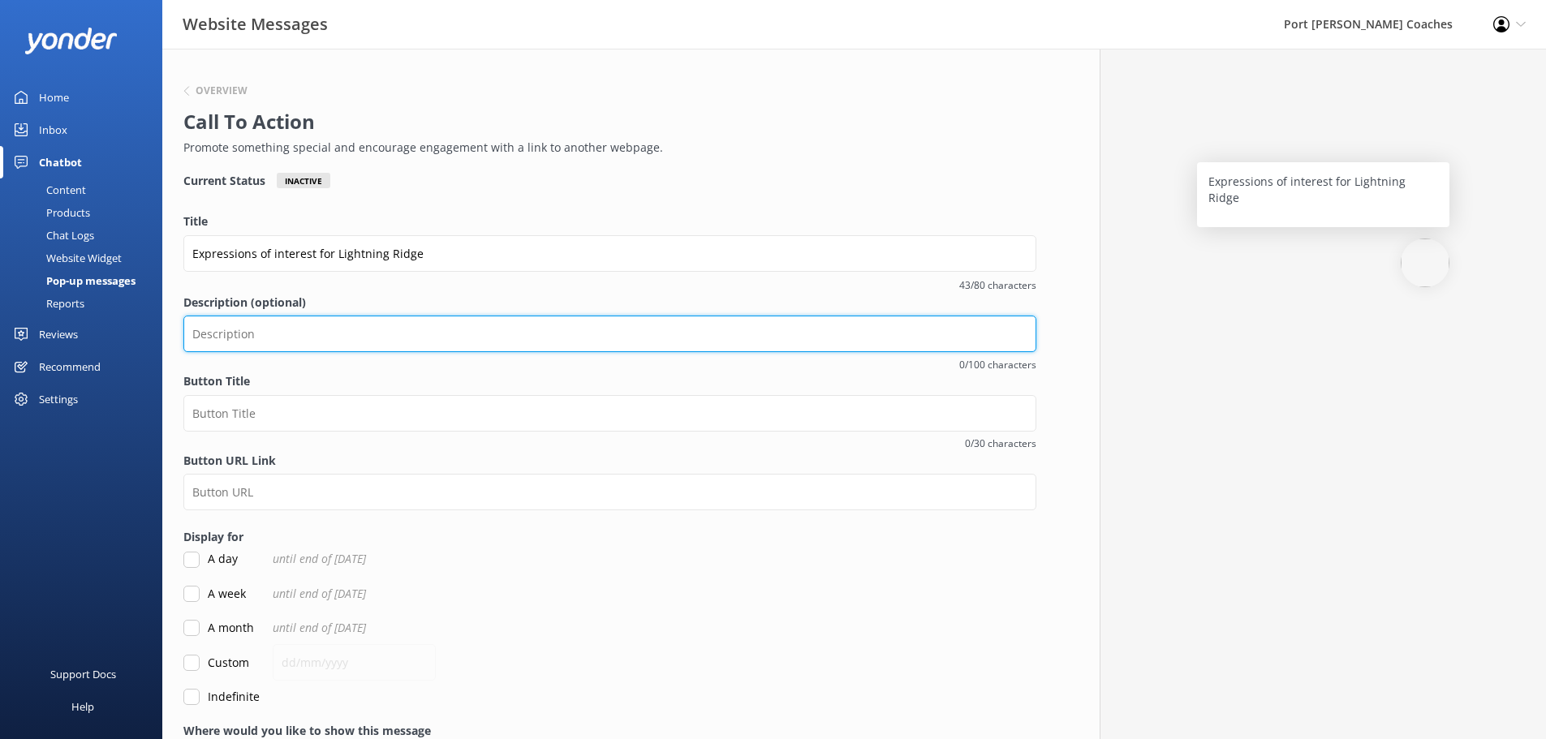
click at [307, 330] on input "Description (optional)" at bounding box center [609, 334] width 853 height 37
drag, startPoint x: 658, startPoint y: 329, endPoint x: 392, endPoint y: 330, distance: 266.1
click at [392, 330] on input "Sign up to receive an email as soon as these timeless classics are available to…" at bounding box center [609, 334] width 853 height 37
click at [553, 335] on input "Sign up to receive an email as soon as our tour to Outback NSW and Lightning Ri…" at bounding box center [609, 334] width 853 height 37
click at [656, 328] on input "Sign up to receive an email as soon as our tour to Lightning Ridge is available…" at bounding box center [609, 334] width 853 height 37
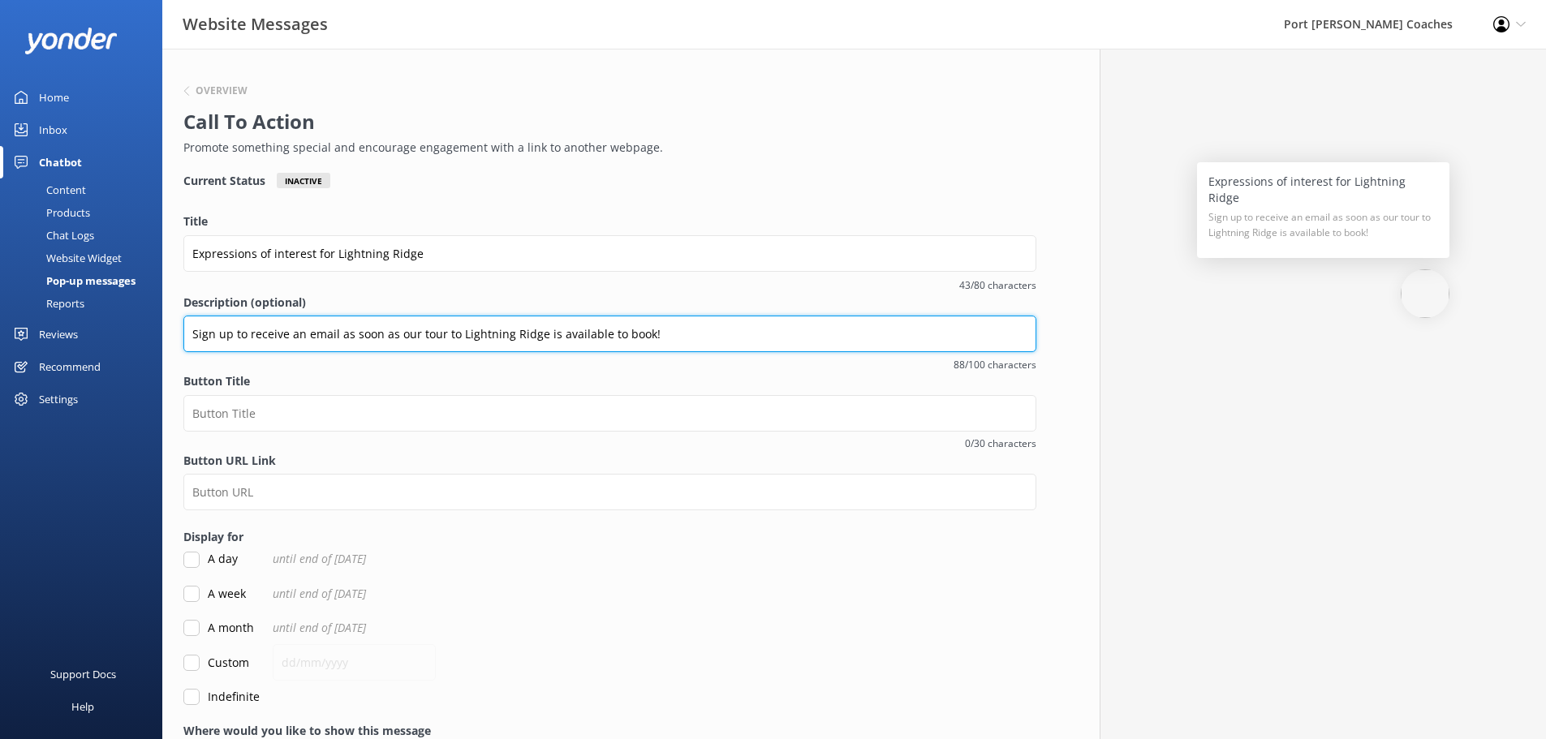
type input "Sign up to receive an email as soon as our tour to Lightning Ridge is available…"
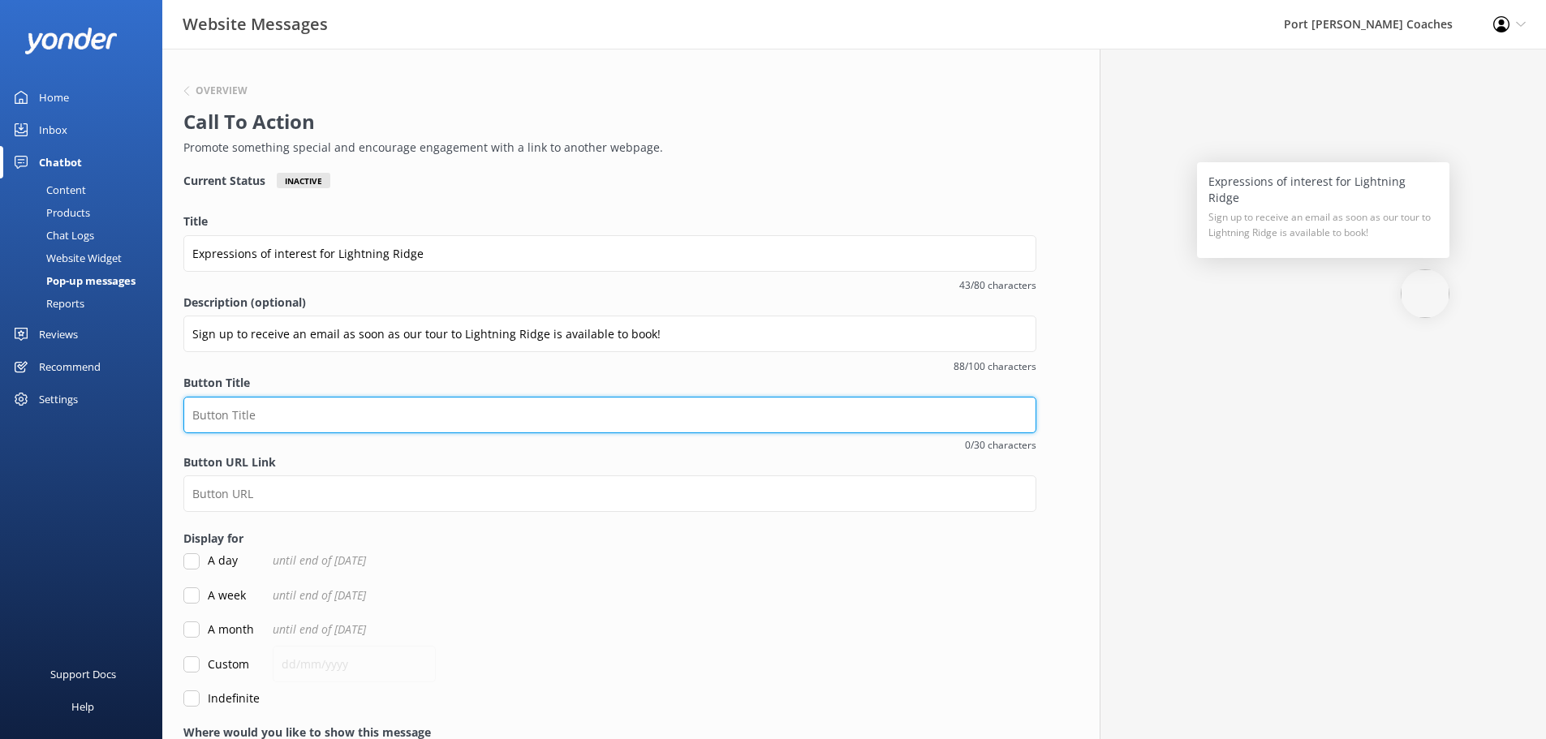
click at [385, 420] on input "Button Title" at bounding box center [609, 415] width 853 height 37
type input "Sign up"
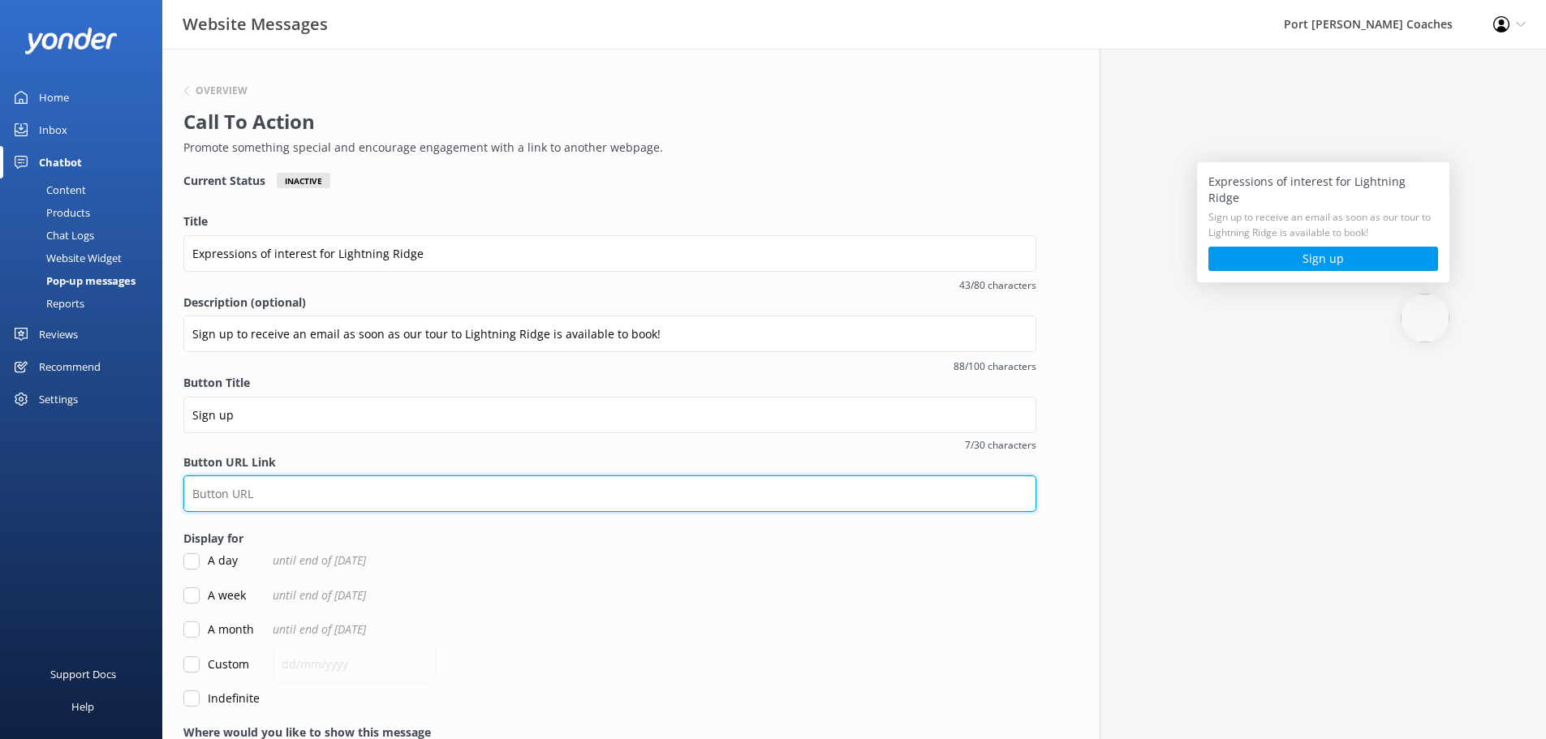
click at [234, 494] on input "Button URL Link" at bounding box center [609, 493] width 853 height 37
type input "[URL][DOMAIN_NAME]"
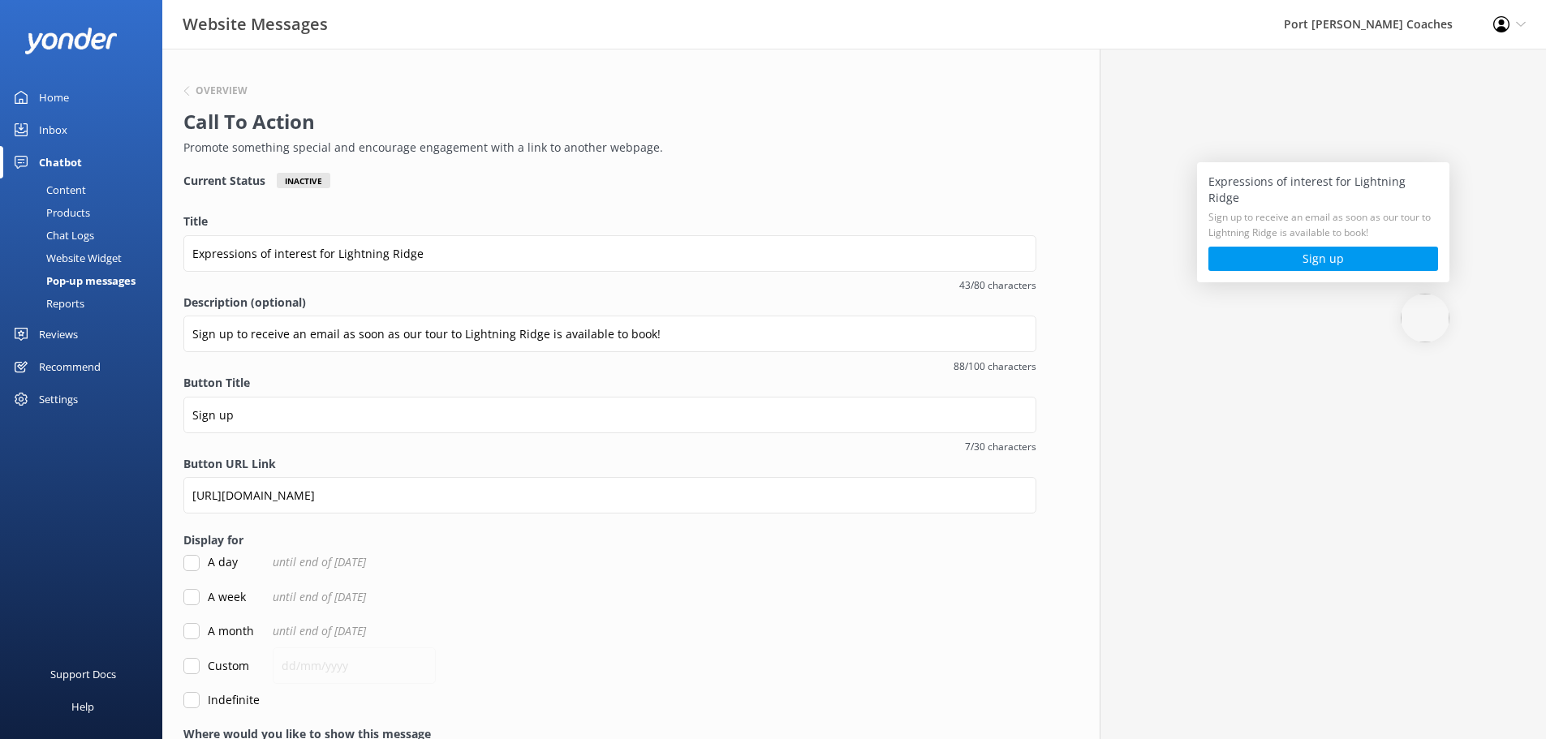
click at [189, 700] on input "Indefinite" at bounding box center [191, 700] width 16 height 16
checkbox input "true"
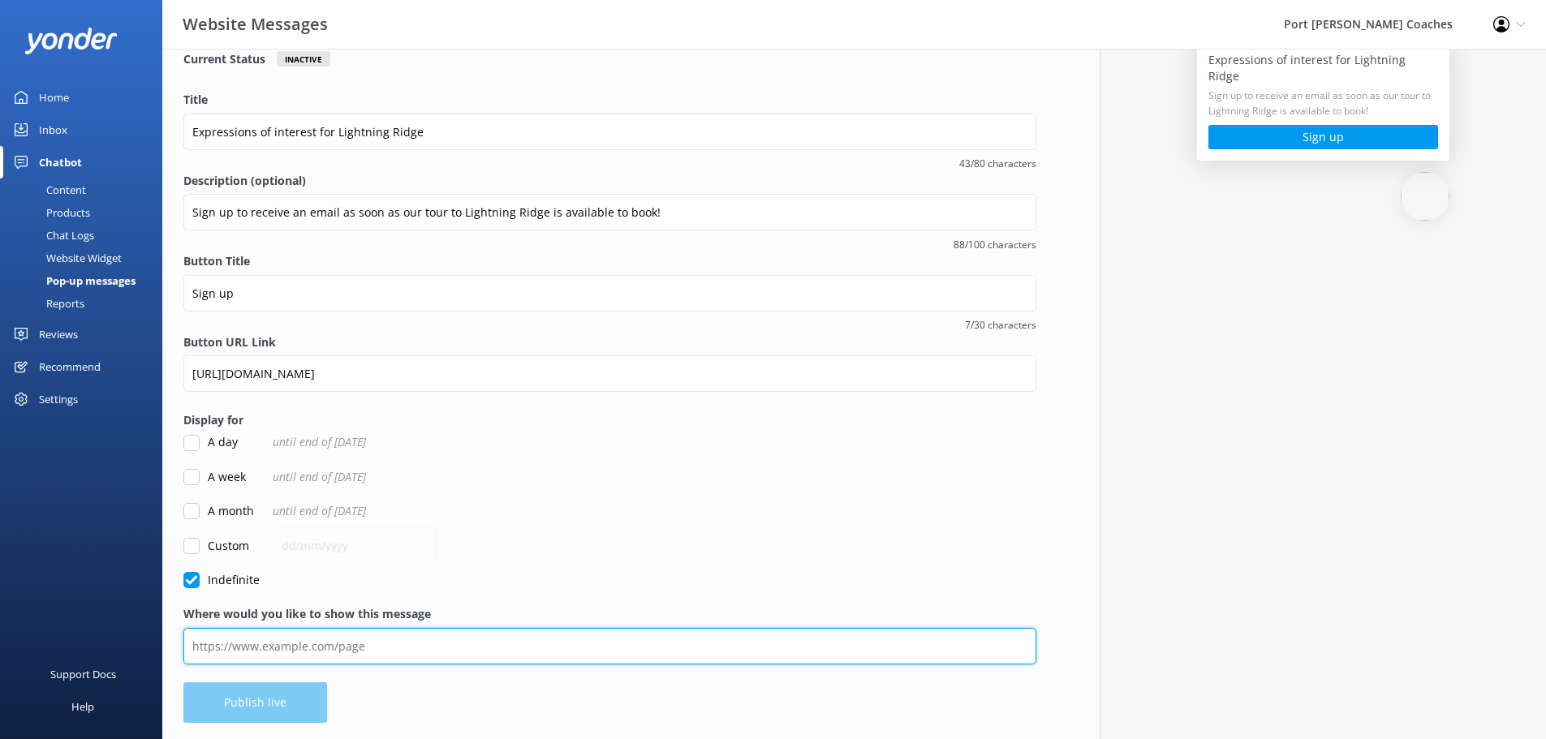
click at [285, 643] on input "Where would you like to show this message" at bounding box center [609, 646] width 853 height 37
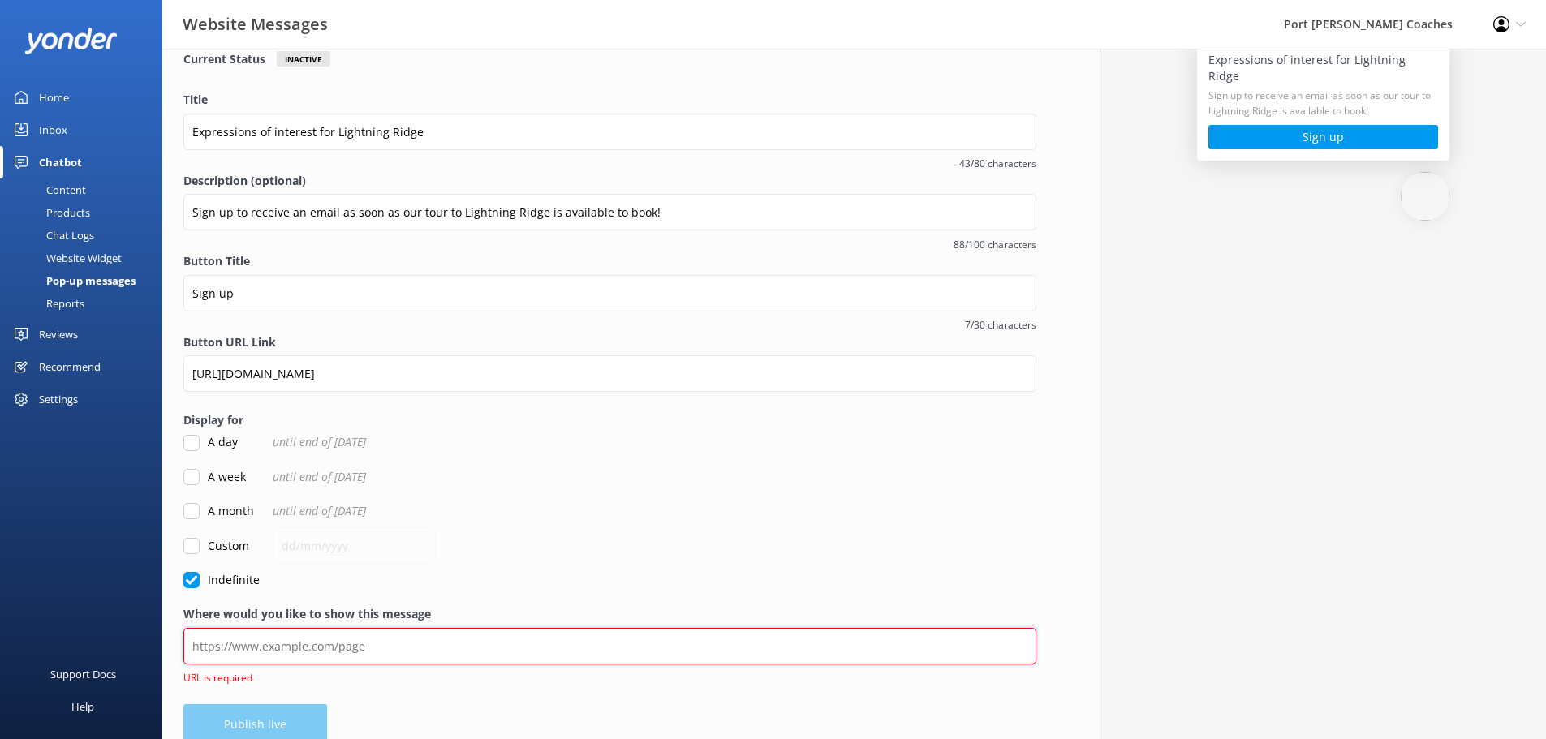
paste input "[URL][DOMAIN_NAME]"
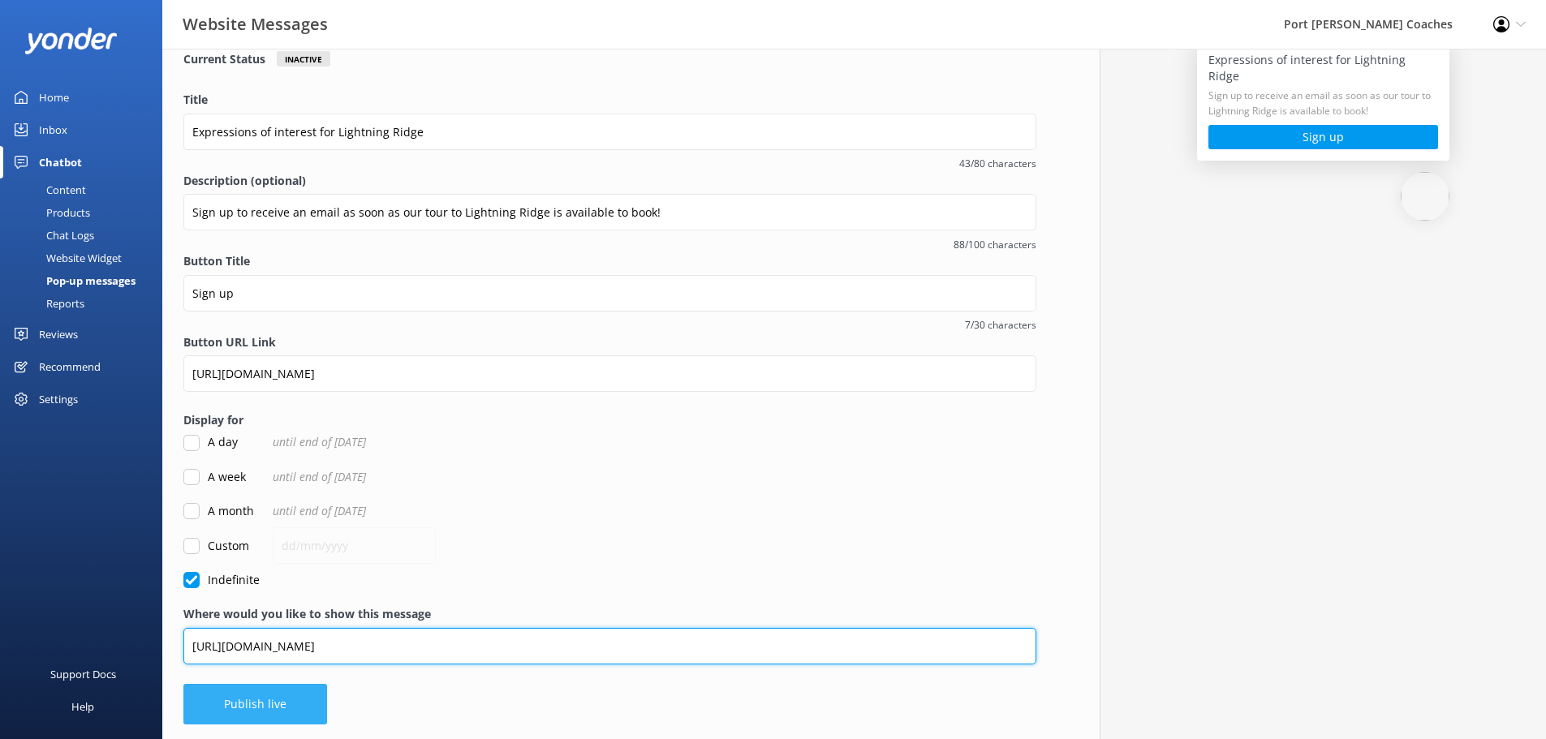
type input "[URL][DOMAIN_NAME]"
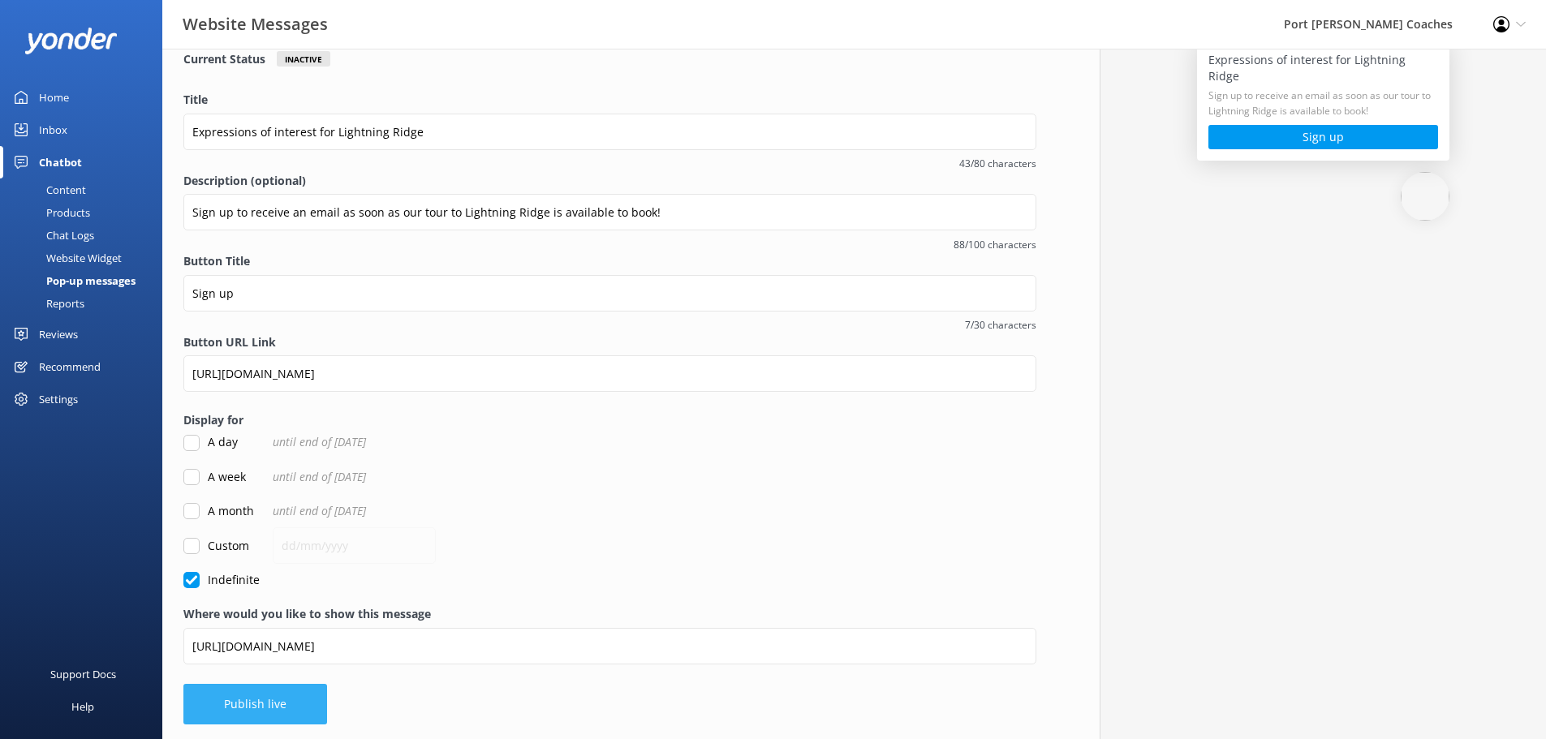
click at [284, 717] on button "Publish live" at bounding box center [255, 704] width 144 height 41
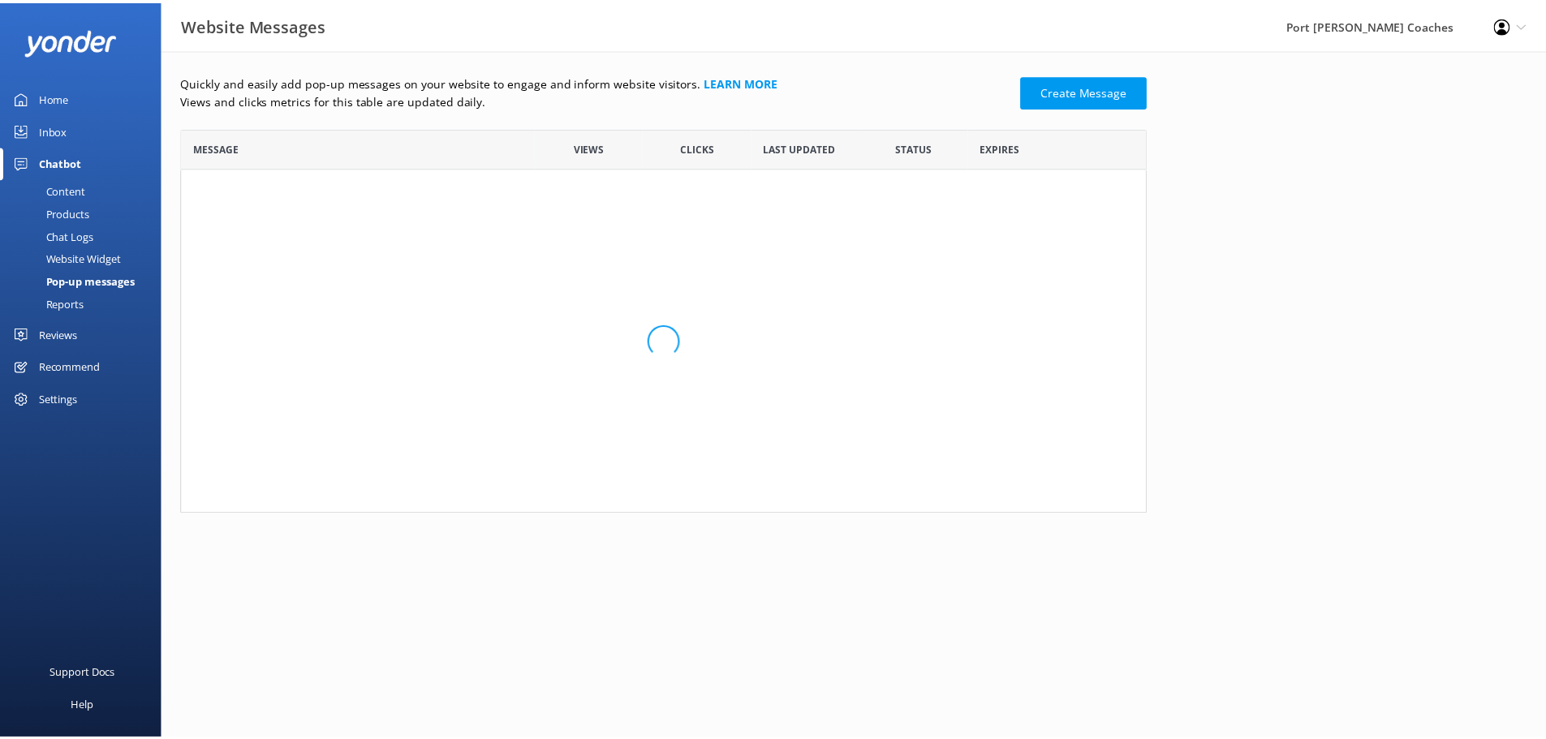
scroll to position [167, 961]
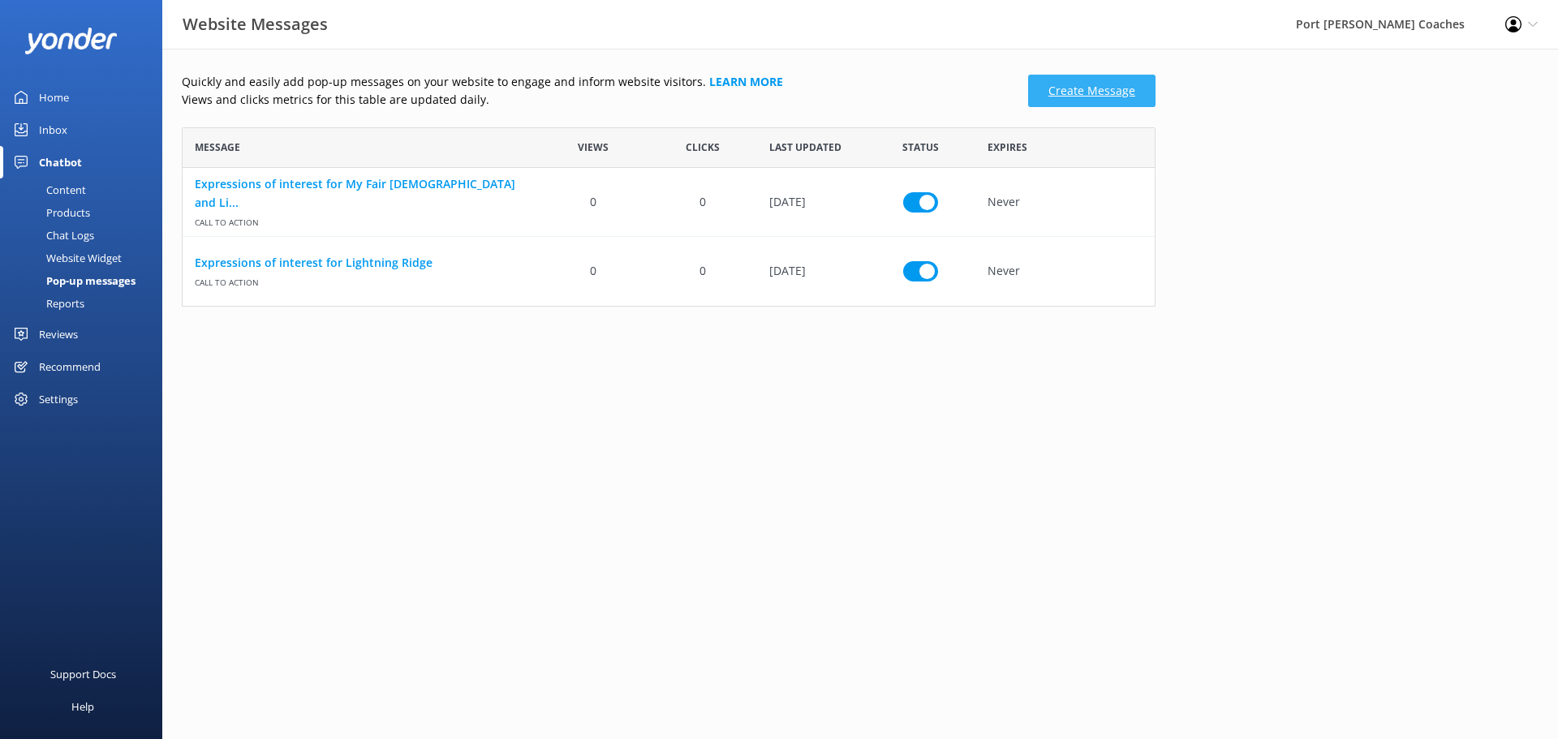
click at [1079, 87] on link "Create Message" at bounding box center [1091, 91] width 127 height 32
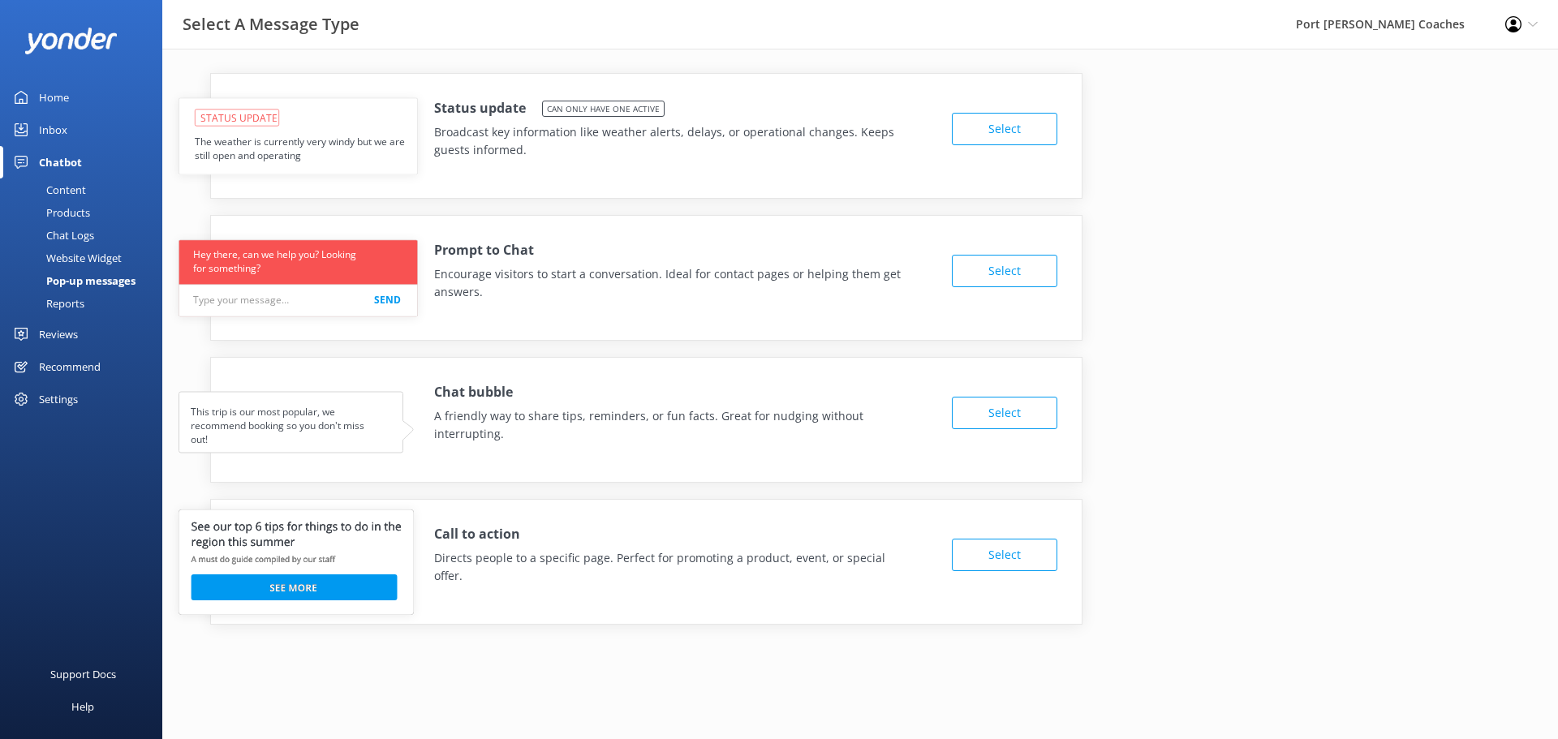
click at [1043, 547] on button "Select" at bounding box center [1004, 555] width 105 height 32
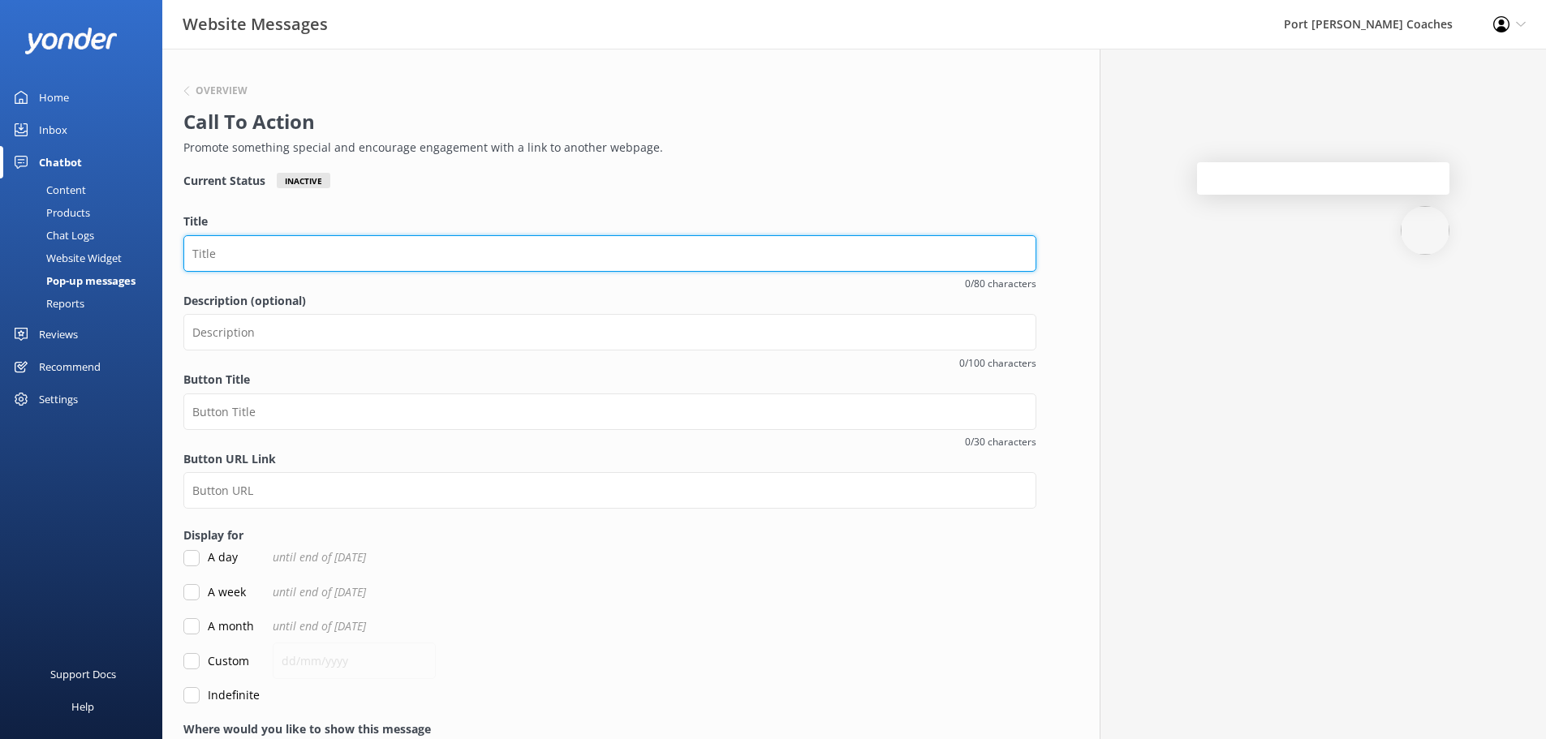
click at [321, 252] on input "Title" at bounding box center [609, 253] width 853 height 37
type input "Sign up for our Travel Club!"
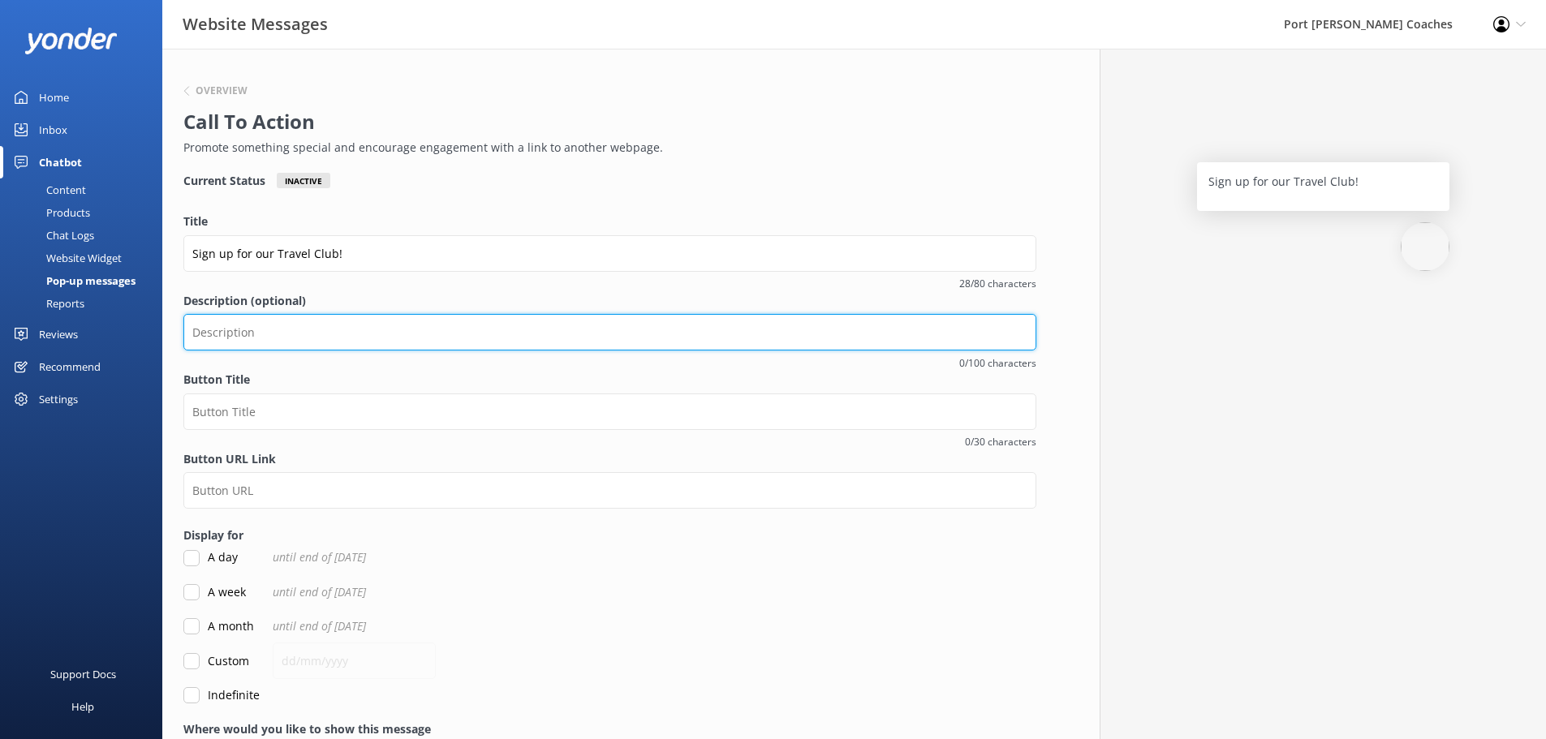
click at [282, 329] on input "Description (optional)" at bounding box center [609, 332] width 853 height 37
type input "Sign up and receive our newsletter straight to your email once a month!"
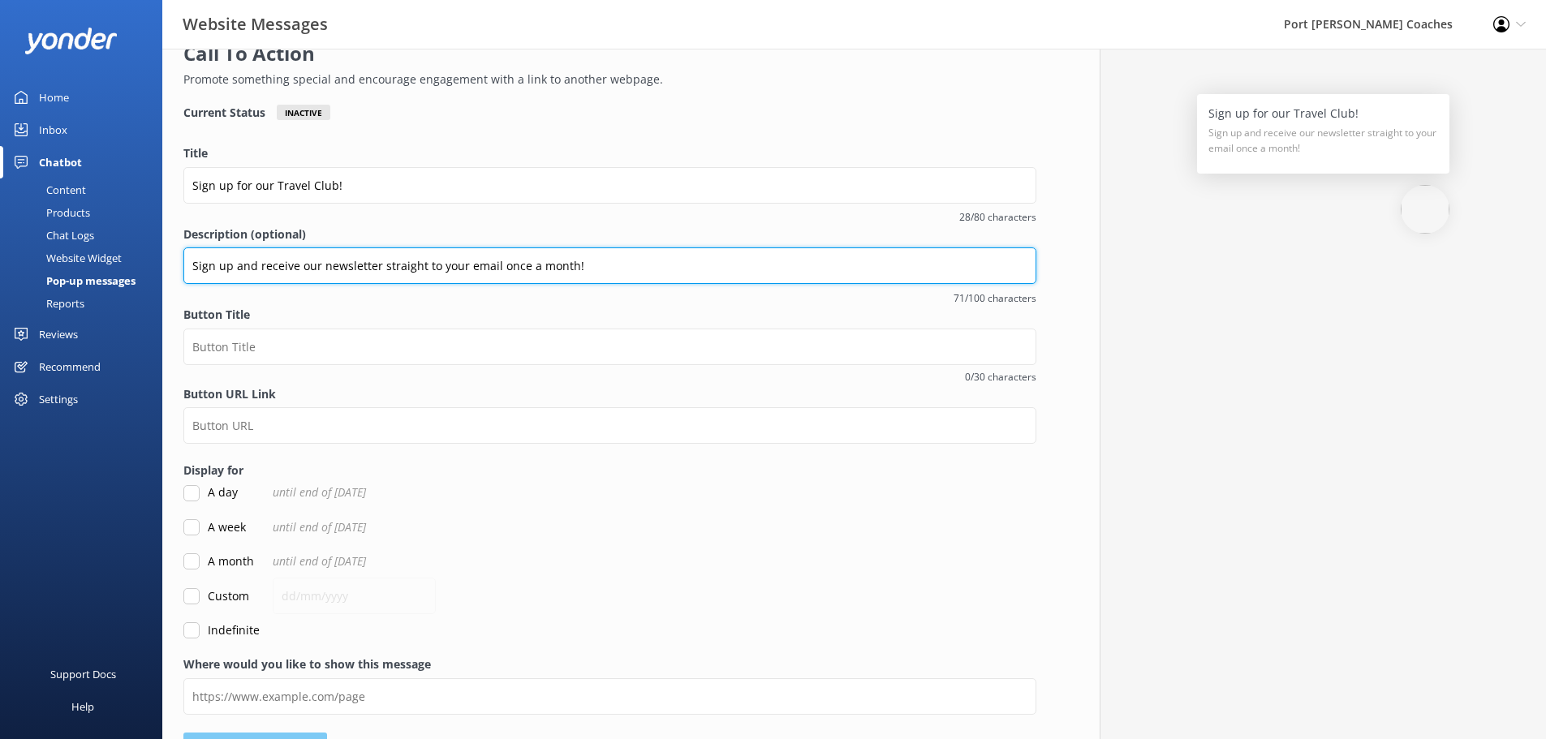
scroll to position [118, 0]
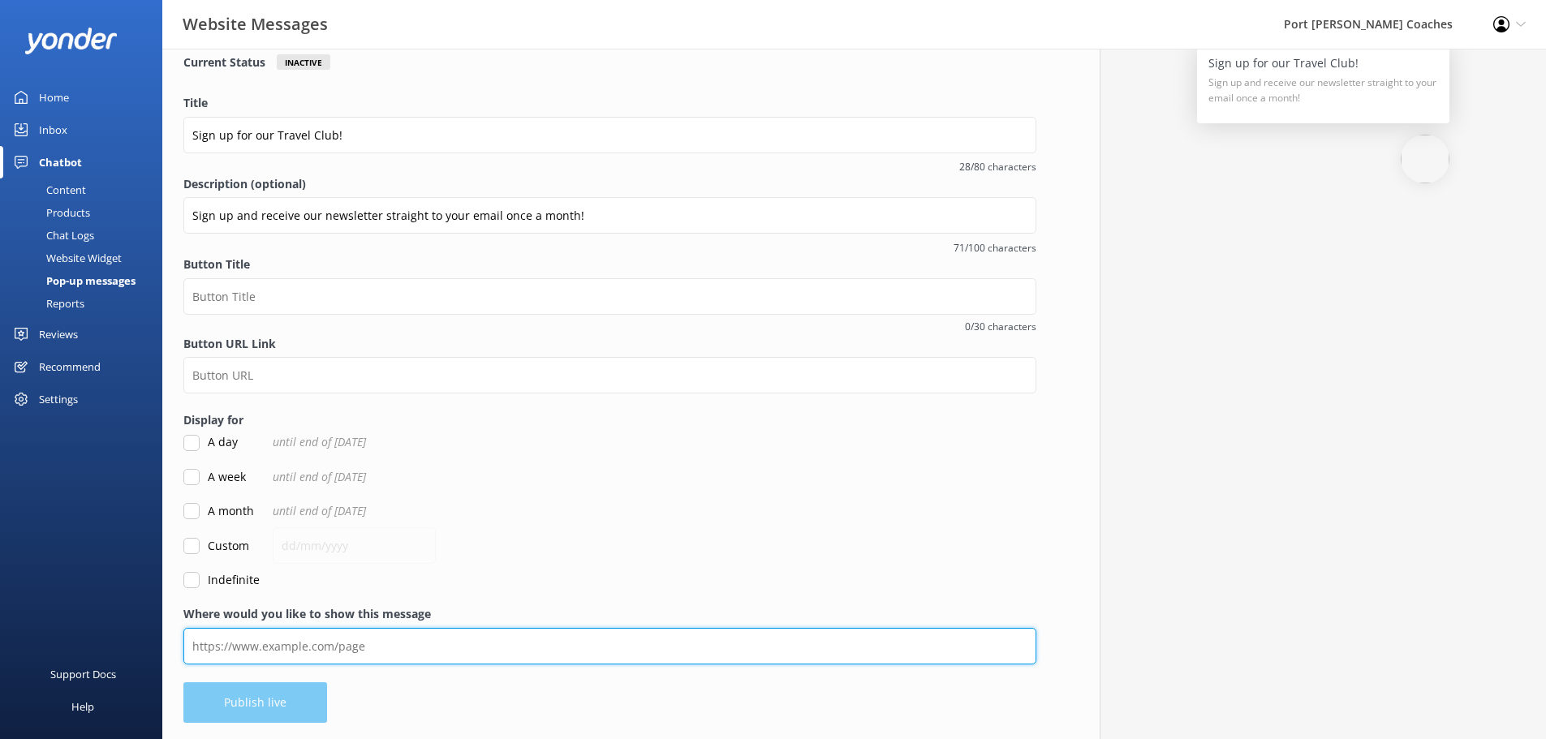
click at [454, 647] on input "Where would you like to show this message" at bounding box center [609, 646] width 853 height 37
paste input "[URL][DOMAIN_NAME]"
type input "[URL][DOMAIN_NAME]"
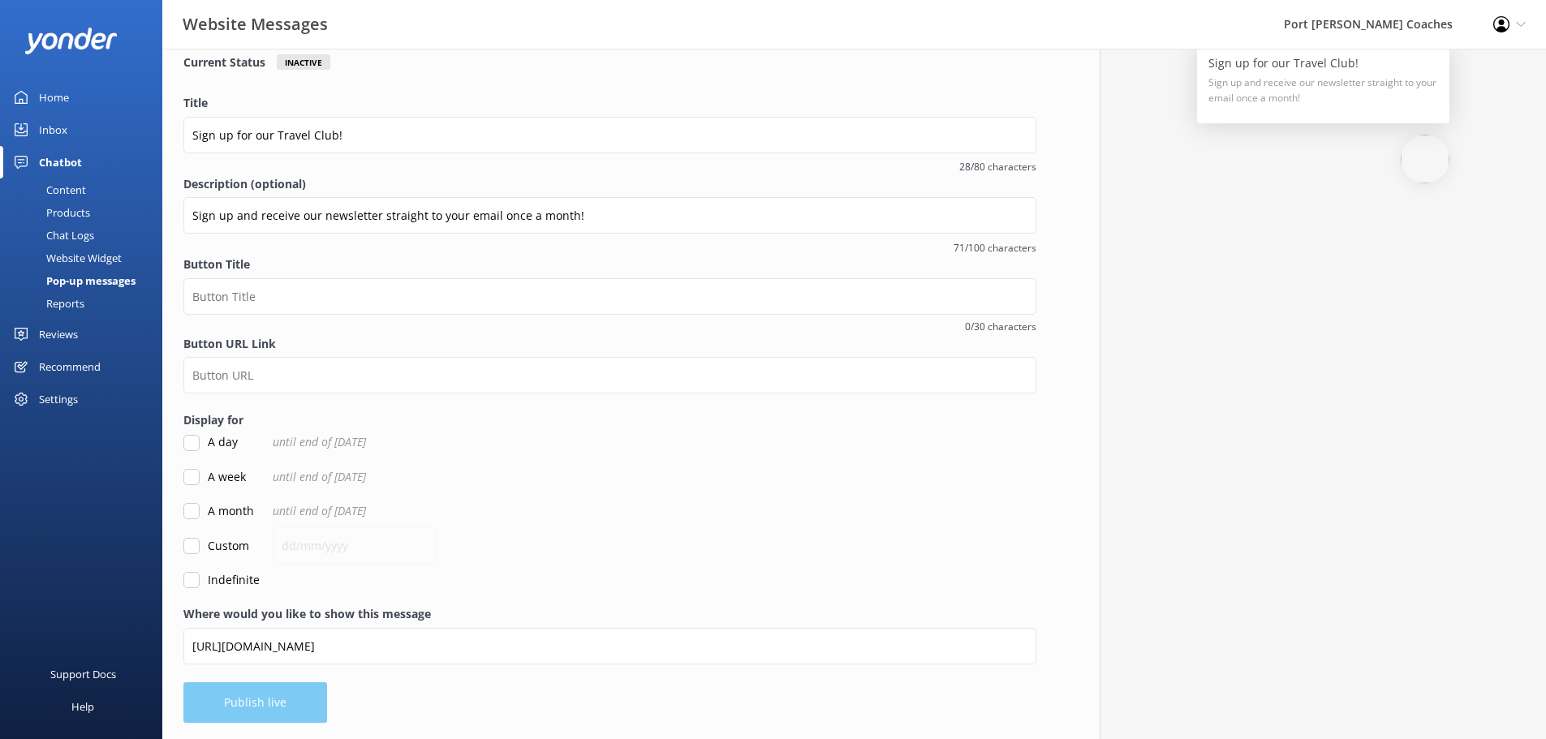
click at [191, 582] on input "Indefinite" at bounding box center [191, 580] width 16 height 16
checkbox input "true"
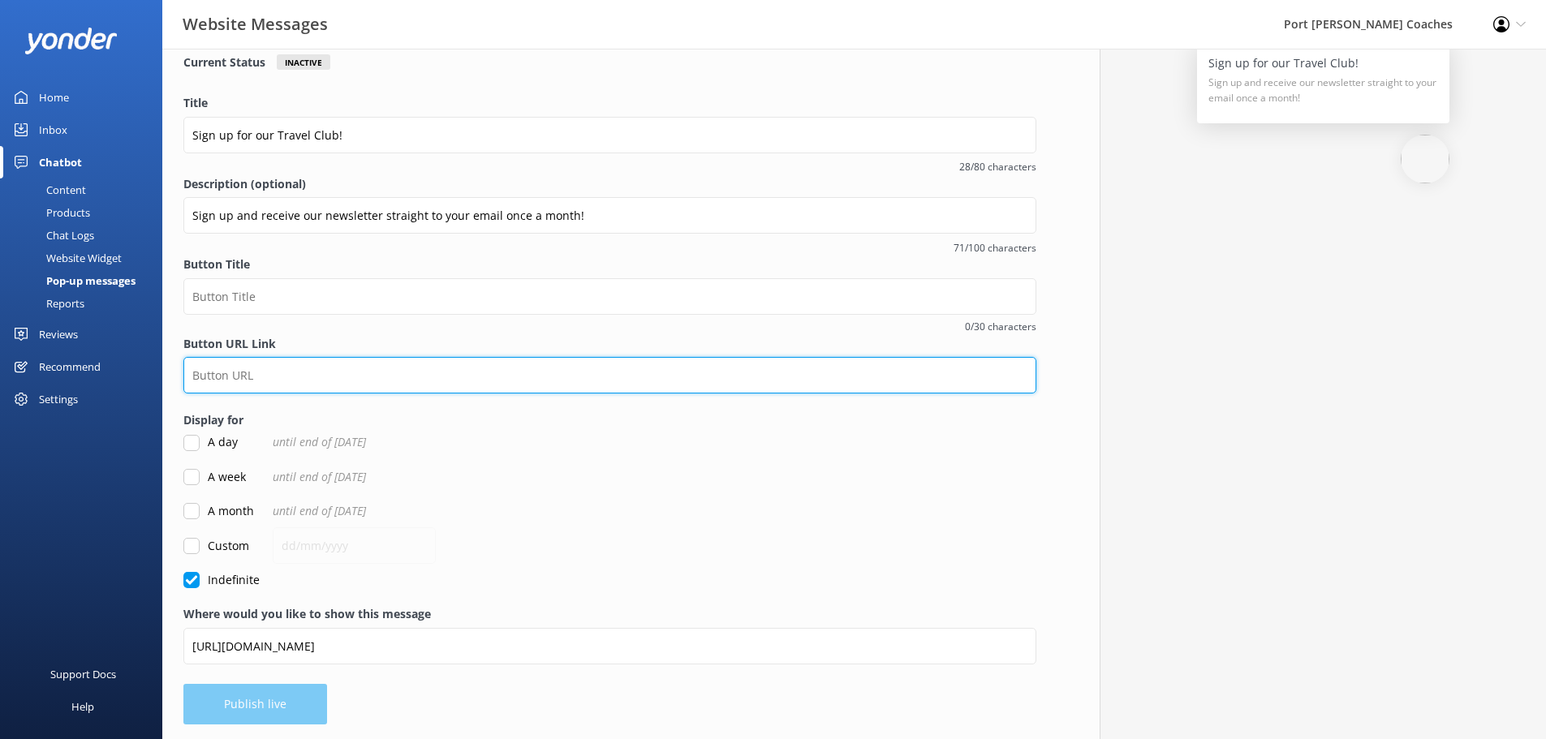
click at [346, 385] on input "Button URL Link" at bounding box center [609, 375] width 853 height 37
paste input "[URL][DOMAIN_NAME]"
type input "[URL][DOMAIN_NAME]"
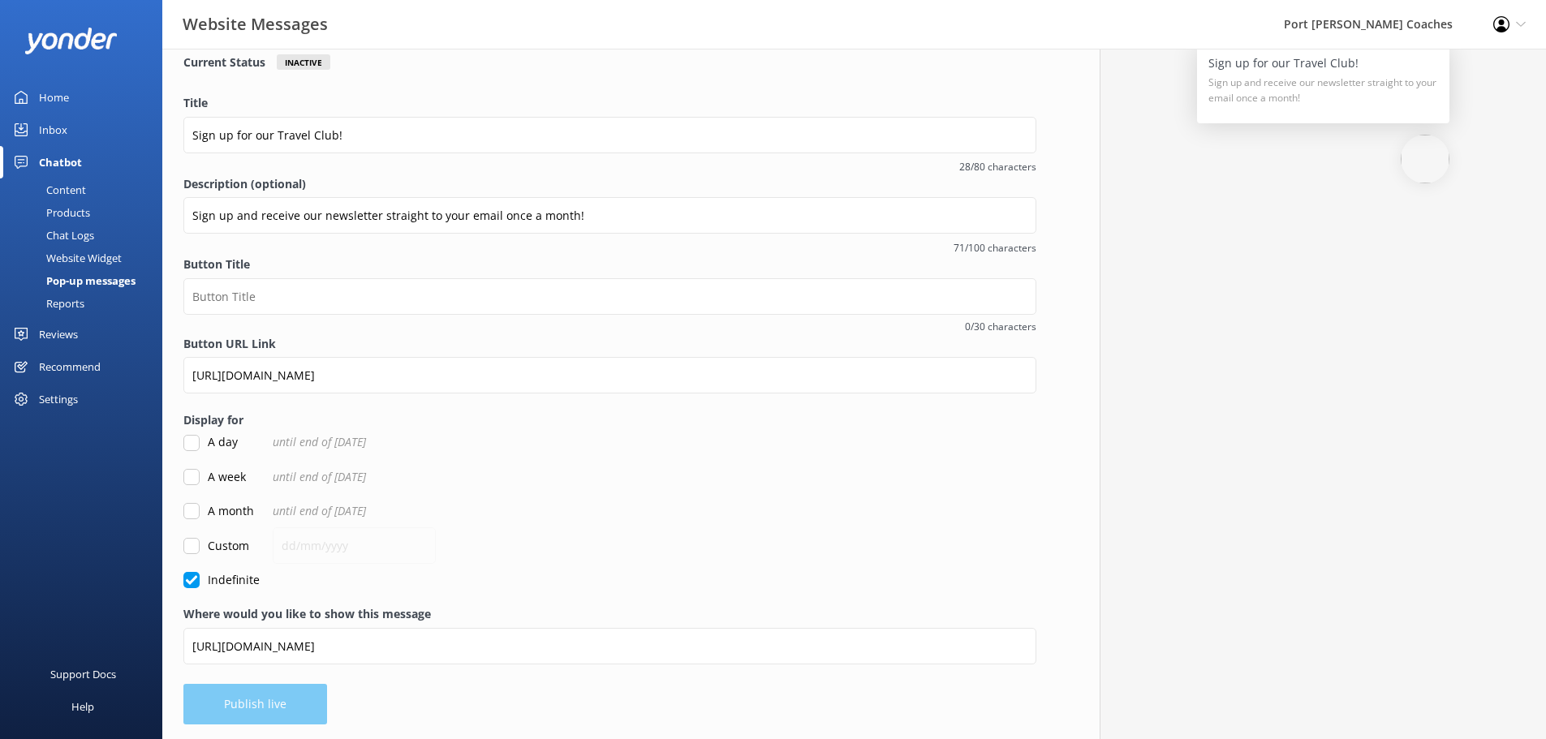
click at [506, 322] on span "0/30 characters" at bounding box center [609, 326] width 853 height 15
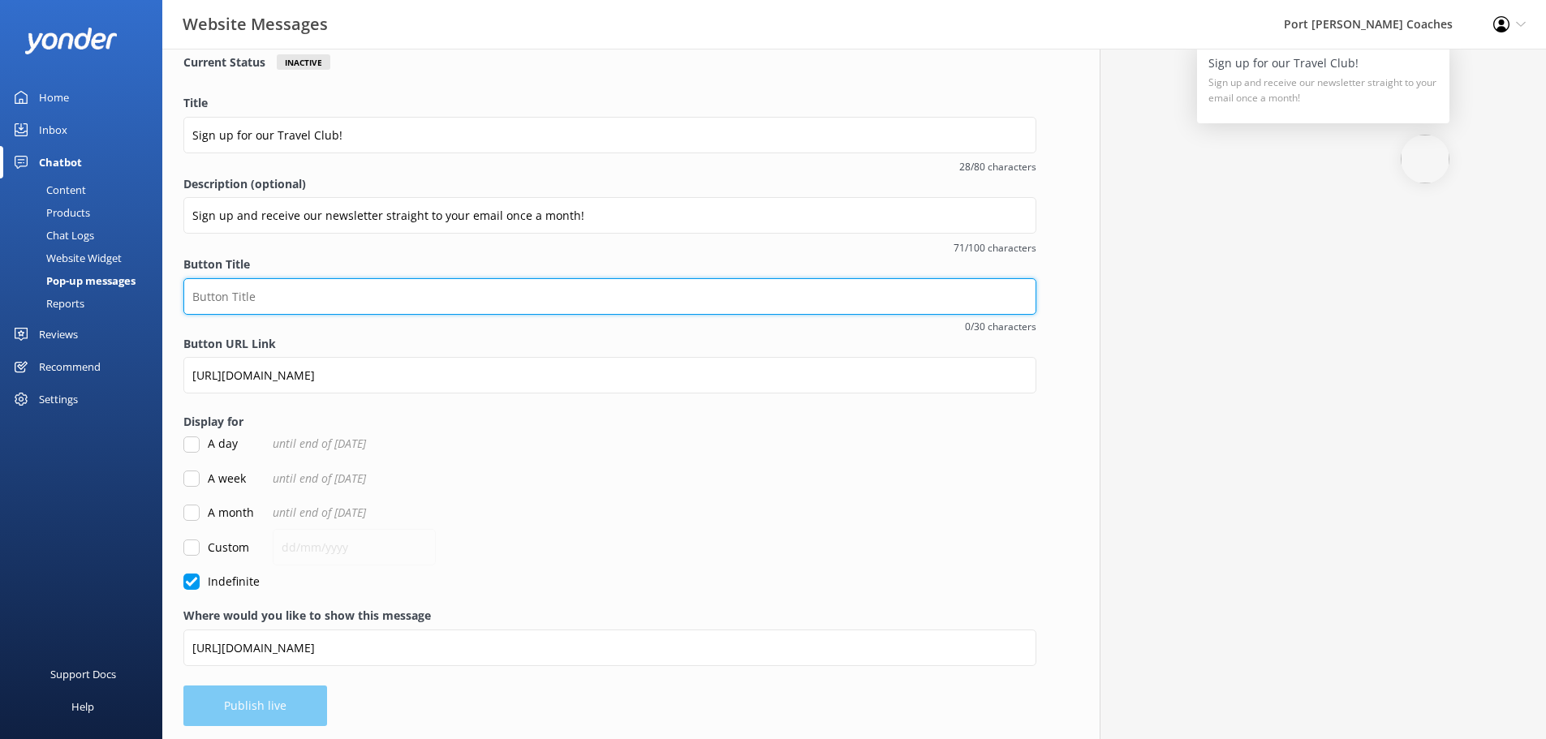
click at [469, 299] on input "Button Title" at bounding box center [609, 296] width 853 height 37
type input "Sign up"
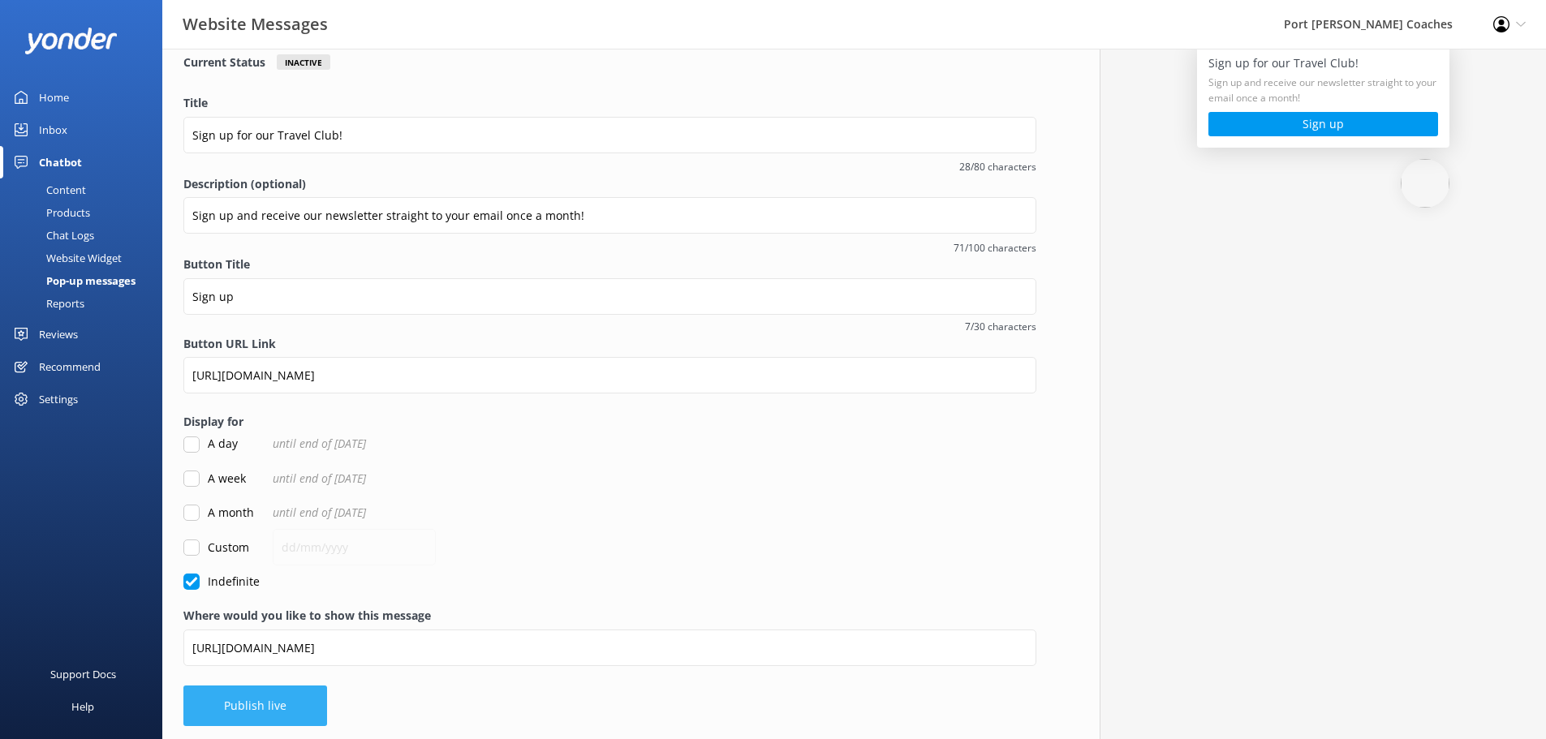
click at [217, 716] on button "Publish live" at bounding box center [255, 706] width 144 height 41
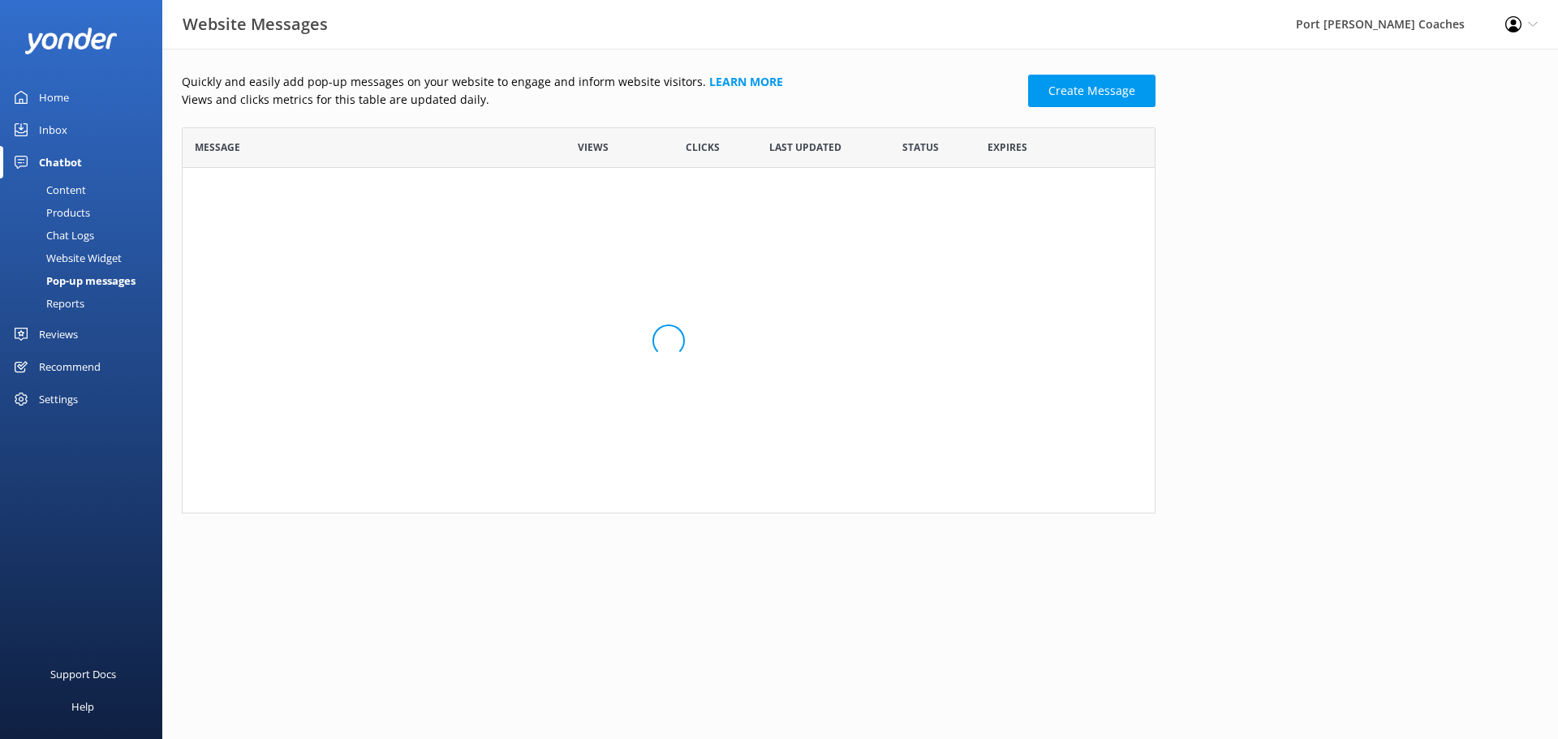
scroll to position [236, 961]
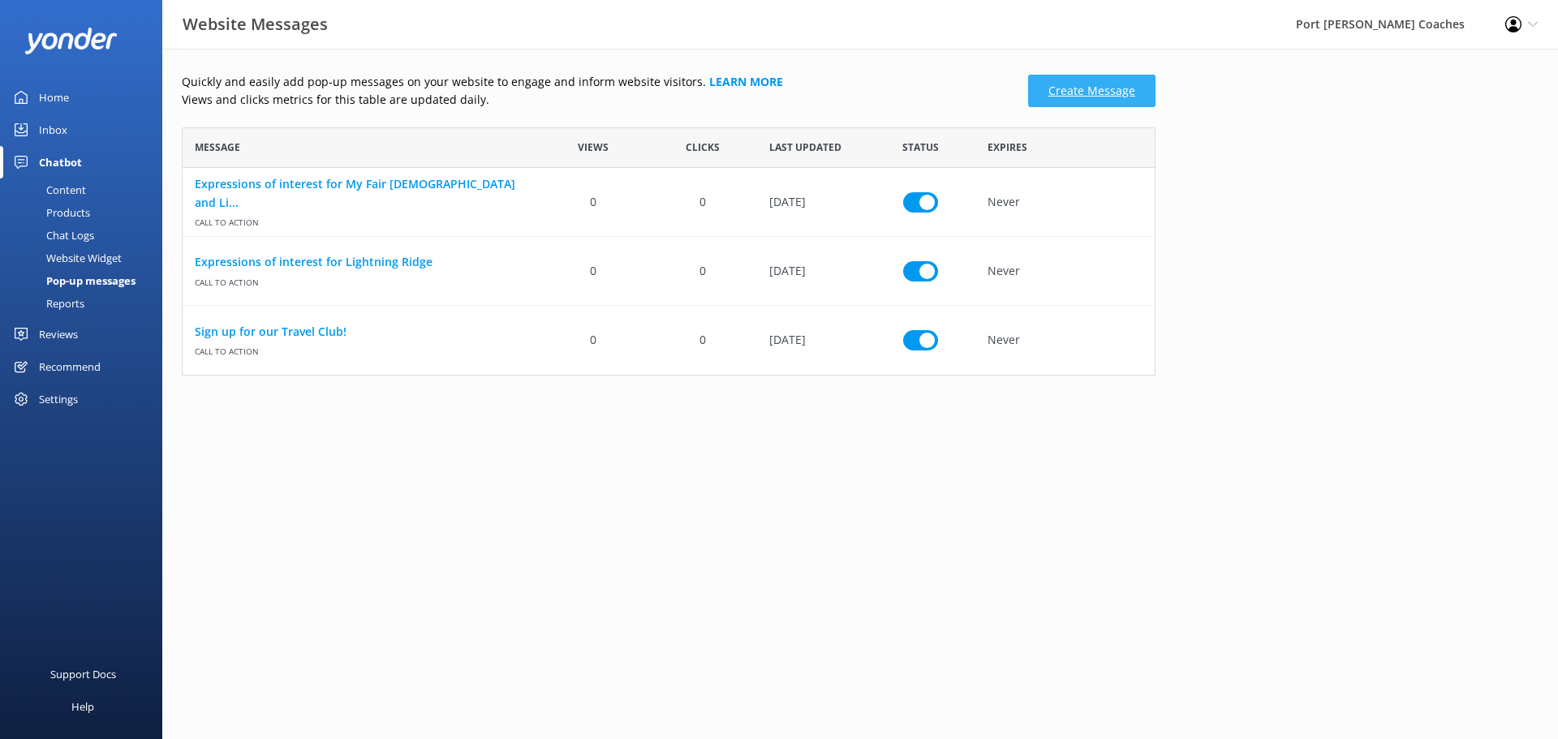
click at [1078, 89] on link "Create Message" at bounding box center [1091, 91] width 127 height 32
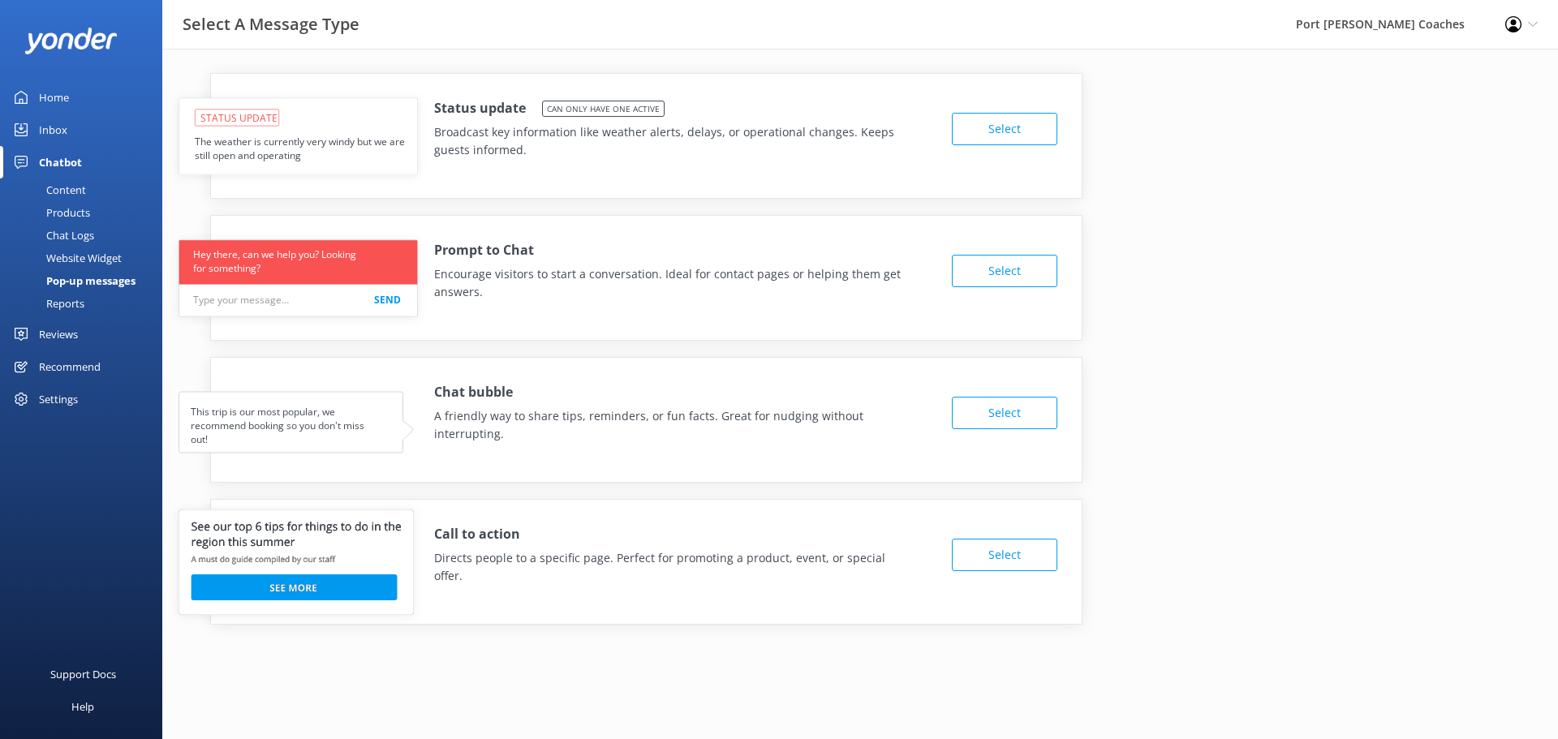
click at [1026, 415] on button "Select" at bounding box center [1004, 413] width 105 height 32
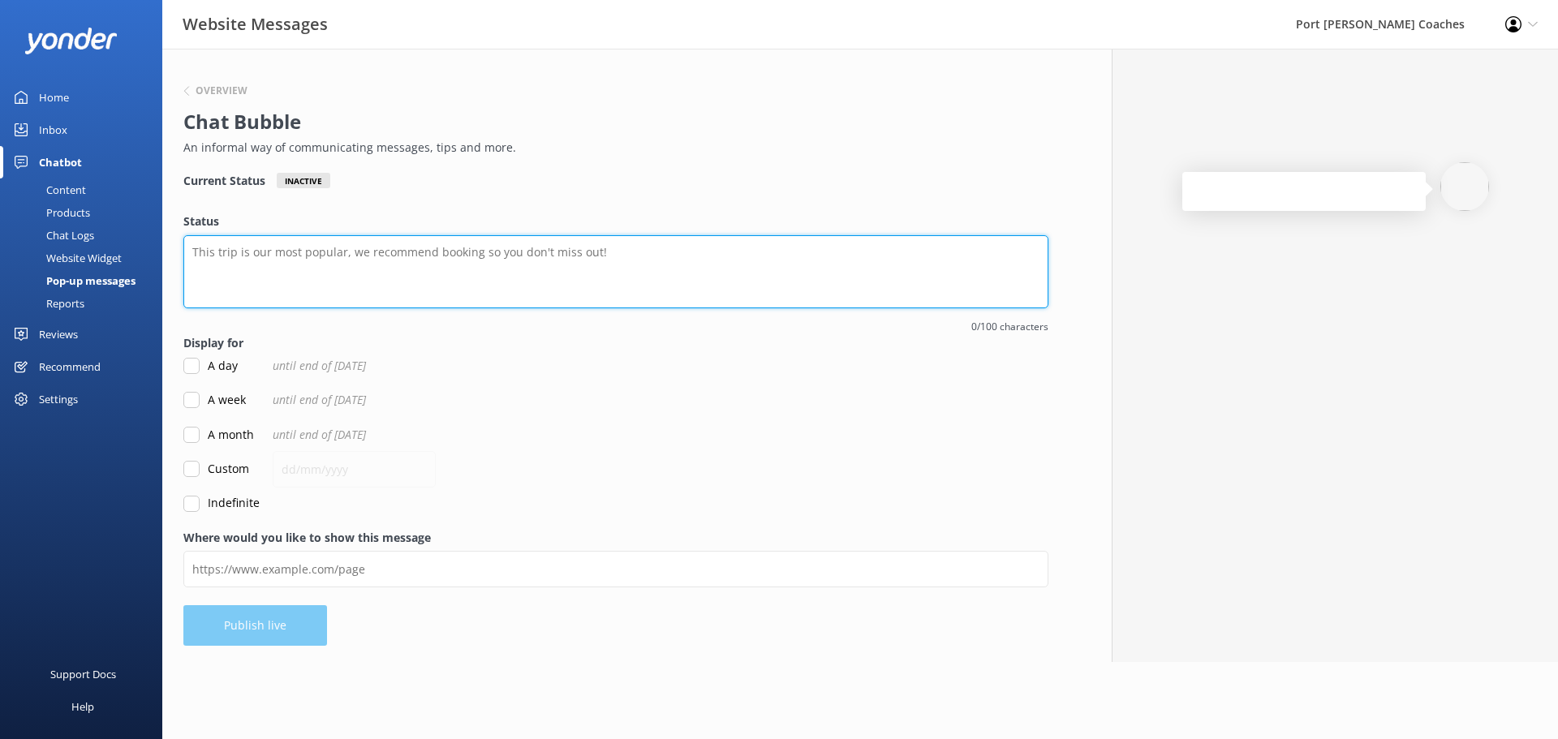
click at [405, 268] on textarea "Status" at bounding box center [615, 271] width 865 height 73
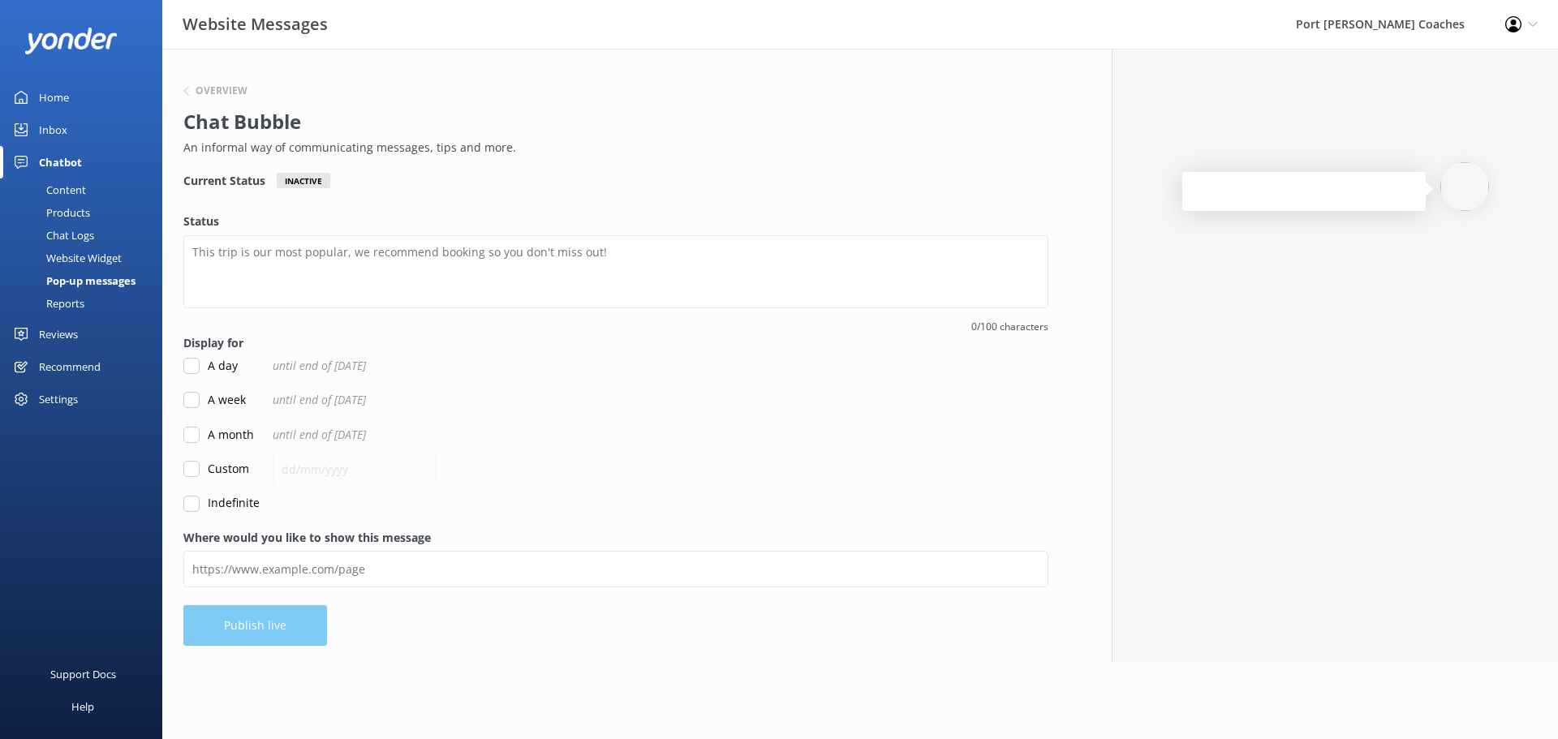
click at [191, 503] on input "Indefinite" at bounding box center [191, 504] width 16 height 16
checkbox input "true"
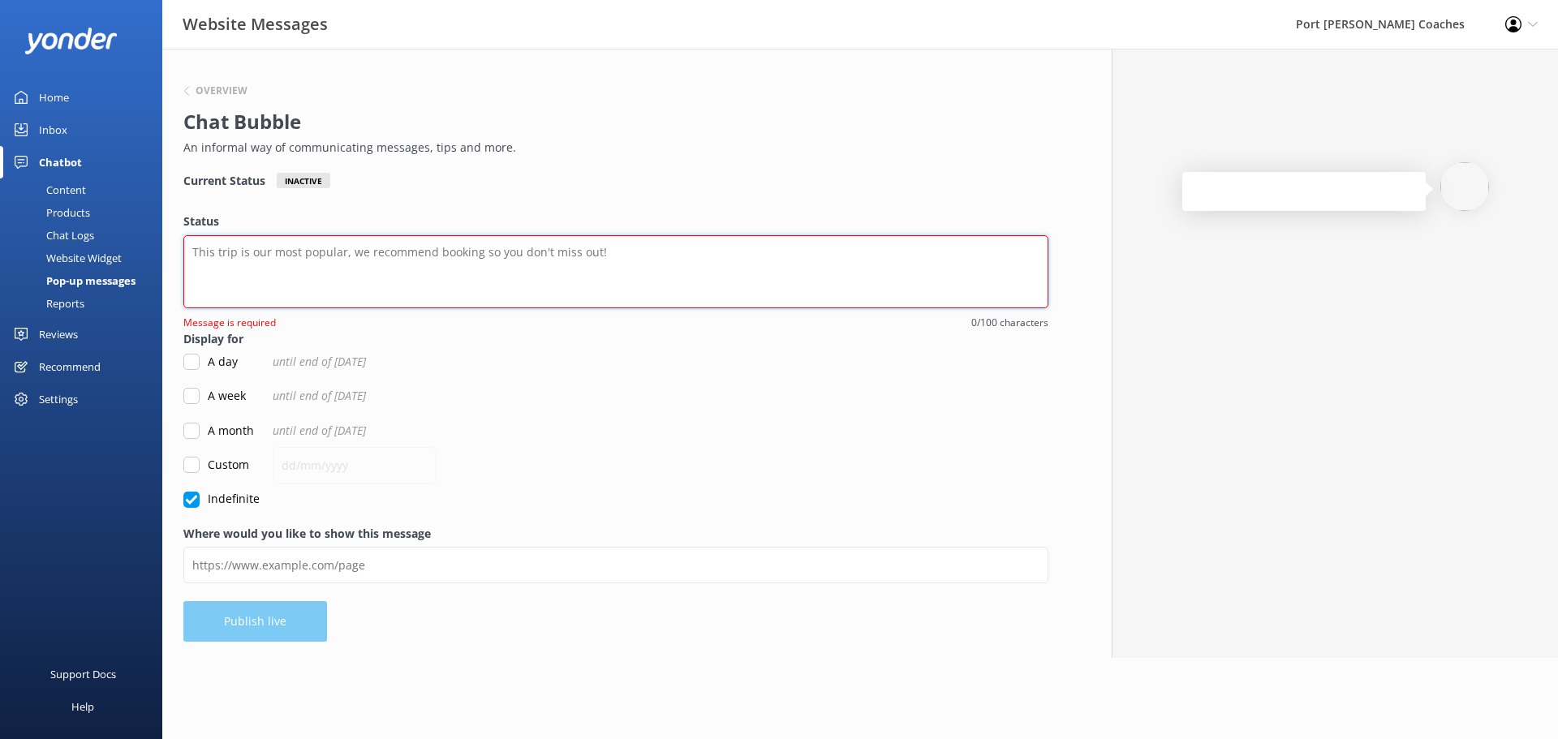
click at [285, 269] on textarea "Status" at bounding box center [615, 271] width 865 height 73
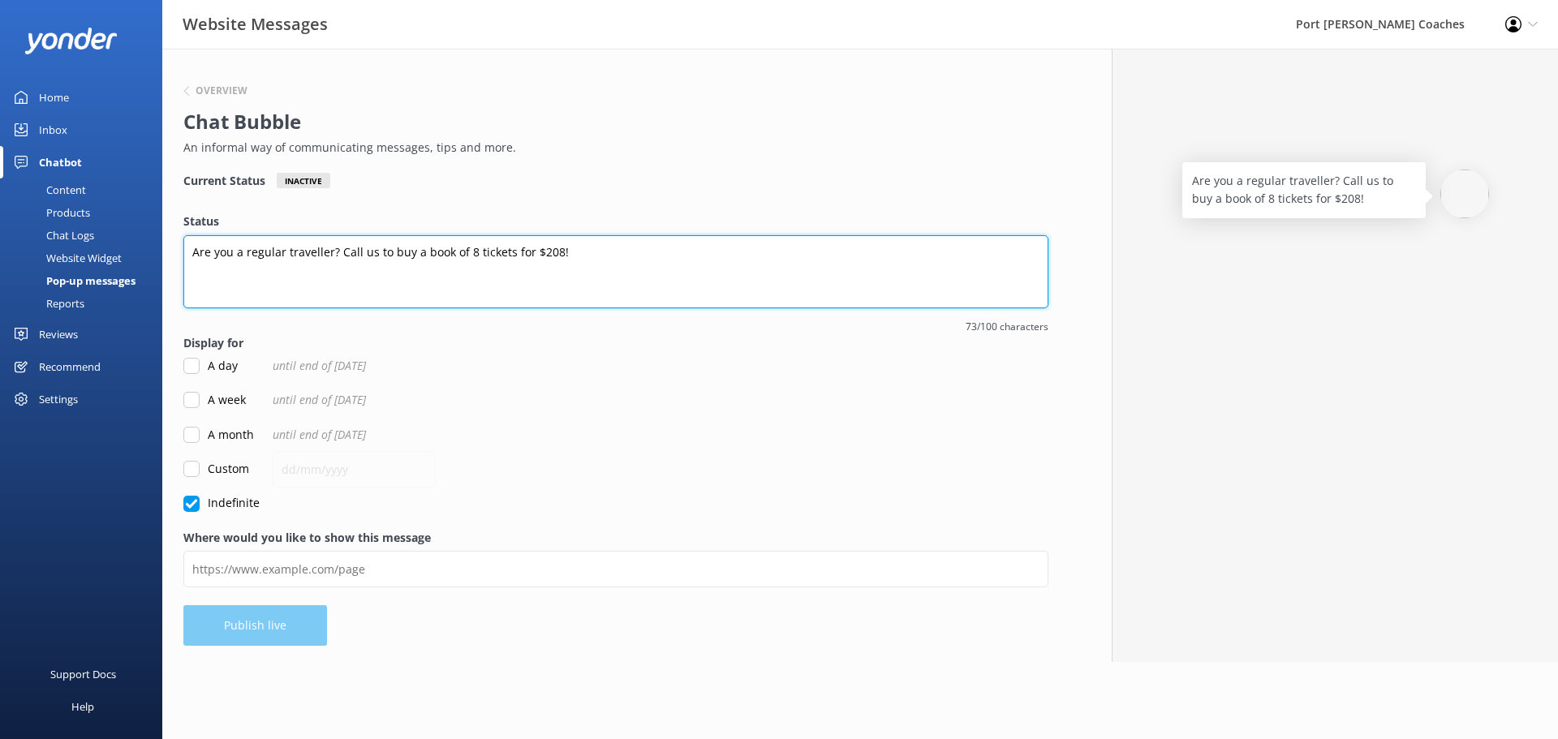
click at [474, 258] on textarea "Are you a regular traveller? Call us to buy a book of 8 tickets for $208!" at bounding box center [615, 271] width 865 height 73
click at [282, 250] on textarea "Are you a regular traveller? Call us to buy a book of 8 one-way tickets for $20…" at bounding box center [615, 271] width 865 height 73
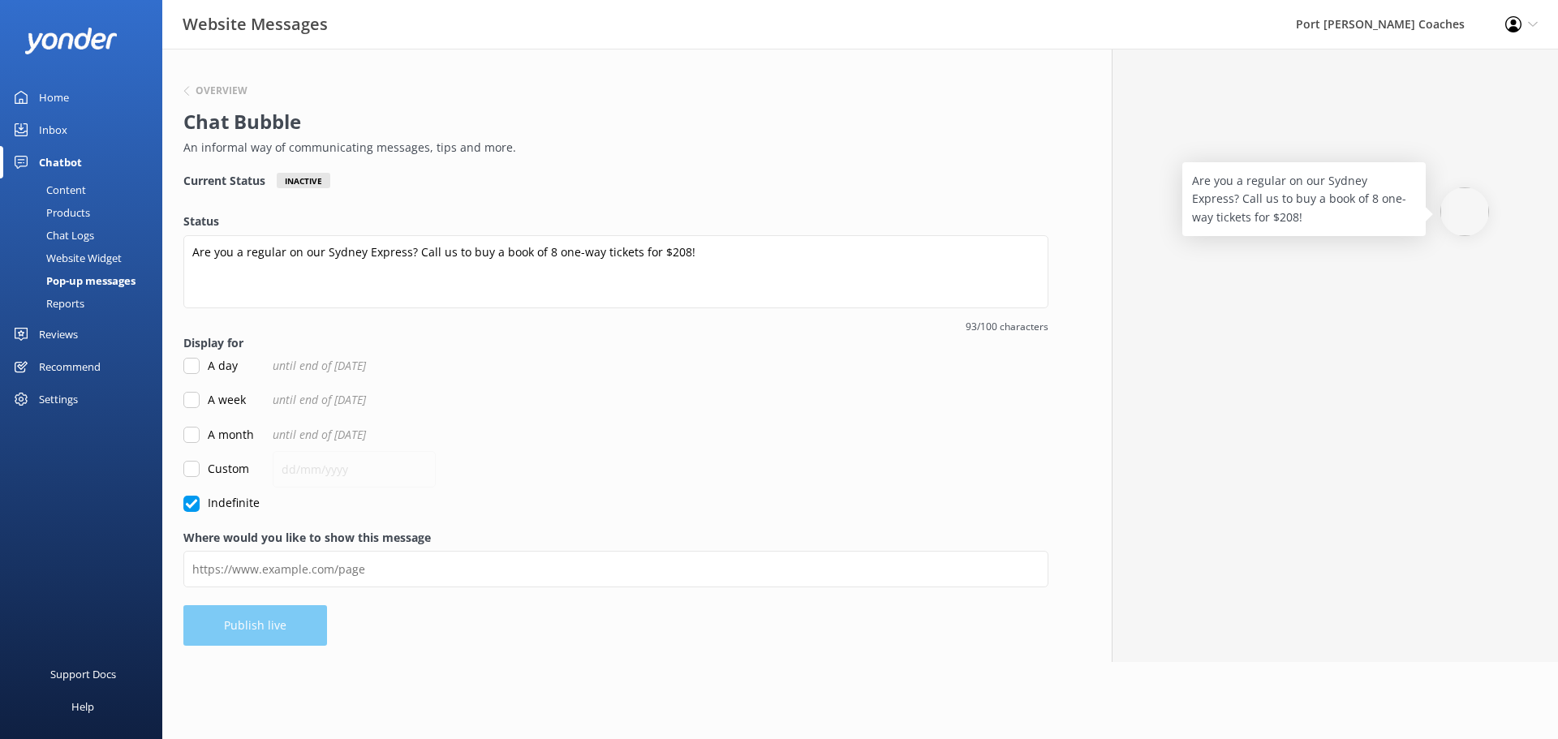
click at [722, 226] on label "Status" at bounding box center [615, 222] width 865 height 18
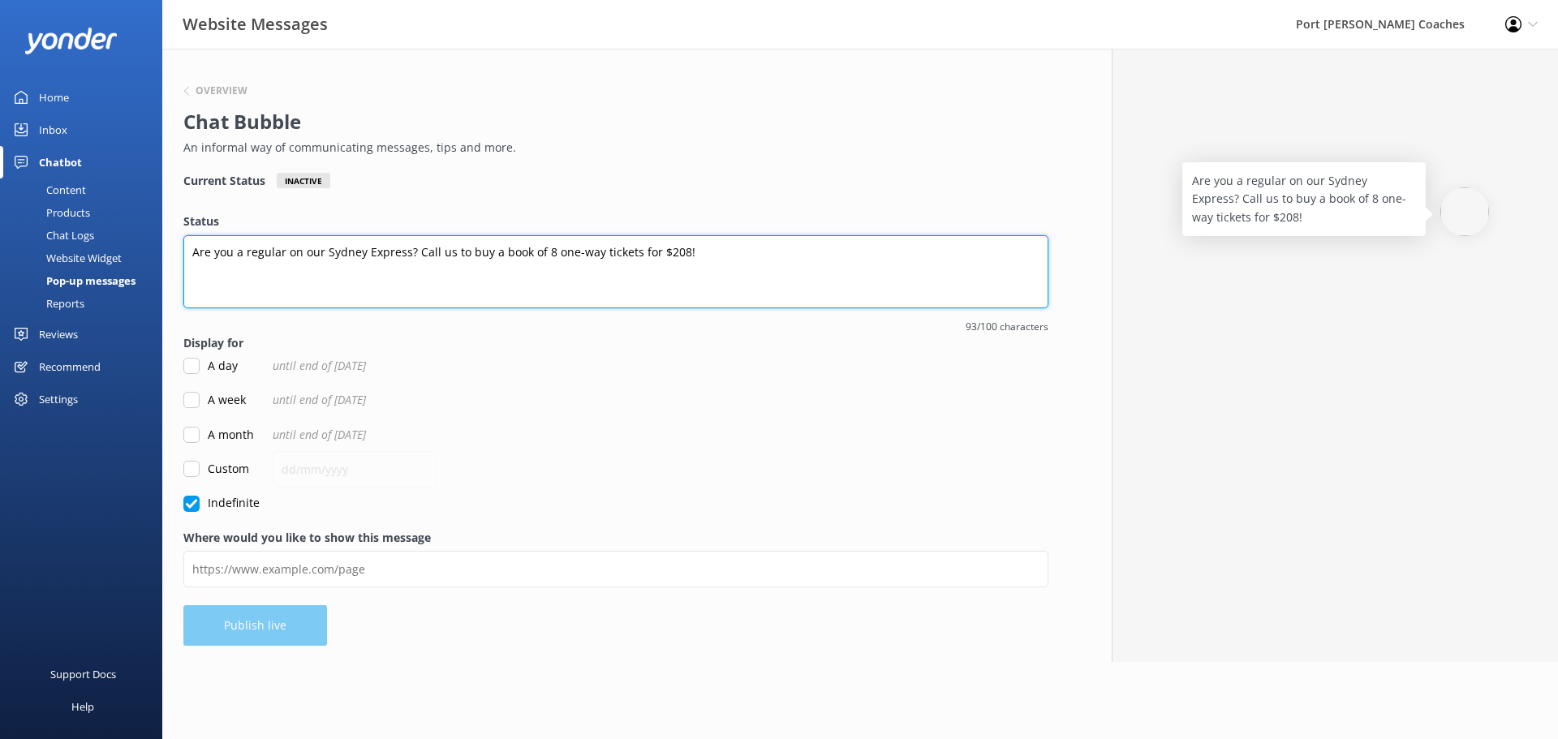
click at [722, 235] on textarea "Are you a regular on our Sydney Express? Call us to buy a book of 8 one-way tic…" at bounding box center [615, 271] width 865 height 73
click at [709, 262] on textarea "Are you a regular on our Sydney Express? Call us to buy a book of 8 one-way tic…" at bounding box center [615, 271] width 865 height 73
drag, startPoint x: 716, startPoint y: 260, endPoint x: 524, endPoint y: 257, distance: 192.3
click at [524, 257] on textarea "Are you a regular on our Sydney Express? Call us to buy a book of 8 one-way tic…" at bounding box center [615, 271] width 865 height 73
click at [525, 260] on textarea "Are you a regular on our Sydney Express? Call us to buy a book of tickets for $…" at bounding box center [615, 271] width 865 height 73
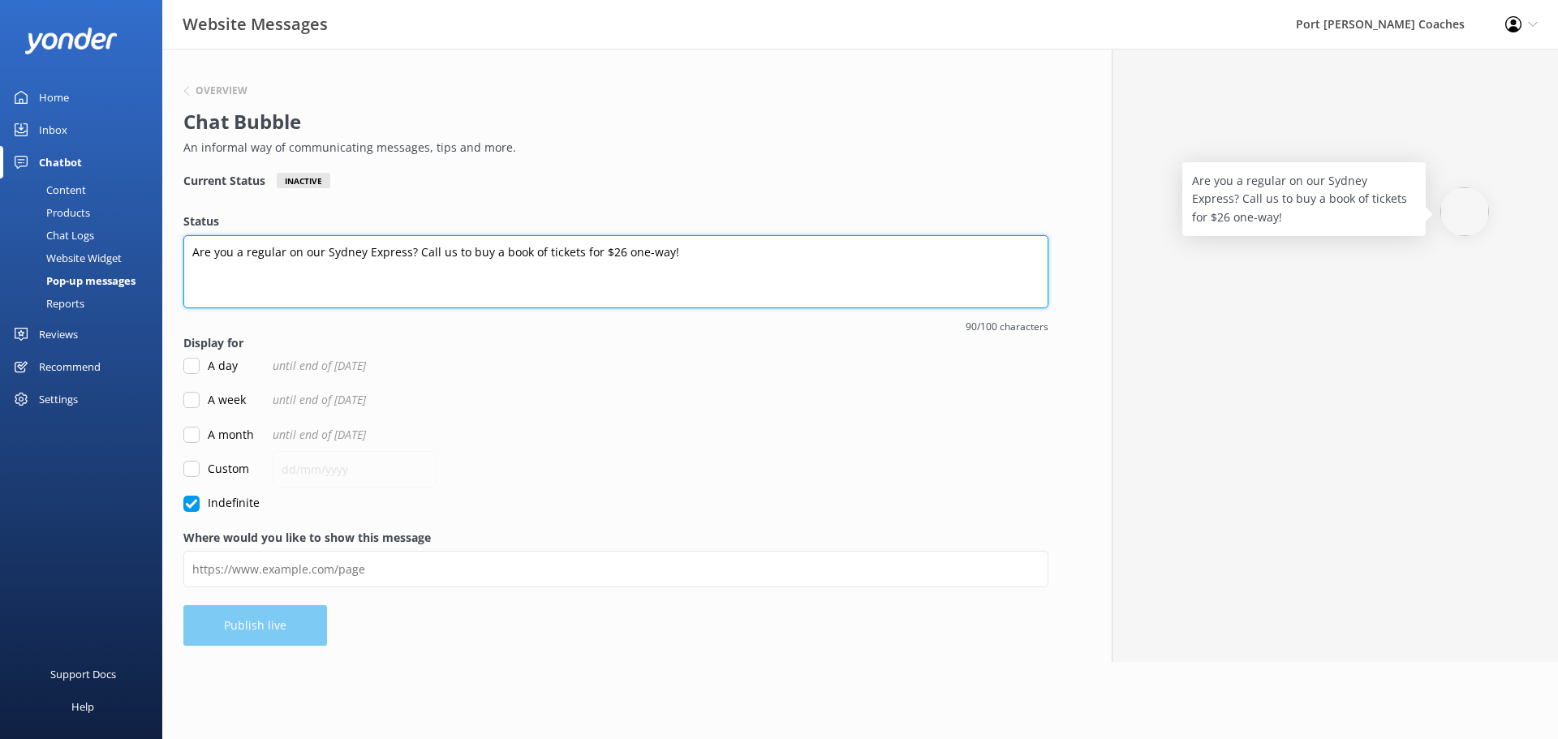
drag, startPoint x: 413, startPoint y: 253, endPoint x: 454, endPoint y: 253, distance: 41.4
click at [454, 253] on textarea "Are you a regular on our Sydney Express? Call us to buy a book of tickets for $…" at bounding box center [615, 271] width 865 height 73
drag, startPoint x: 418, startPoint y: 255, endPoint x: 194, endPoint y: 254, distance: 223.9
click at [194, 254] on textarea "Are you a regular on our Sydney Express? Call us to buy a book of tickets for $…" at bounding box center [615, 271] width 865 height 73
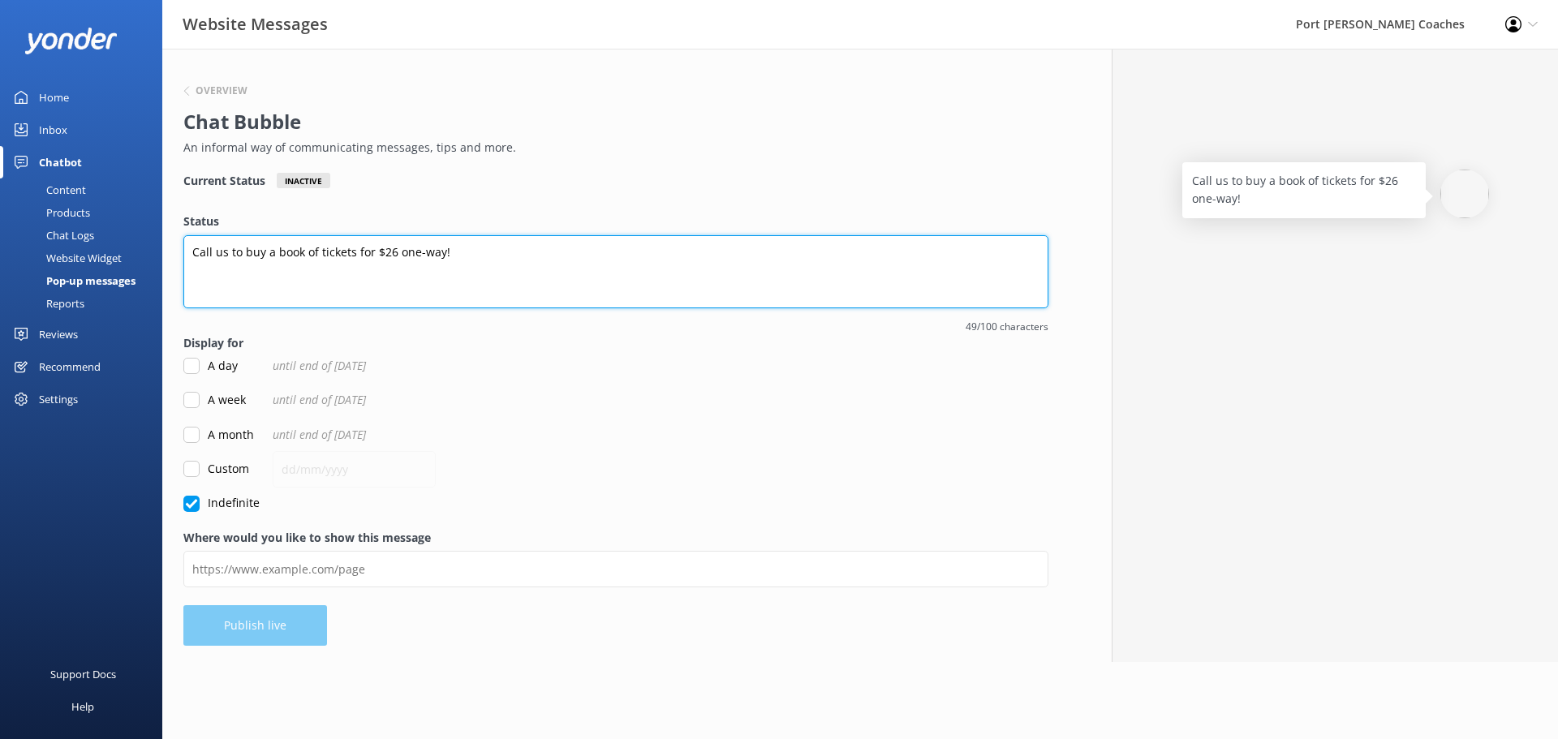
drag, startPoint x: 454, startPoint y: 252, endPoint x: 370, endPoint y: 248, distance: 84.5
click at [370, 248] on textarea "Call us to buy a book of tickets for $26 one-way!" at bounding box center [615, 271] width 865 height 73
drag, startPoint x: 369, startPoint y: 252, endPoint x: 160, endPoint y: 252, distance: 209.3
click at [160, 252] on div "Website Messages Port [PERSON_NAME] Coaches Profile Settings Logout Home Inbox …" at bounding box center [779, 355] width 1558 height 613
paste textarea ""Travel often on our Sydney Express? Get 8 one-way tickets for just $208 – only…"
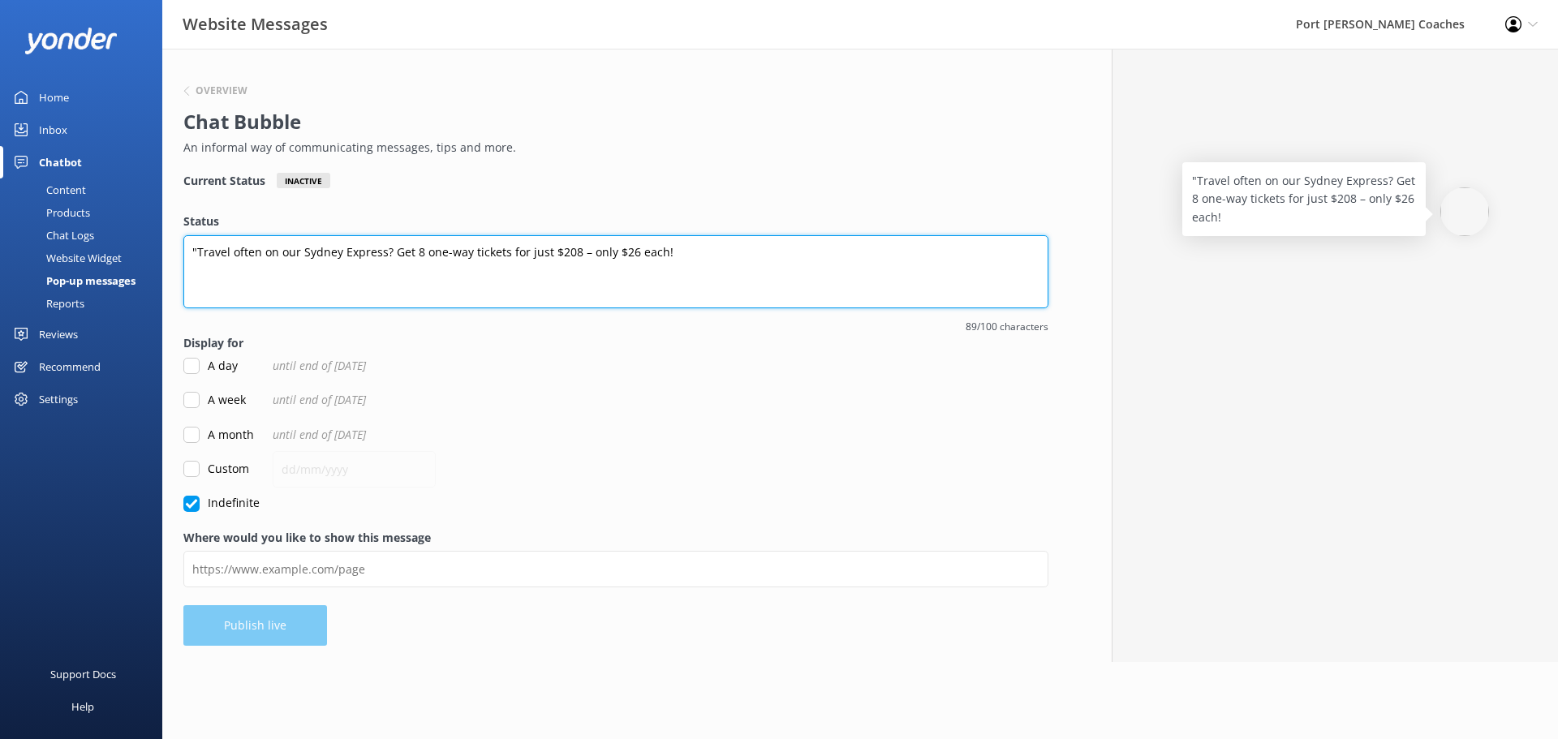
click at [199, 247] on textarea ""Travel often on our Sydney Express? Get 8 one-way tickets for just $208 – only…" at bounding box center [615, 271] width 865 height 73
click at [705, 244] on textarea "Travel often on our Sydney Express? Get 8 one-way tickets for just $208 – only …" at bounding box center [615, 271] width 865 height 73
type textarea "Travel often on our Sydney Express? Get 8 one-way tickets for just $208 – only …"
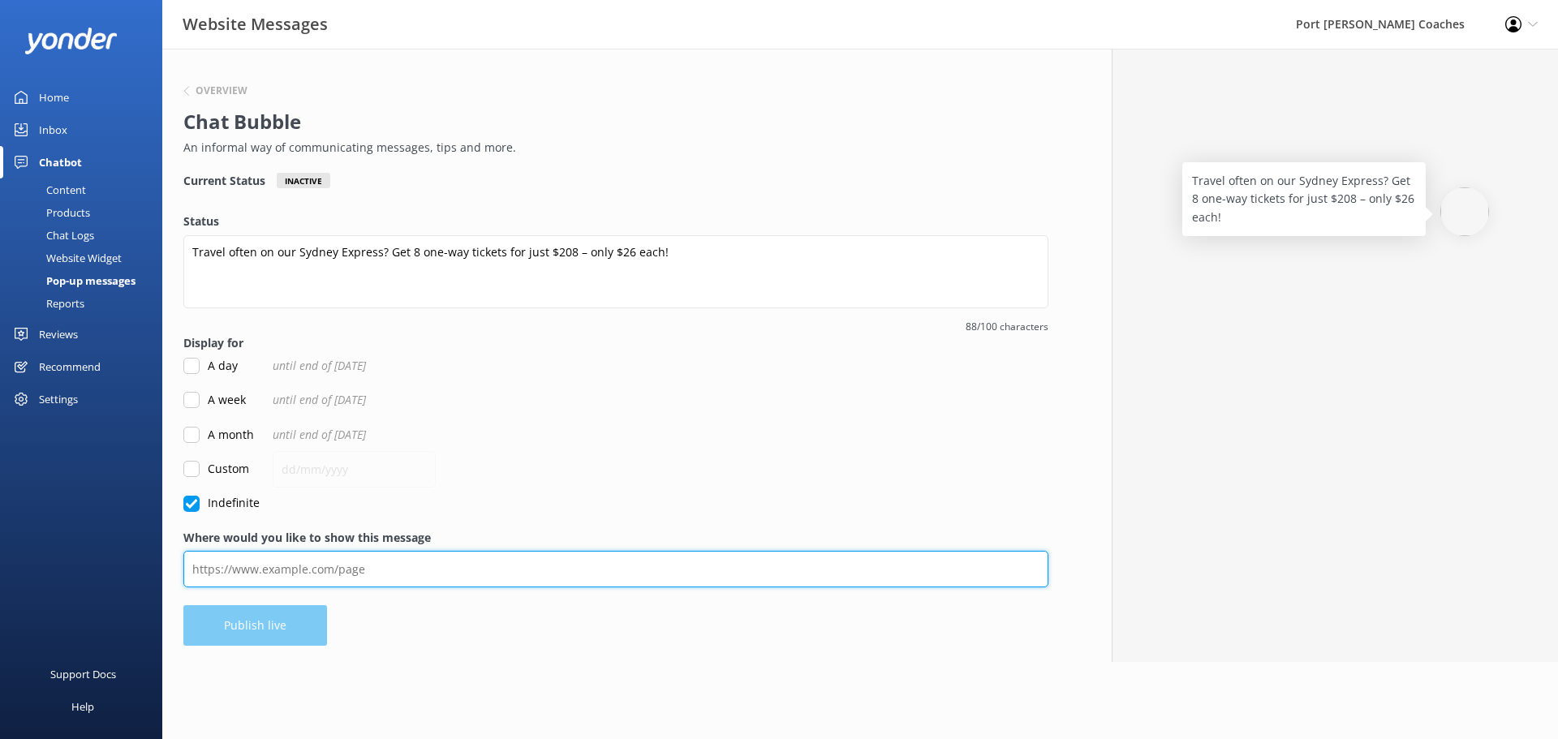
click at [501, 567] on input "Where would you like to show this message" at bounding box center [615, 569] width 865 height 37
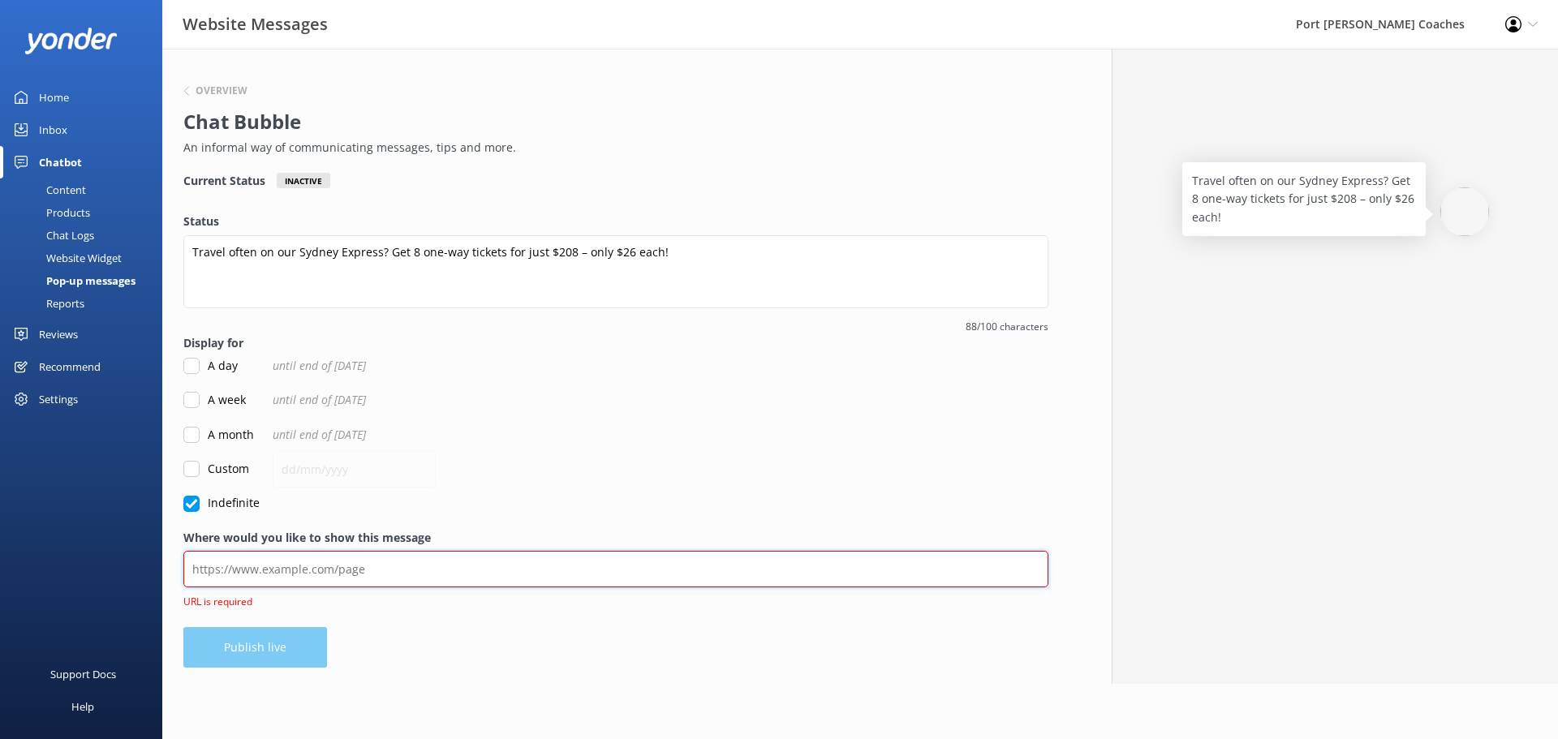
click at [408, 582] on input "Where would you like to show this message" at bounding box center [615, 569] width 865 height 37
paste input "[URL][DOMAIN_NAME][PERSON_NAME]"
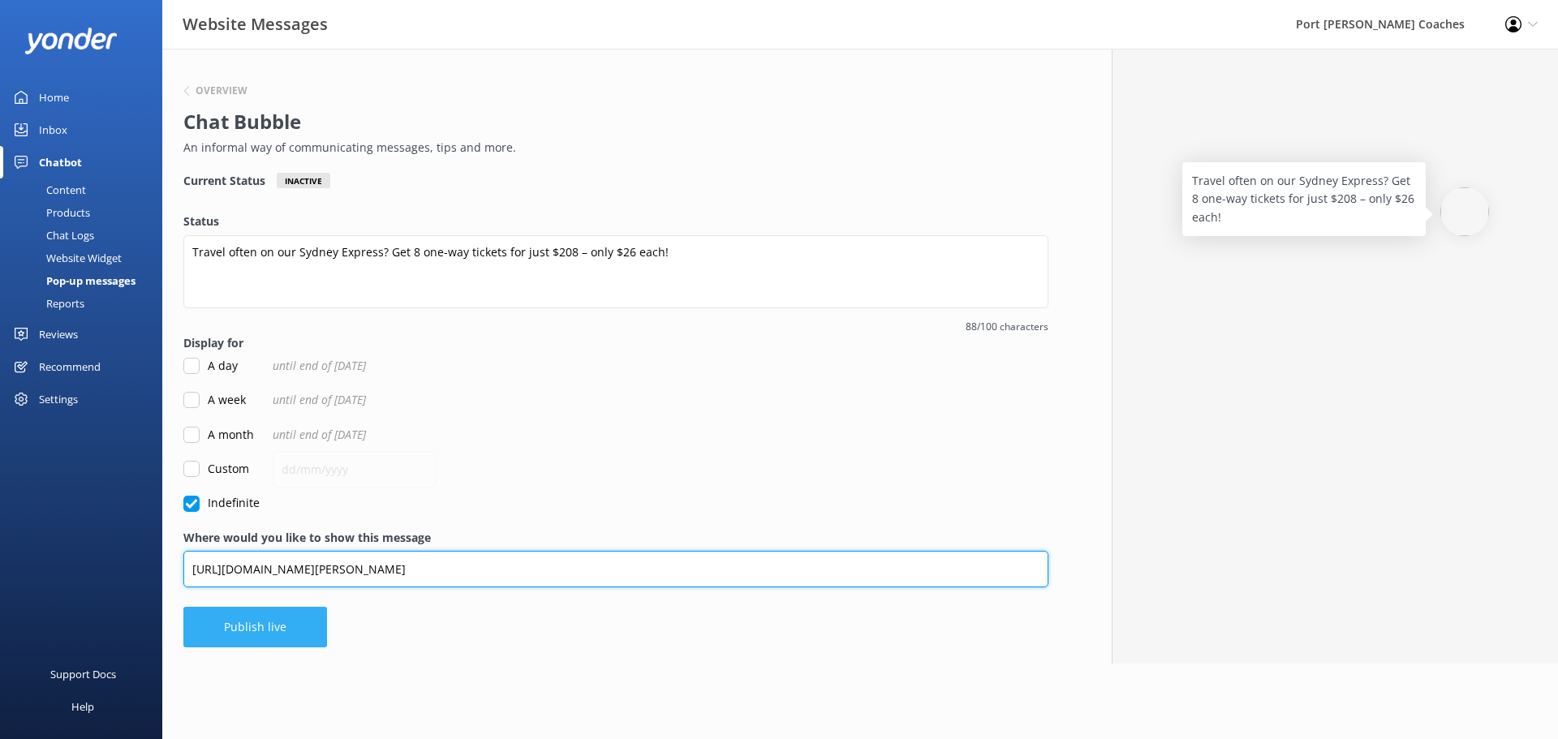
type input "[URL][DOMAIN_NAME][PERSON_NAME]"
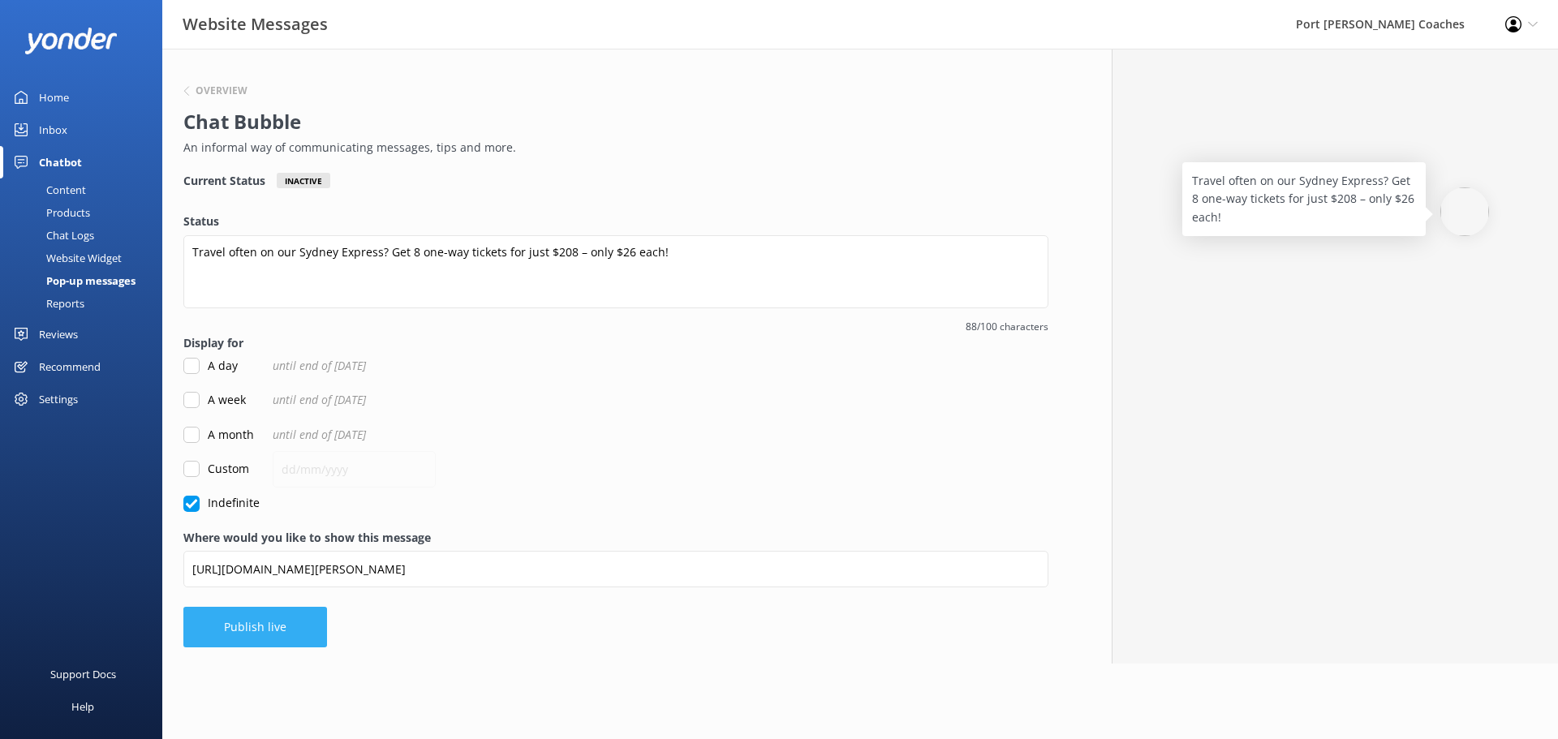
click at [290, 623] on button "Publish live" at bounding box center [255, 627] width 144 height 41
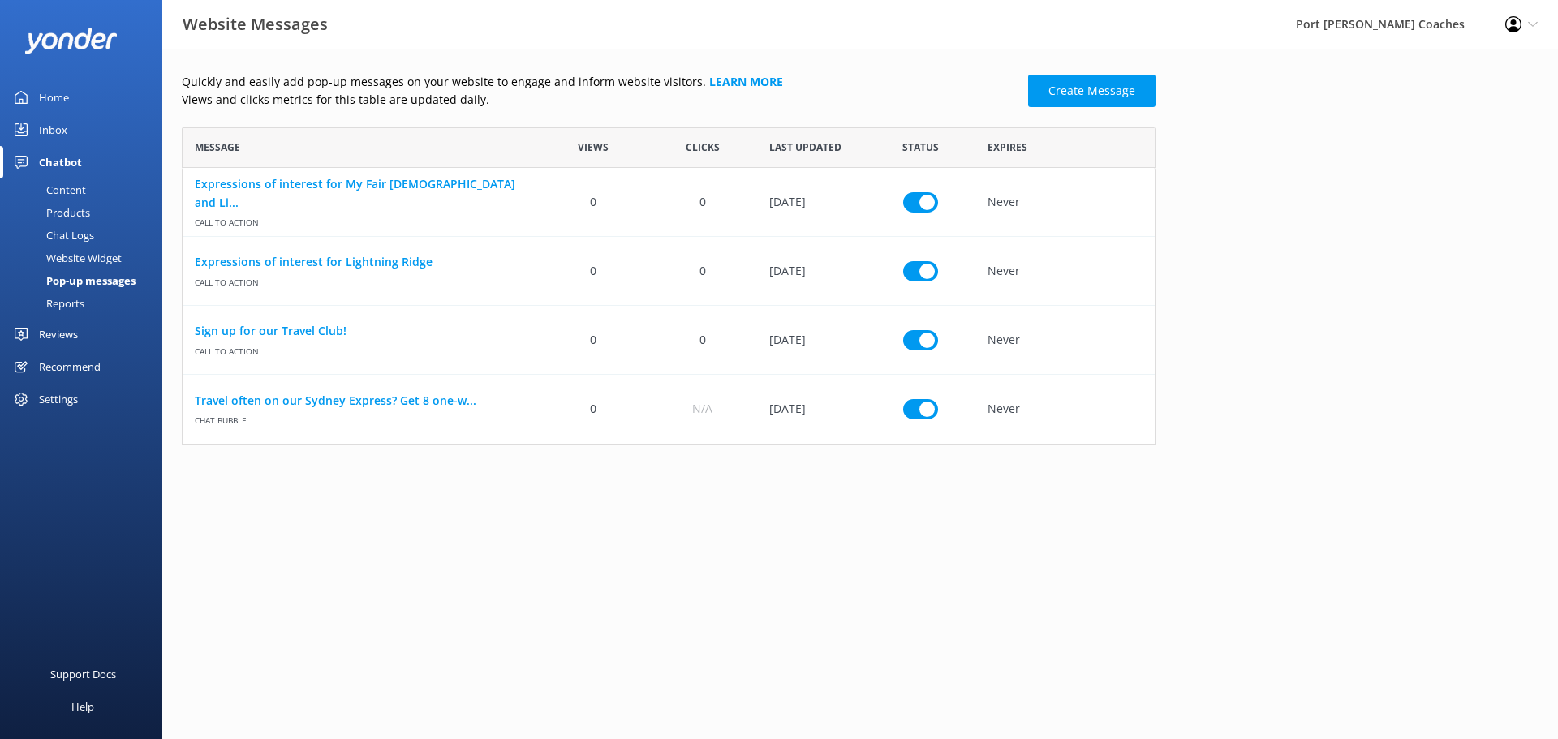
scroll to position [305, 961]
click at [393, 408] on link "Travel often on our Sydney Express? Get 8 one-w..." at bounding box center [361, 401] width 332 height 18
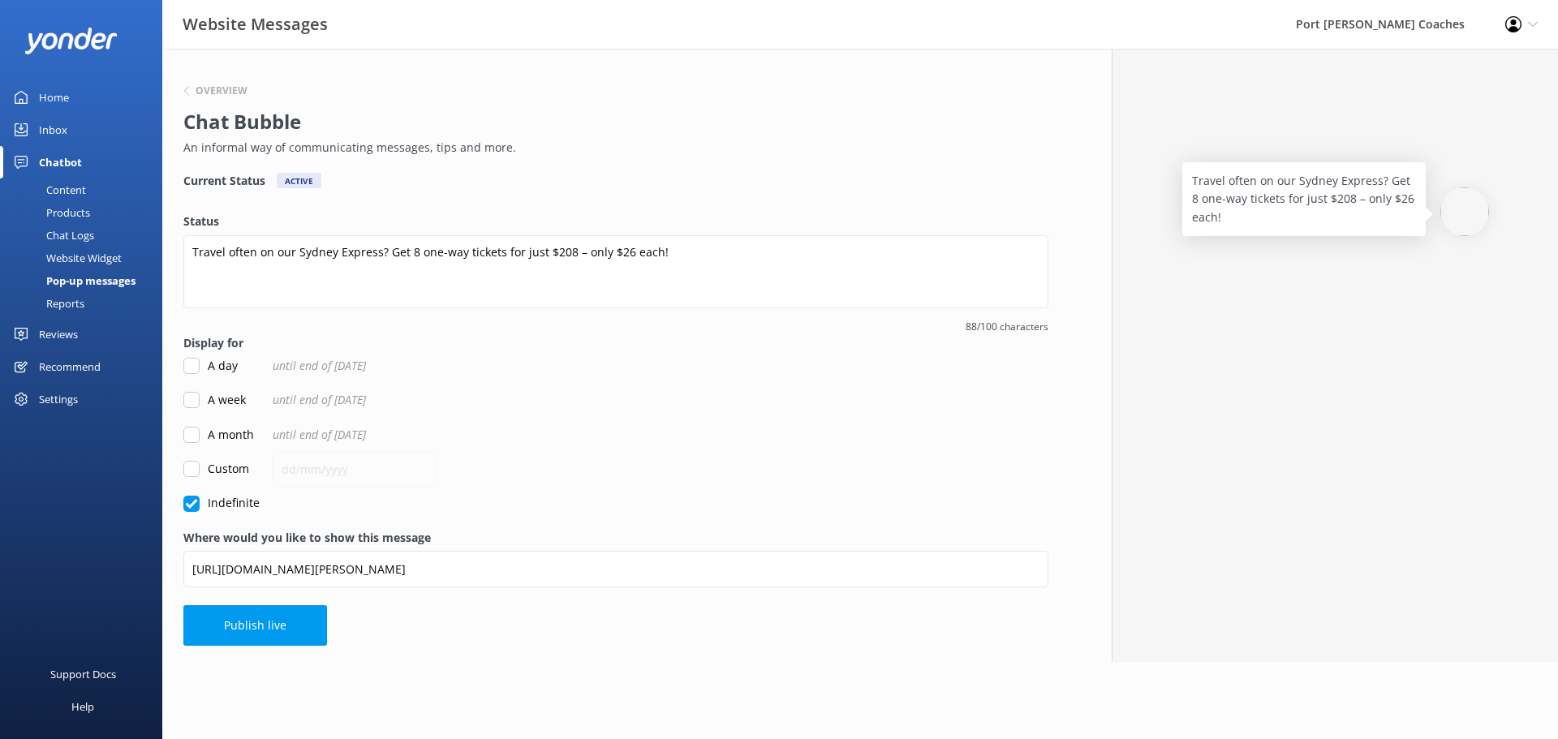
click at [191, 84] on div "Overview" at bounding box center [611, 91] width 857 height 21
click at [199, 92] on h6 "Overview" at bounding box center [222, 91] width 52 height 10
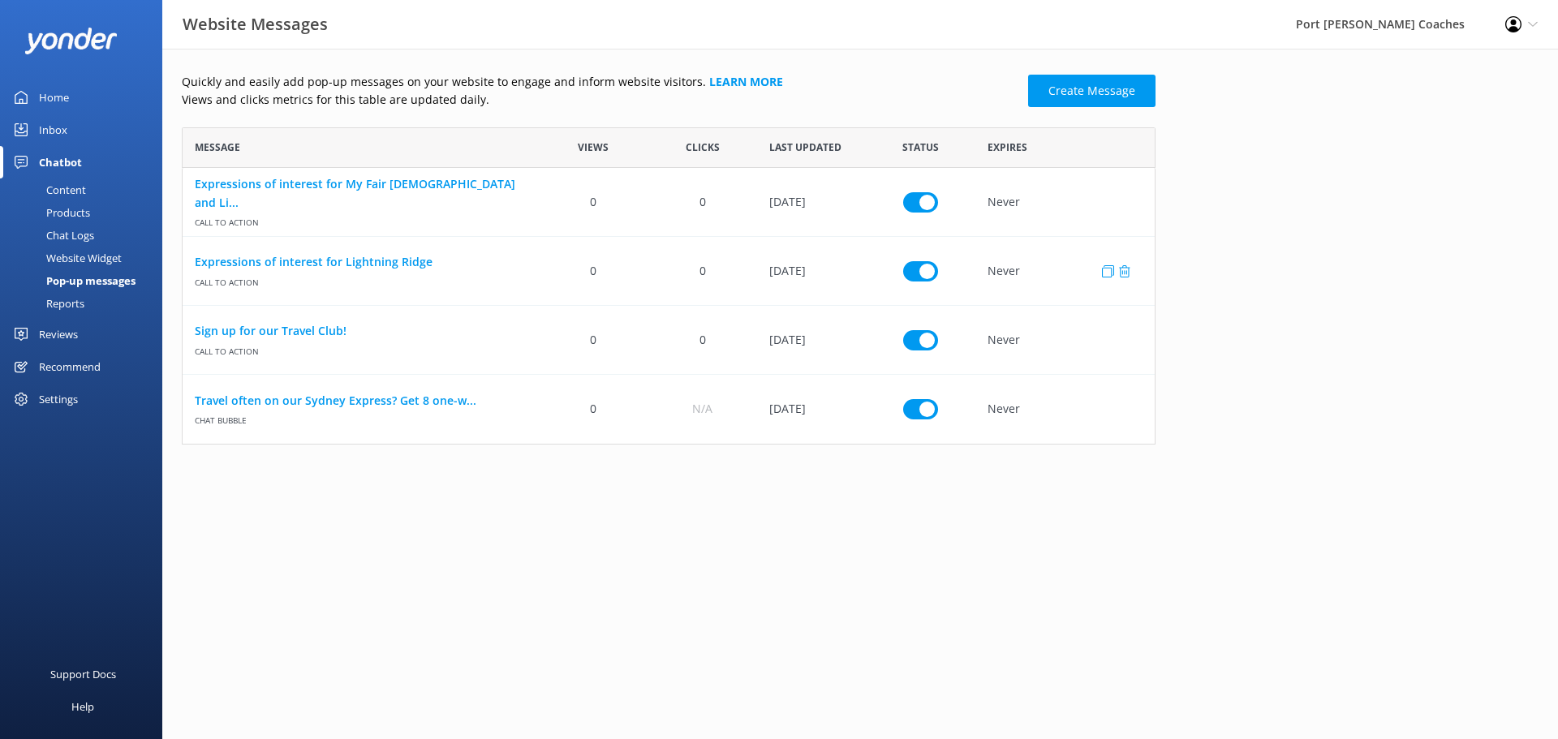
scroll to position [305, 961]
click at [1109, 412] on icon "row" at bounding box center [1108, 409] width 12 height 12
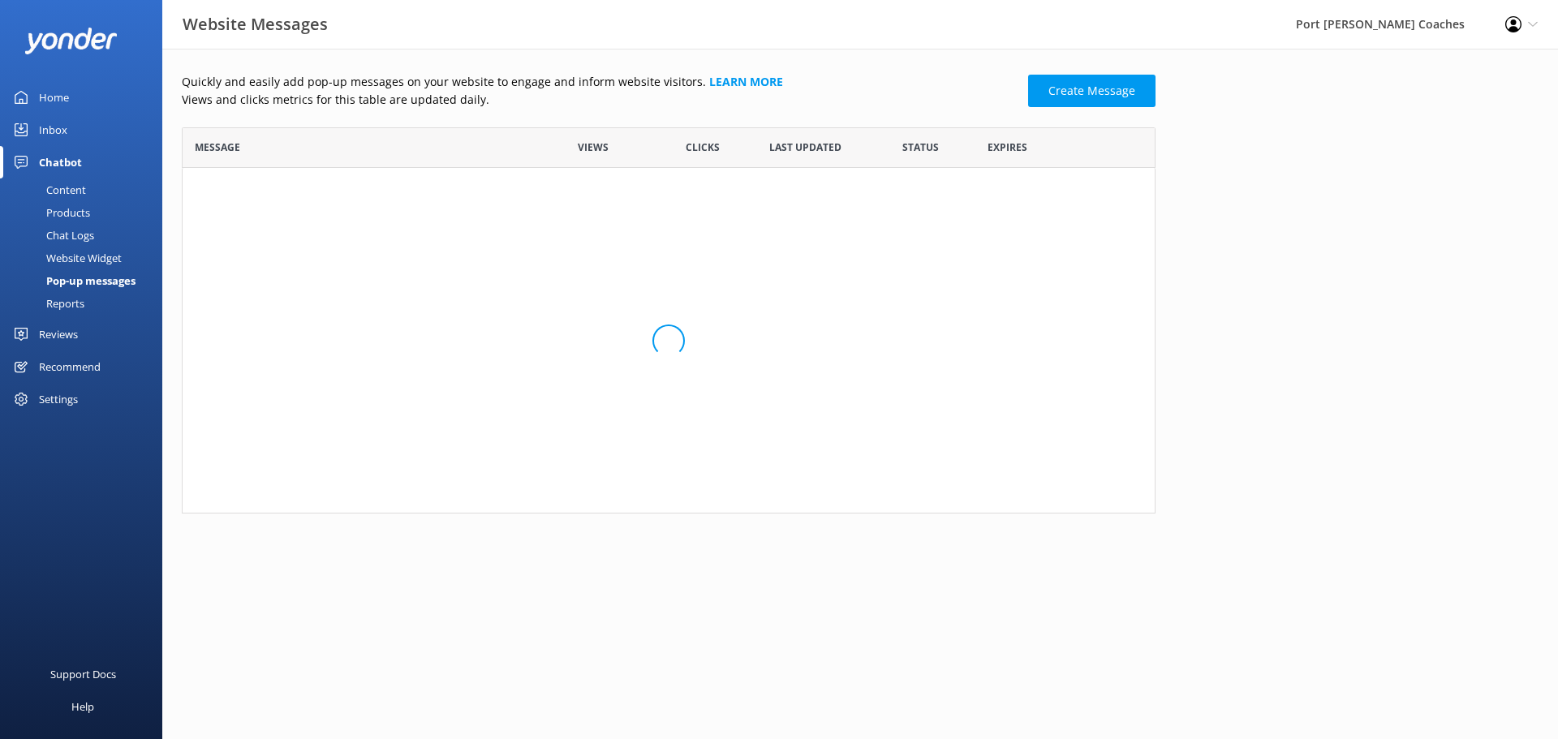
scroll to position [374, 961]
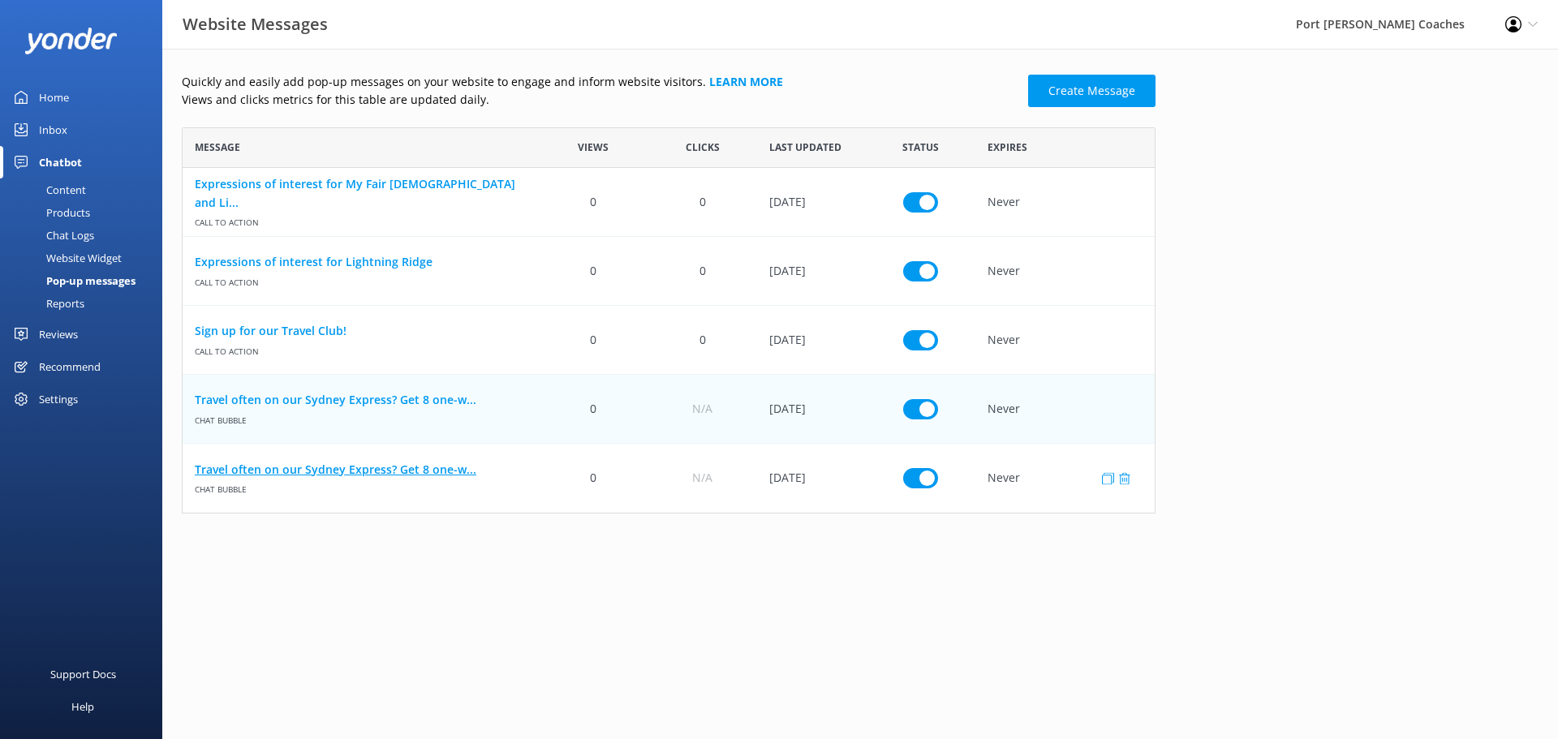
click at [338, 469] on link "Travel often on our Sydney Express? Get 8 one-w..." at bounding box center [361, 470] width 332 height 18
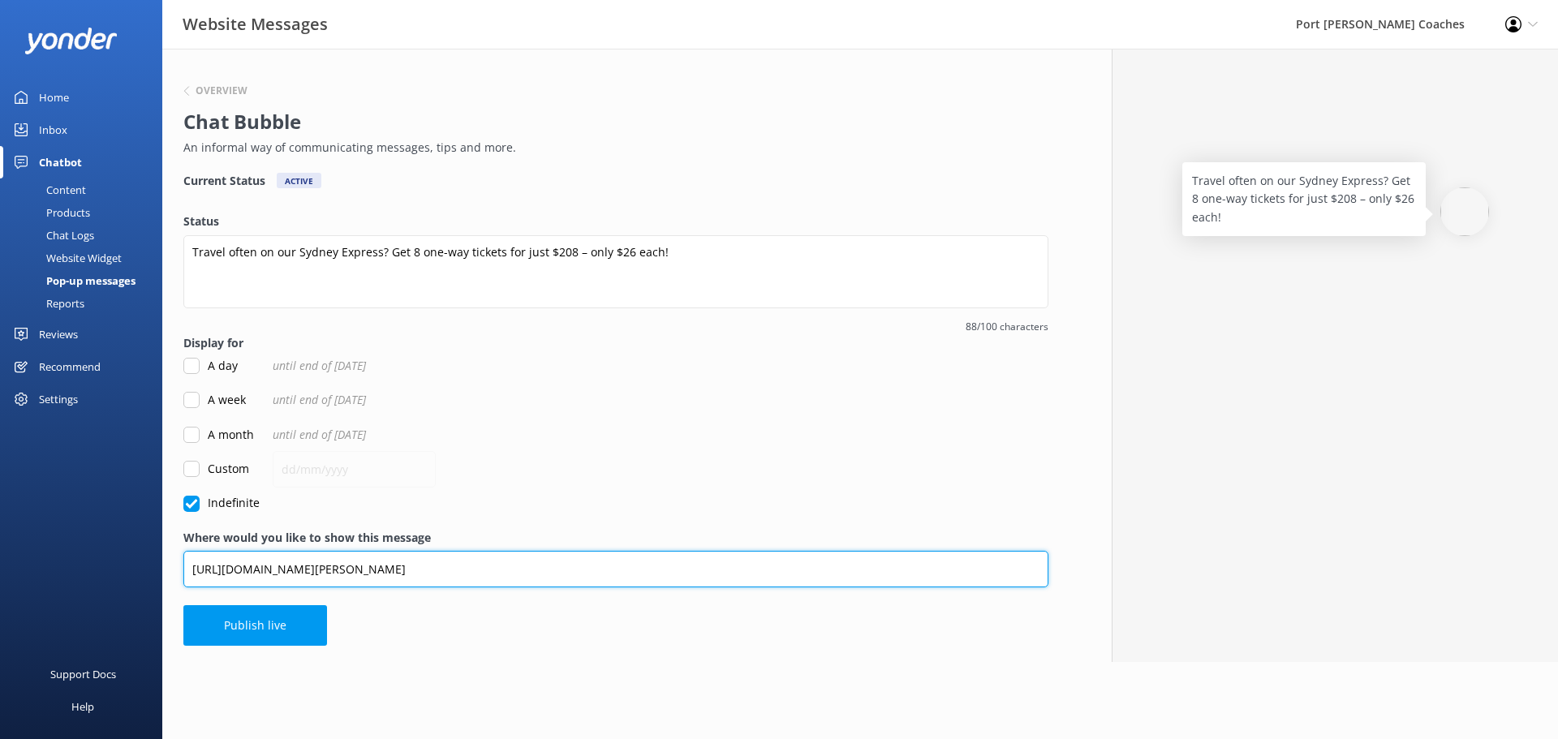
click at [645, 569] on input "[URL][DOMAIN_NAME][PERSON_NAME]" at bounding box center [615, 569] width 865 height 37
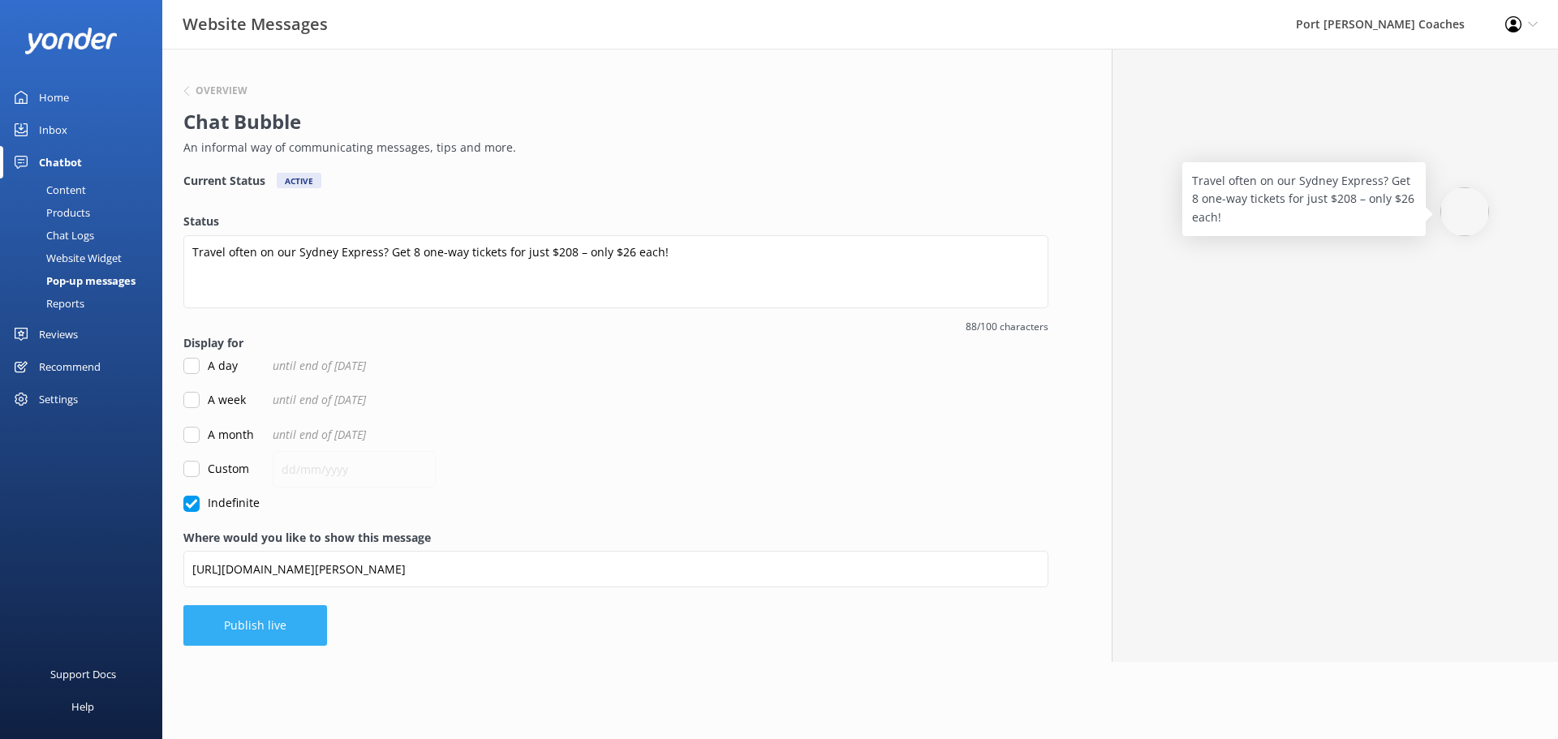
click at [282, 618] on button "Publish live" at bounding box center [255, 625] width 144 height 41
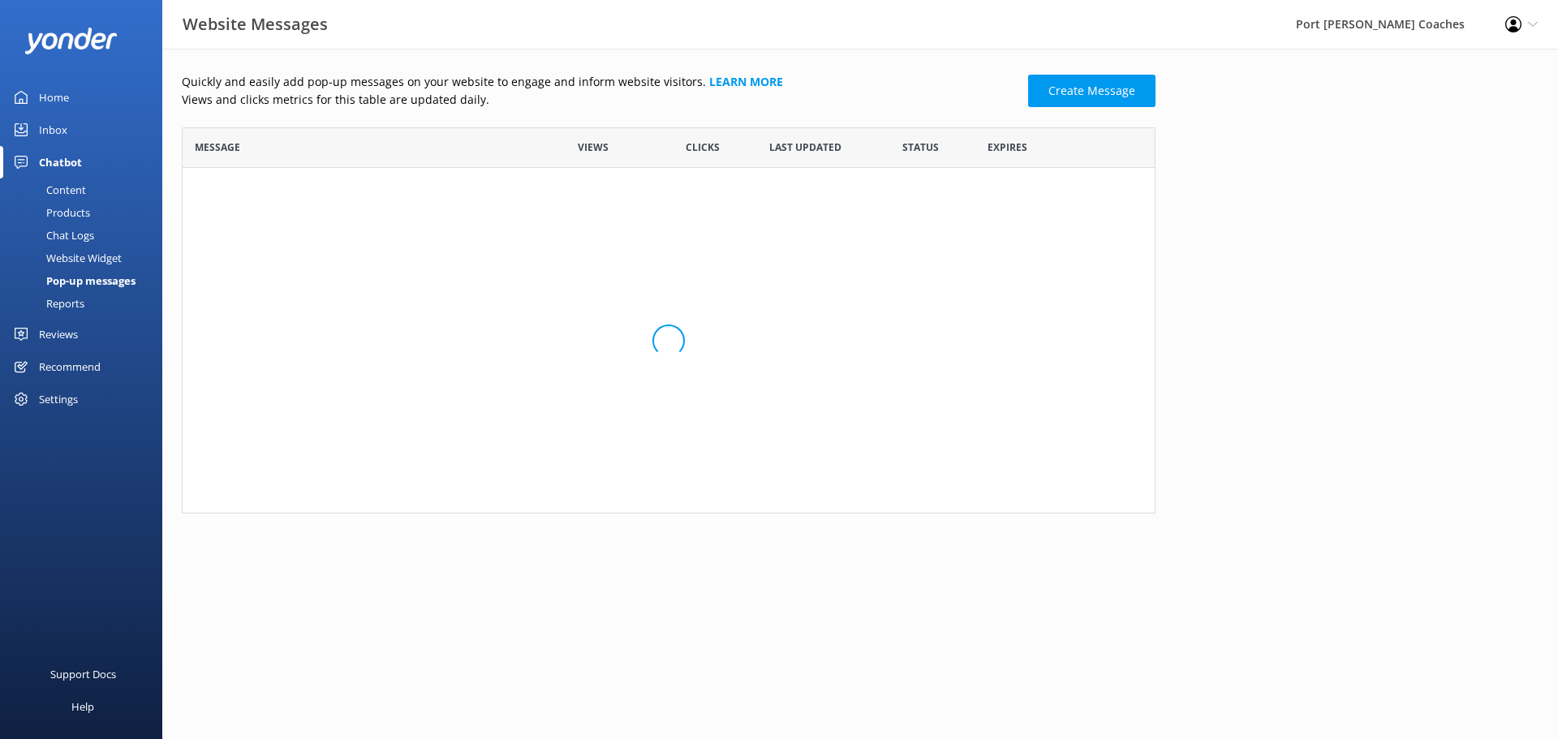
scroll to position [374, 961]
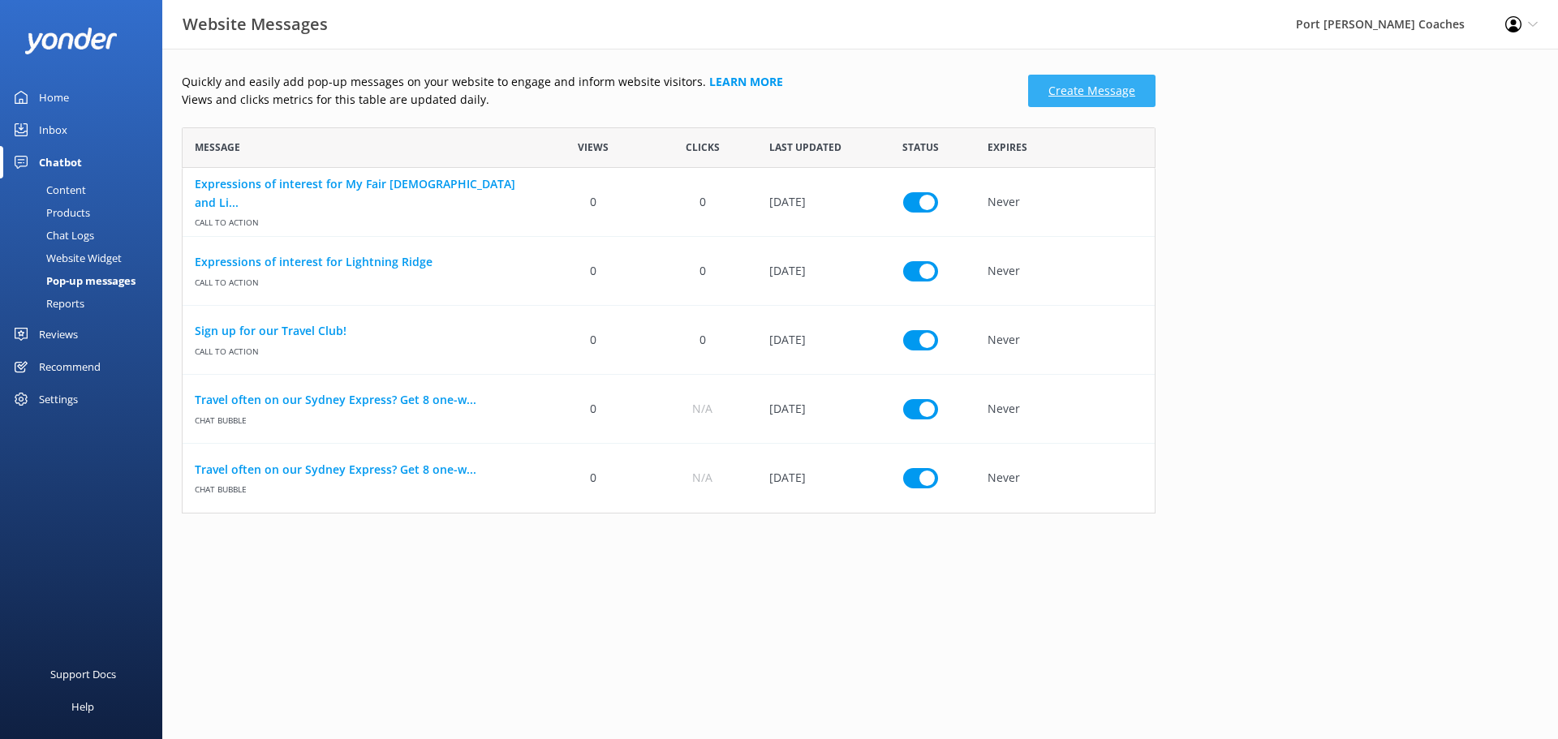
click at [1135, 93] on link "Create Message" at bounding box center [1091, 91] width 127 height 32
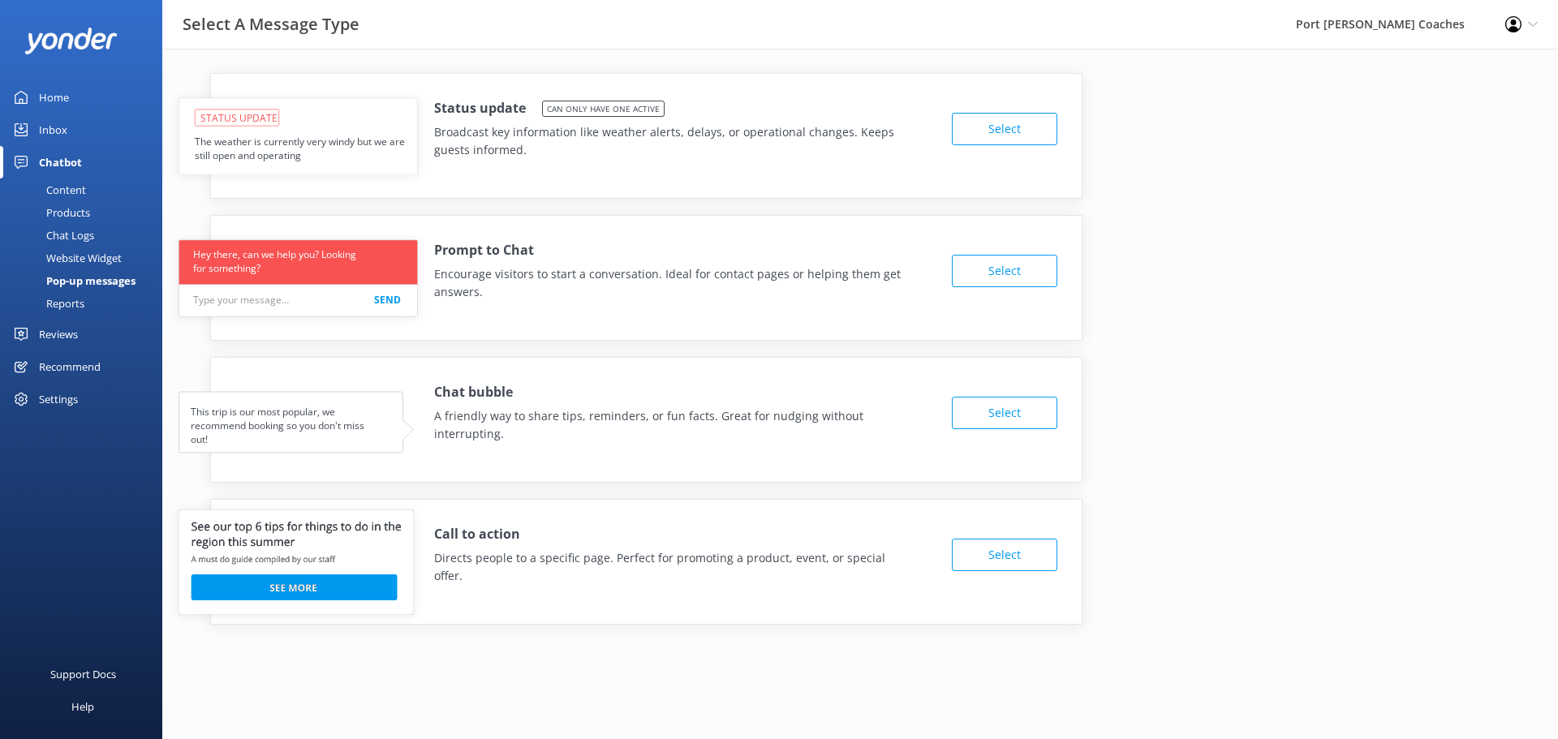
click at [1020, 406] on button "Select" at bounding box center [1004, 413] width 105 height 32
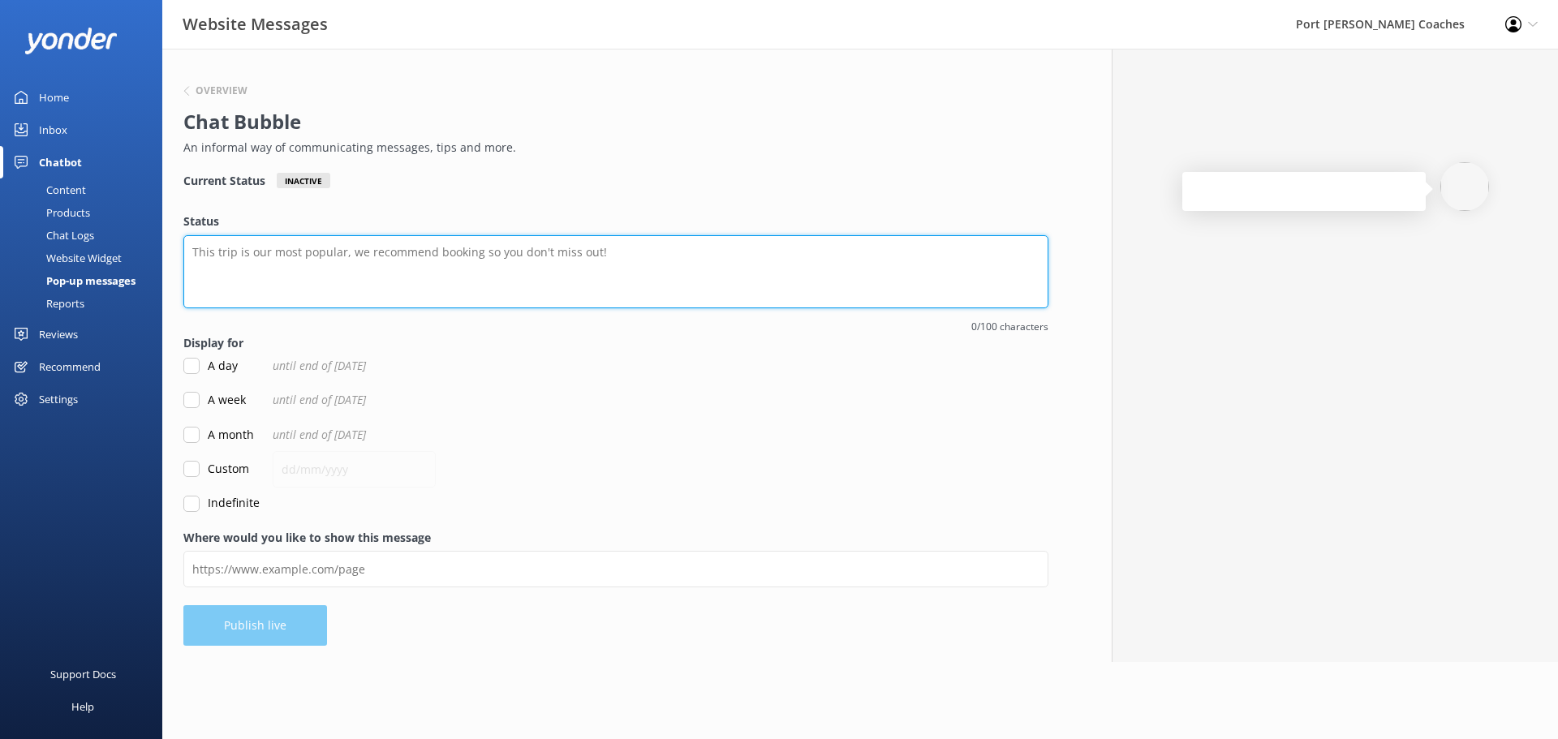
click at [377, 256] on textarea "Status" at bounding box center [615, 271] width 865 height 73
type textarea "O"
drag, startPoint x: 643, startPoint y: 267, endPoint x: 145, endPoint y: 267, distance: 497.3
click at [145, 267] on div "Website Messages Port [PERSON_NAME] Coaches Profile Settings Logout Home Inbox …" at bounding box center [779, 355] width 1558 height 613
paste textarea ""Sydney Express runs Mon, Wed, Fri & Sun. Daily in school holidays (closed [DAT…"
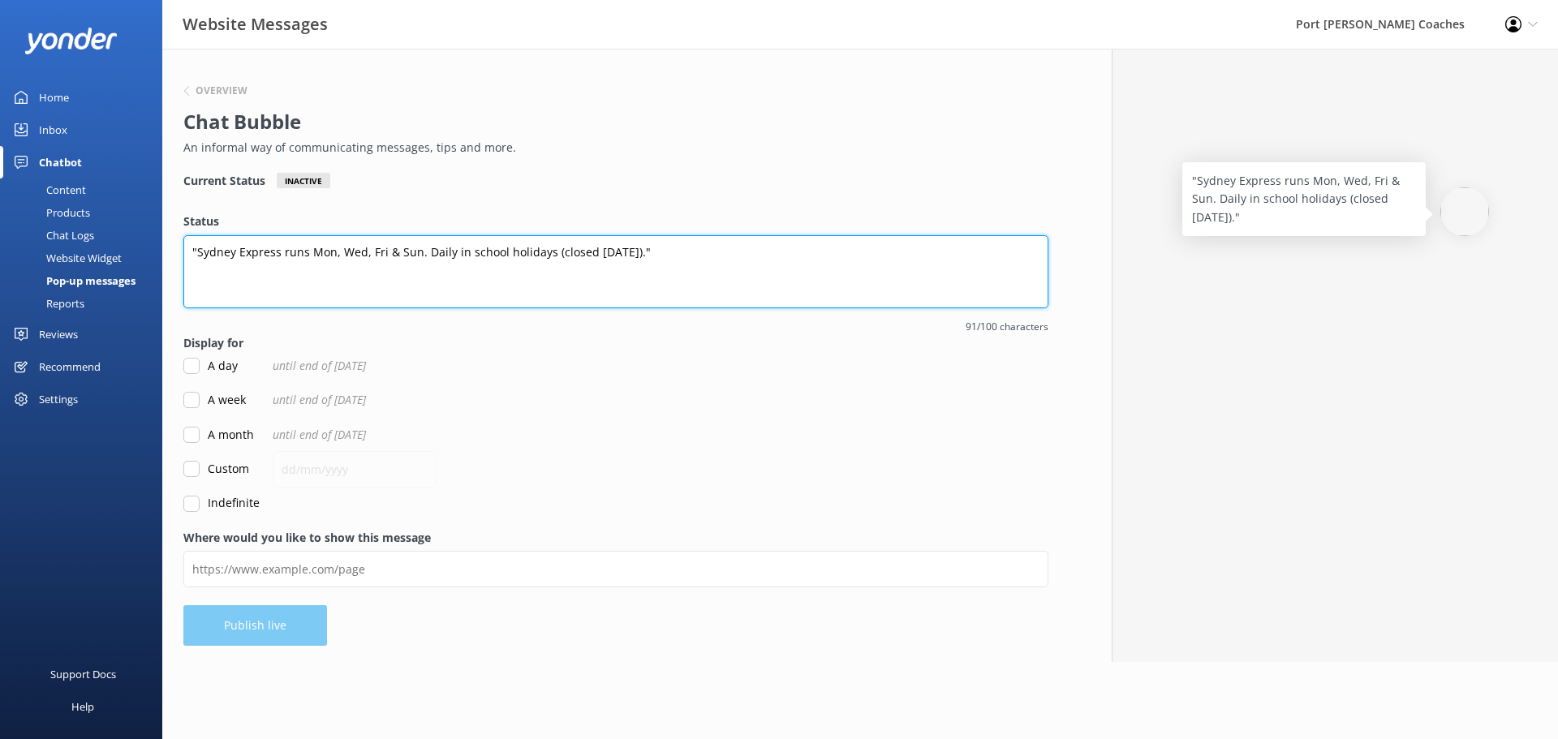
click at [192, 247] on textarea ""Sydney Express runs Mon, Wed, Fri & Sun. Daily in school holidays (closed [DAT…" at bounding box center [615, 271] width 865 height 73
click at [693, 266] on textarea "Sydney Express runs Mon, Wed, Fri & Sun. Daily in school holidays (closed [DATE…" at bounding box center [615, 271] width 865 height 73
click at [570, 256] on textarea "Sydney Express runs Mon, Wed, Fri & Sun. Daily in school holidays (closed [DATE…" at bounding box center [615, 271] width 865 height 73
type textarea "Sydney Express runs Mon, Wed, Fri & Sun. Daily in school holidays (excl. [DATE]…"
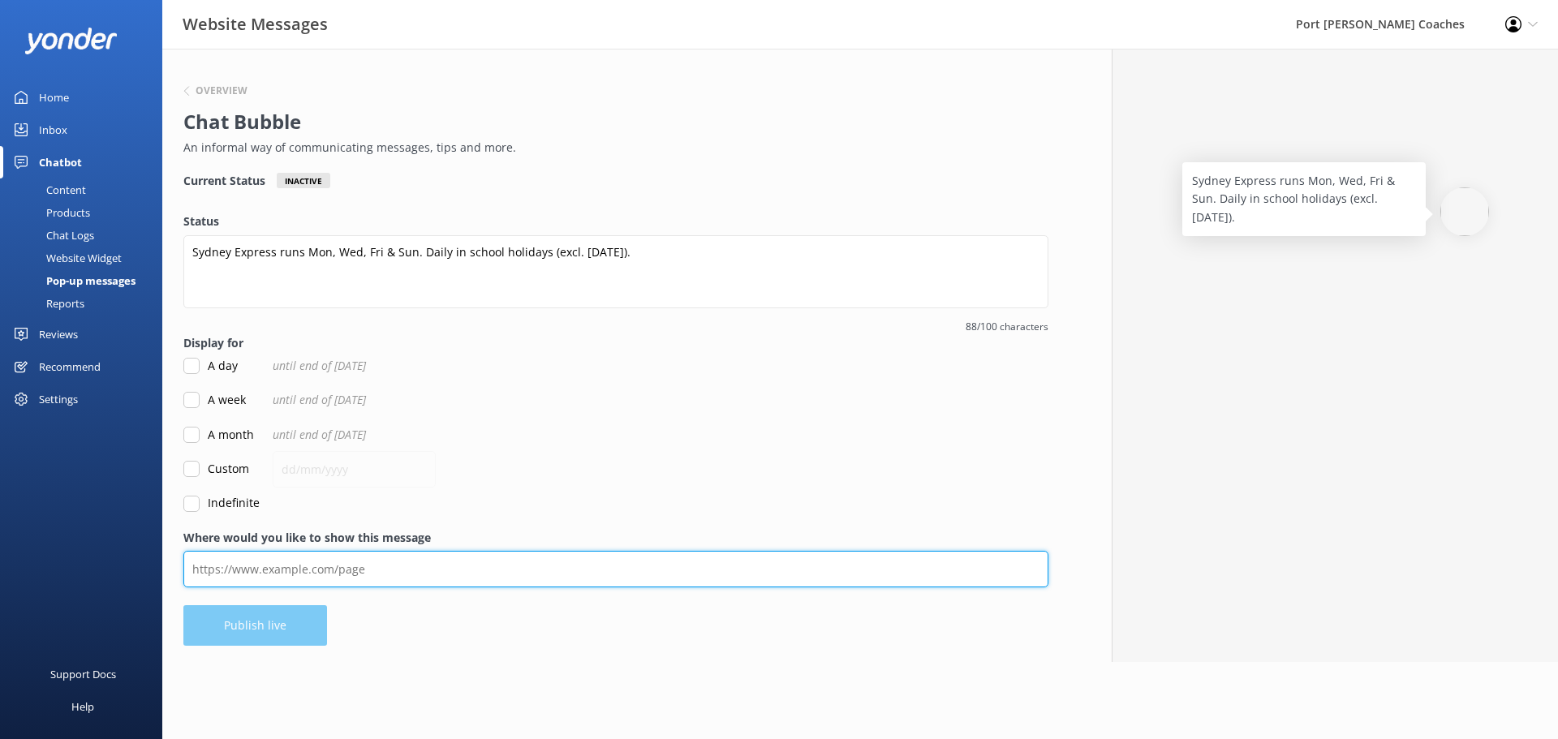
click at [352, 558] on input "Where would you like to show this message" at bounding box center [615, 569] width 865 height 37
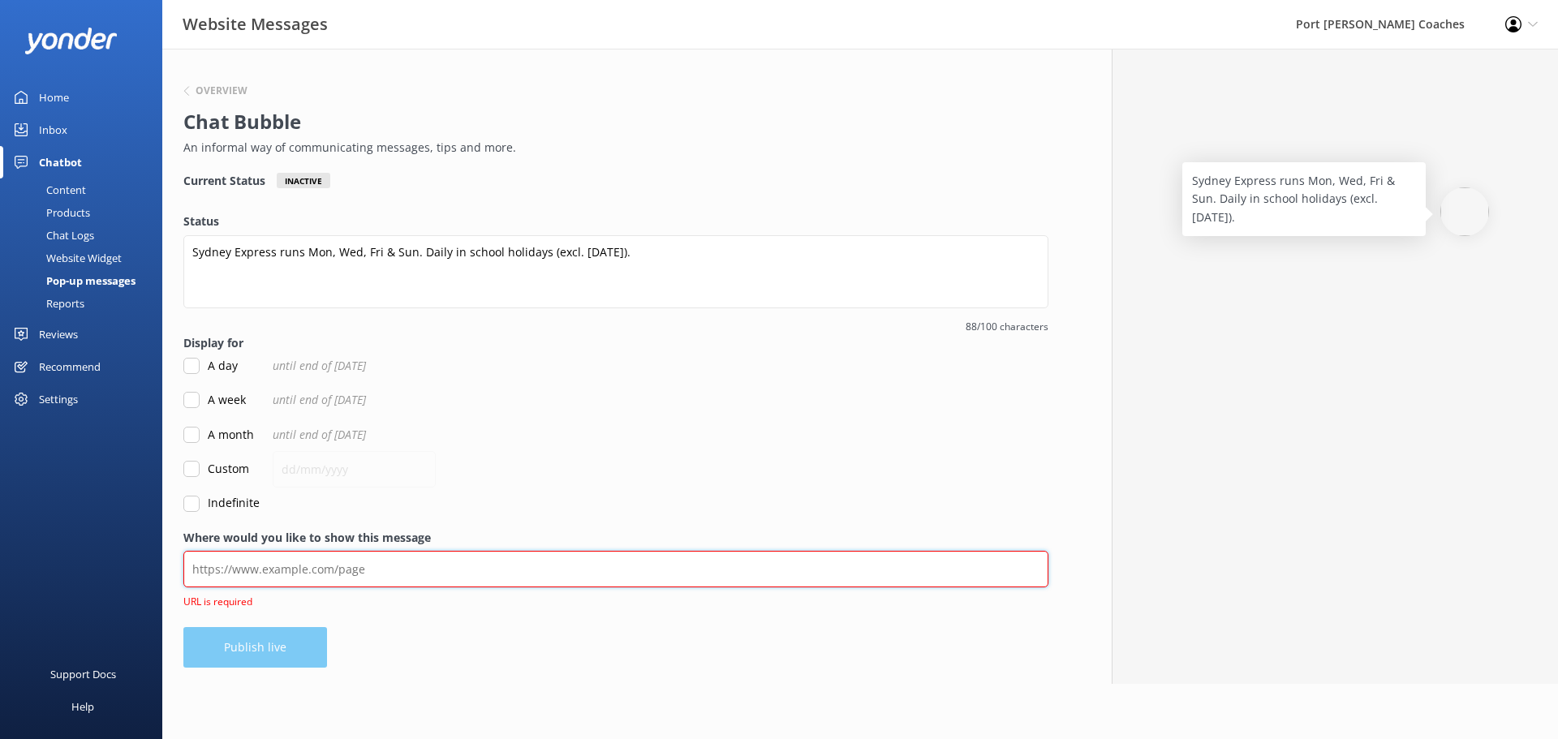
paste input "[URL][DOMAIN_NAME]"
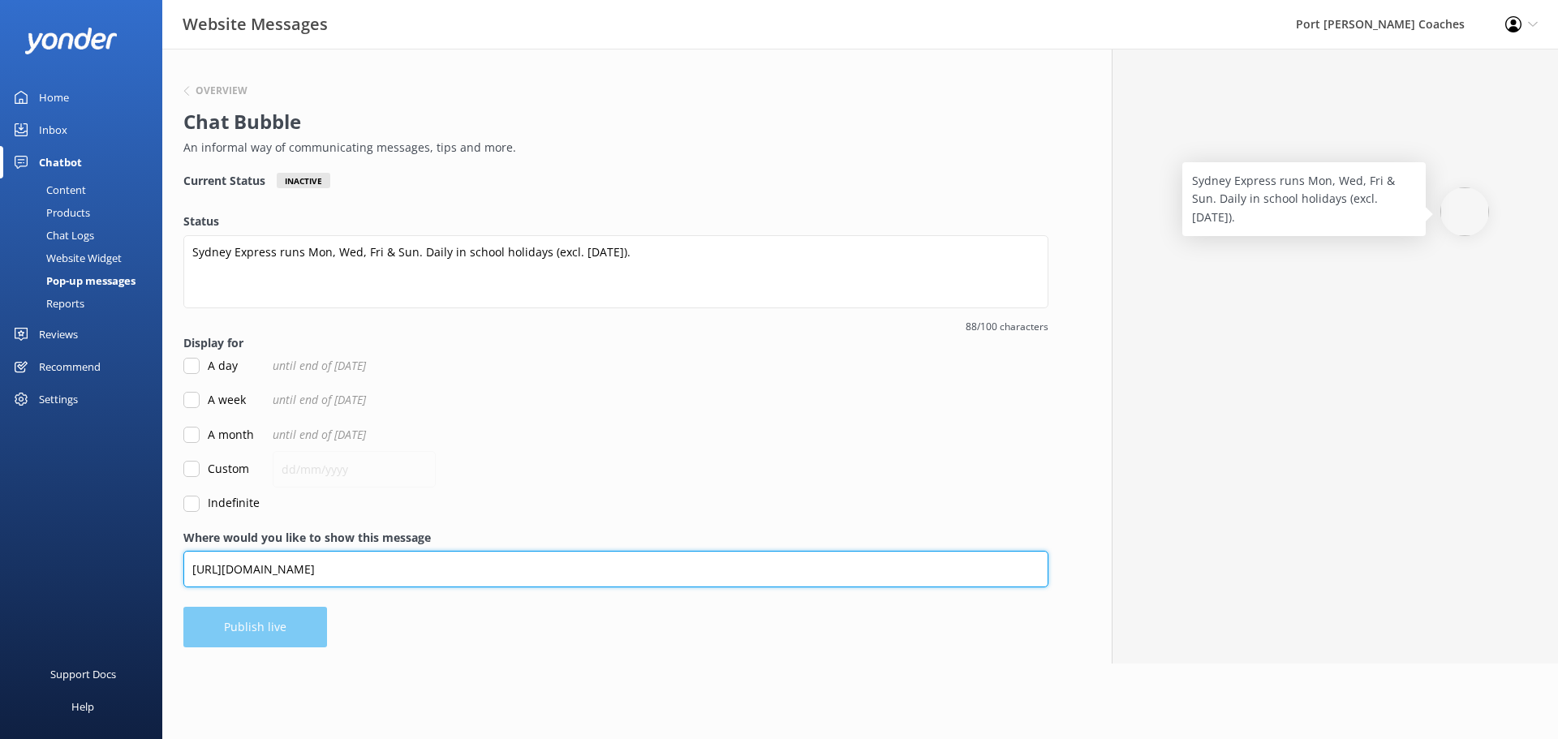
type input "[URL][DOMAIN_NAME]"
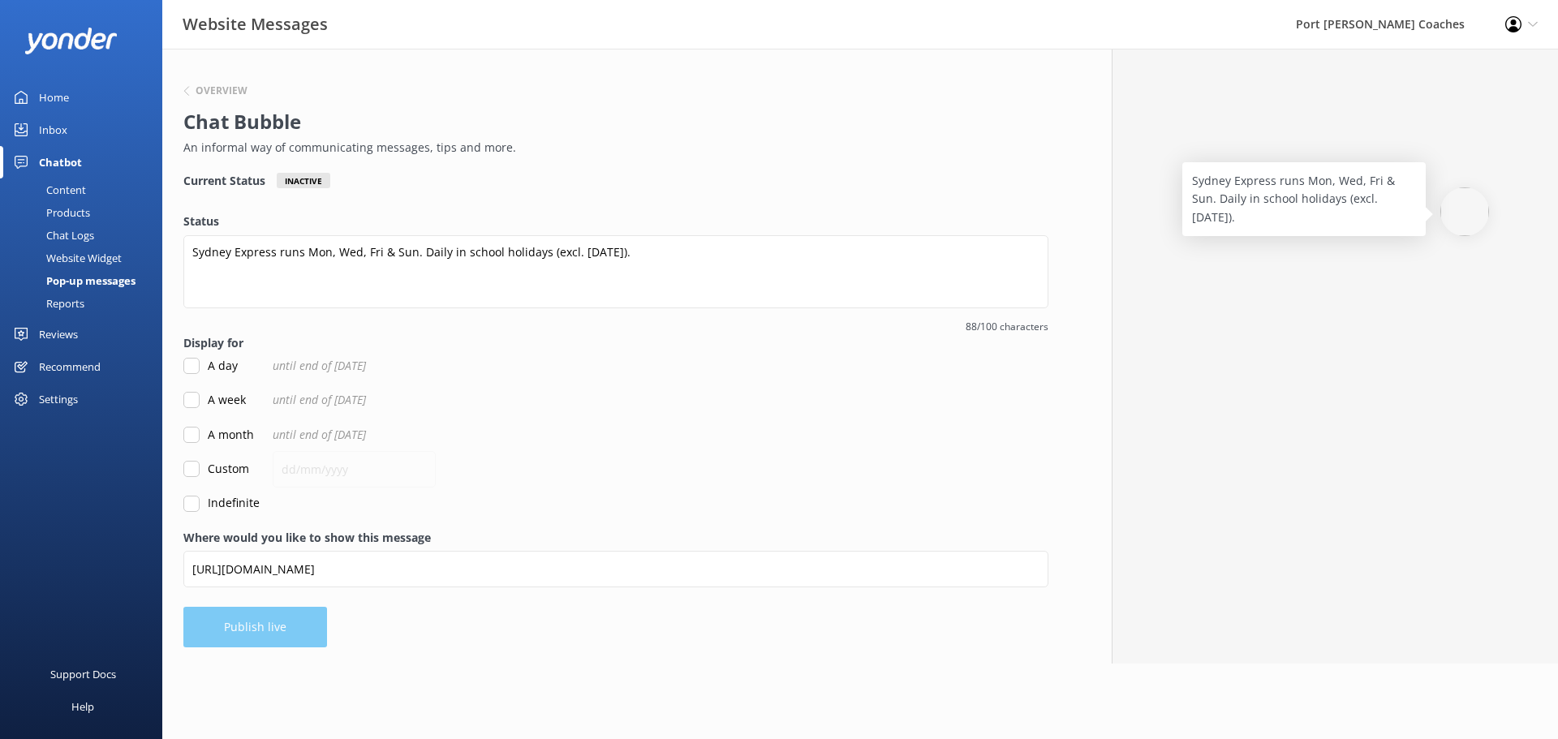
drag, startPoint x: 503, startPoint y: 473, endPoint x: 415, endPoint y: 542, distance: 111.5
click at [503, 473] on div "Custom" at bounding box center [615, 469] width 865 height 18
click at [201, 504] on label "Indefinite" at bounding box center [221, 503] width 76 height 18
click at [200, 504] on input "Indefinite" at bounding box center [191, 504] width 16 height 16
checkbox input "true"
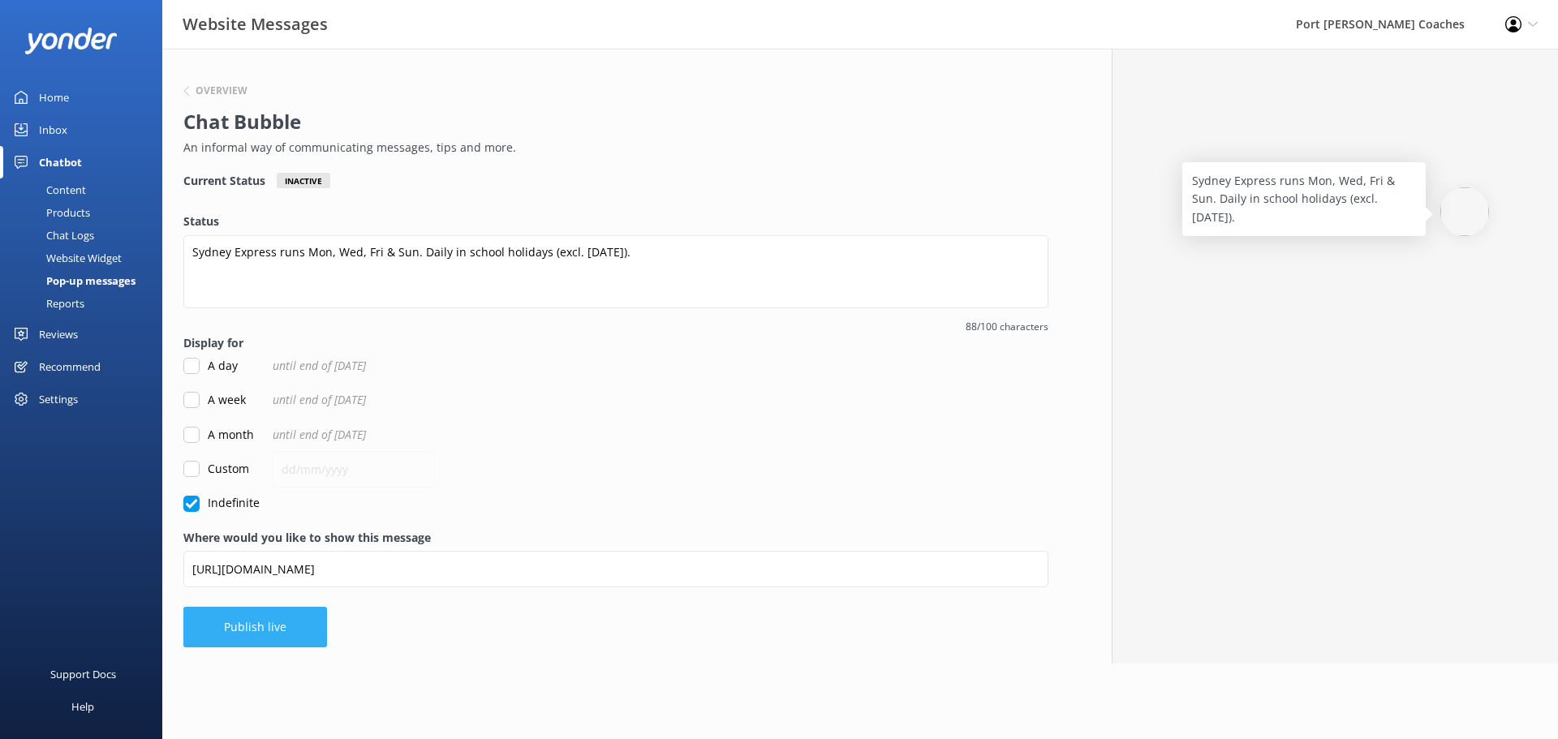
click at [274, 607] on button "Publish live" at bounding box center [255, 627] width 144 height 41
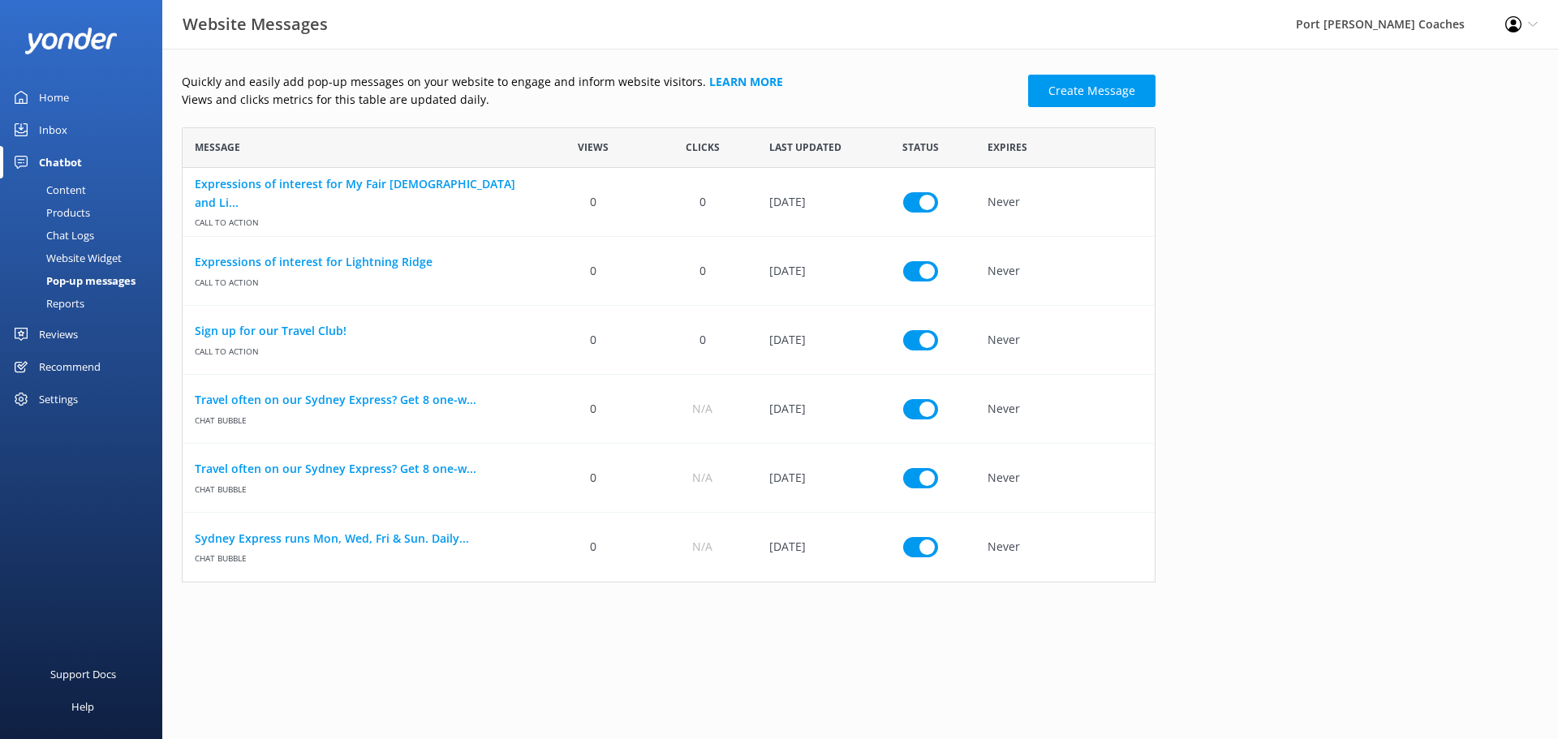
scroll to position [443, 961]
